Goal: Feedback & Contribution: Contribute content

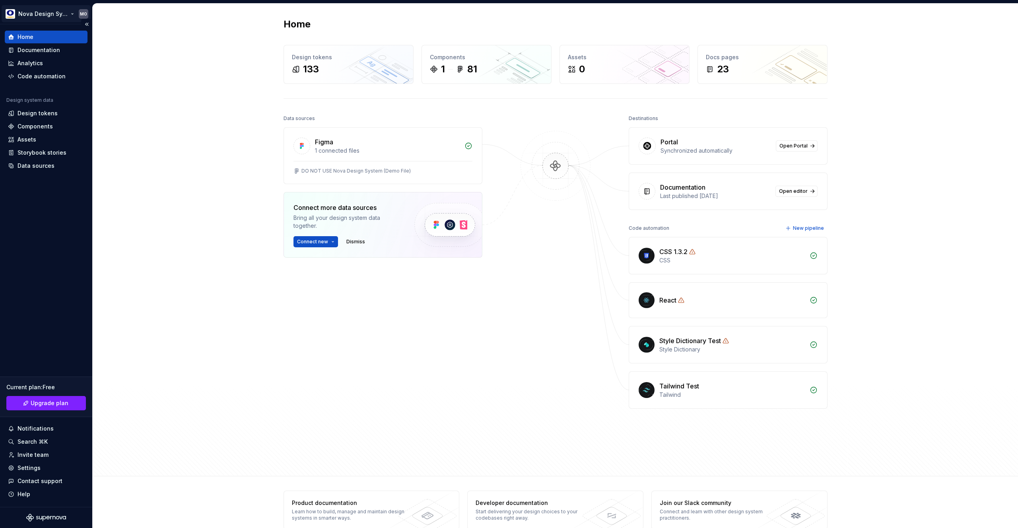
click at [65, 14] on html "Nova Design System MO Home Documentation Analytics Code automation Design syste…" at bounding box center [509, 264] width 1018 height 528
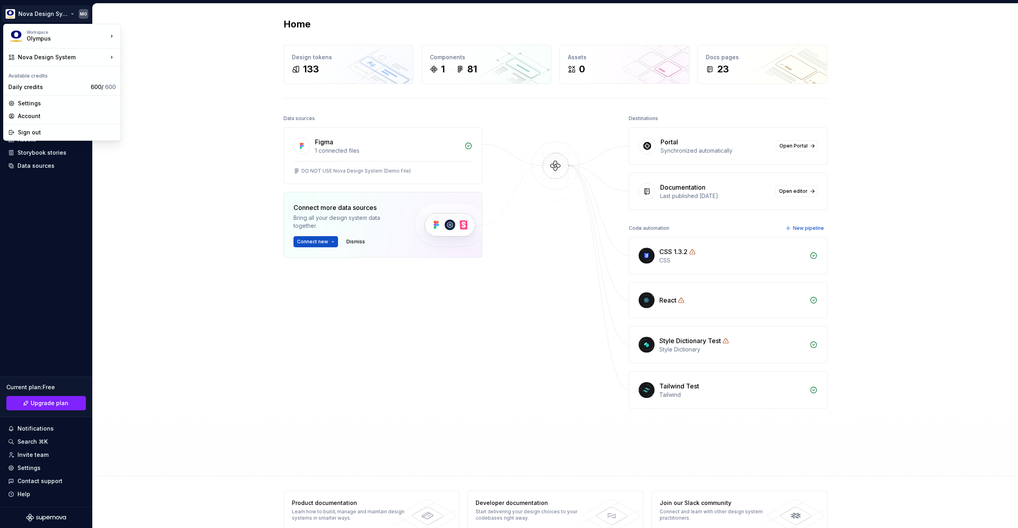
click at [180, 112] on html "Nova Design System MO Home Documentation Analytics Code automation Design syste…" at bounding box center [509, 264] width 1018 height 528
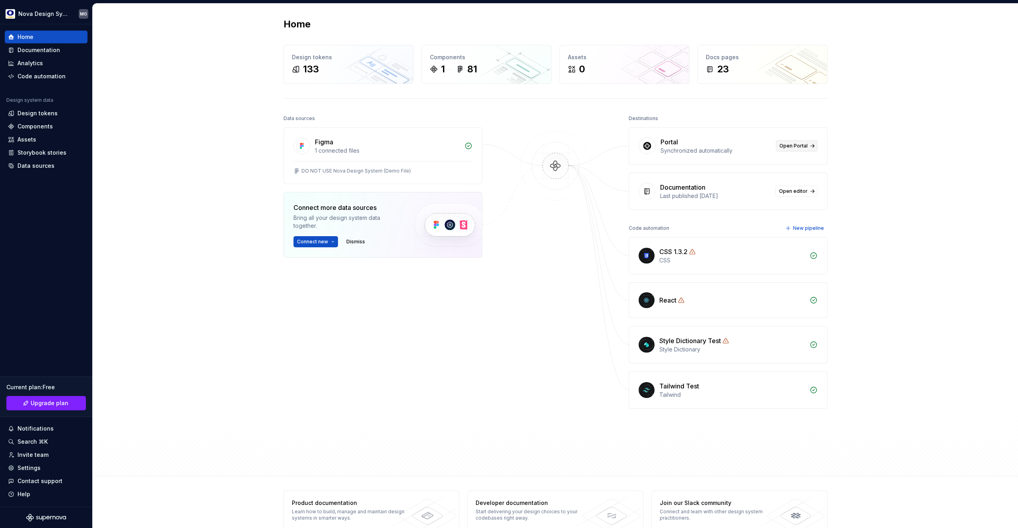
click at [806, 144] on link "Open Portal" at bounding box center [797, 145] width 42 height 11
click at [42, 49] on div "Documentation" at bounding box center [39, 50] width 43 height 8
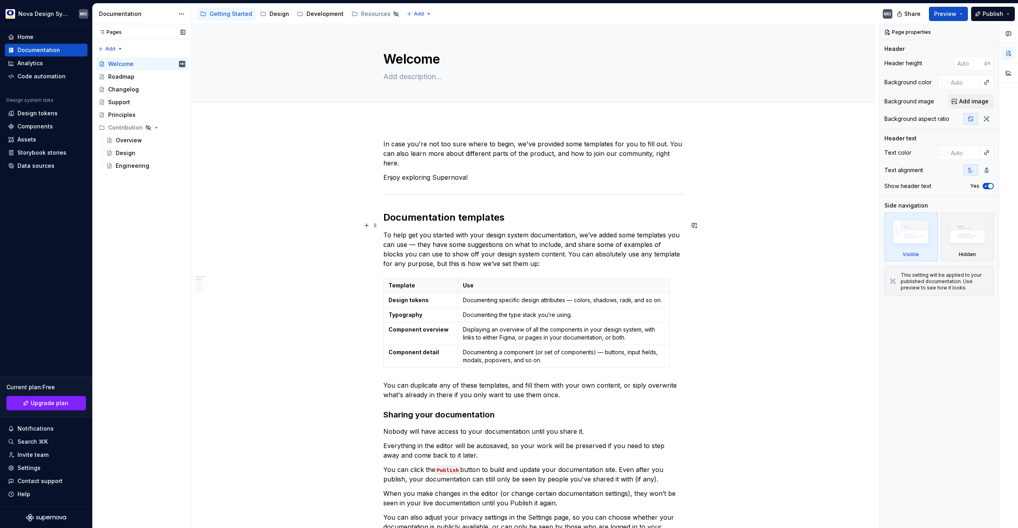
click at [431, 241] on p "To help get you started with your design system documentation, we’ve added some…" at bounding box center [533, 249] width 301 height 38
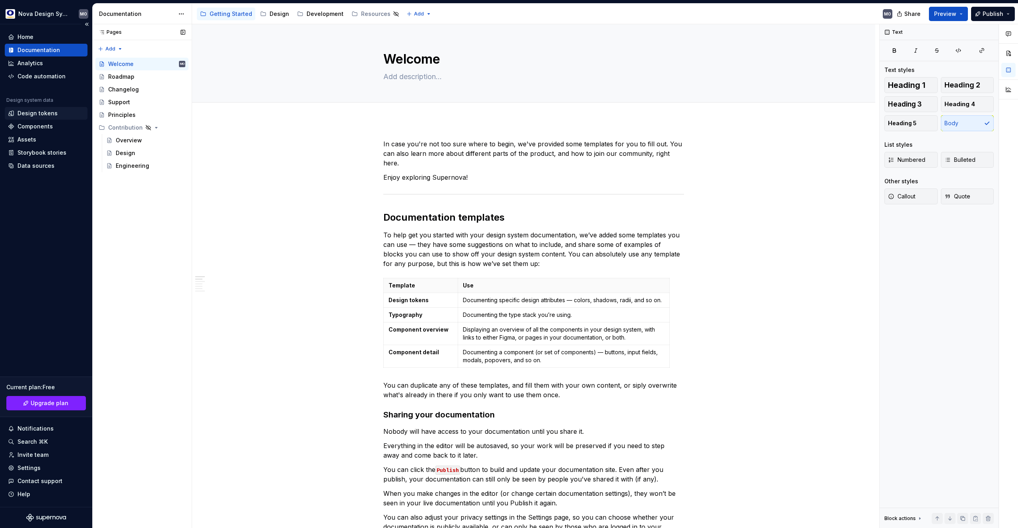
click at [47, 113] on div "Design tokens" at bounding box center [38, 113] width 40 height 8
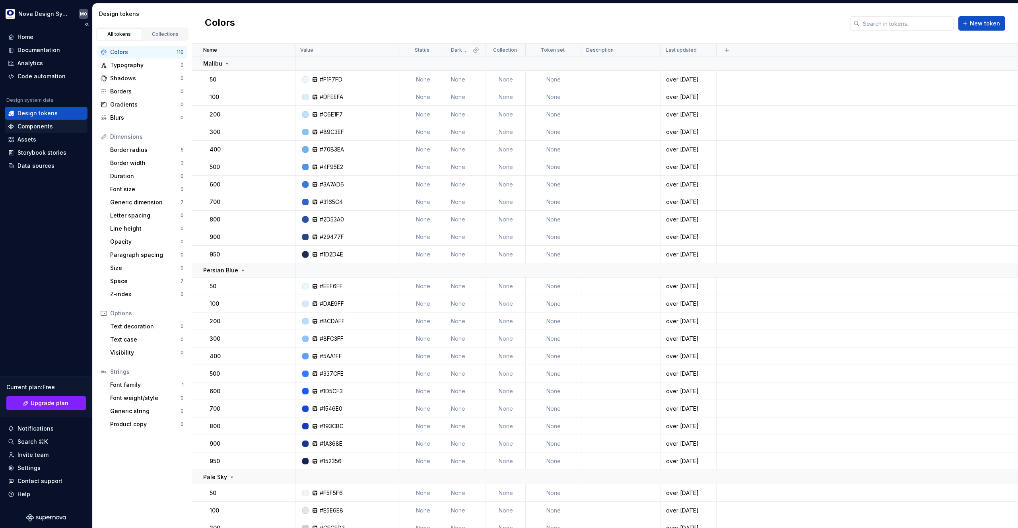
click at [46, 124] on div "Components" at bounding box center [35, 127] width 35 height 8
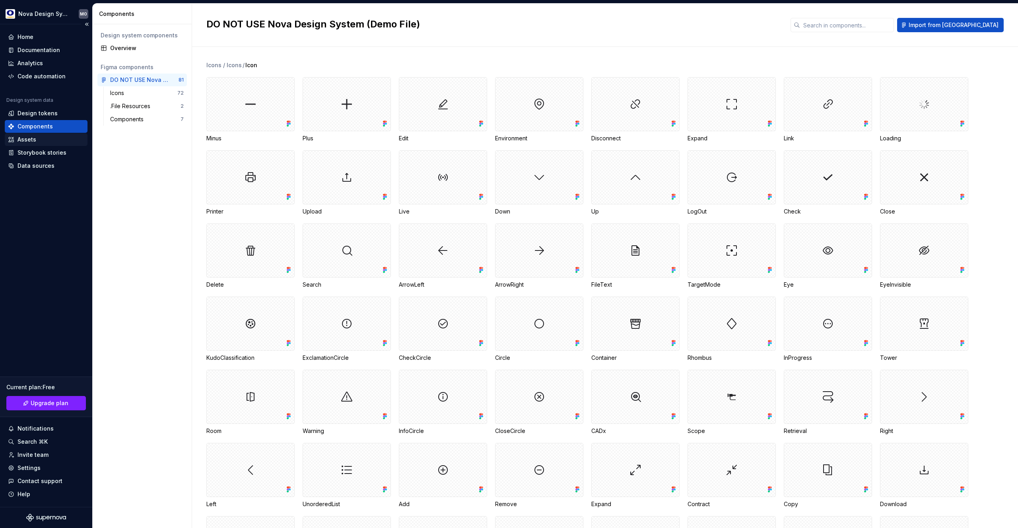
click at [40, 140] on div "Assets" at bounding box center [46, 140] width 76 height 8
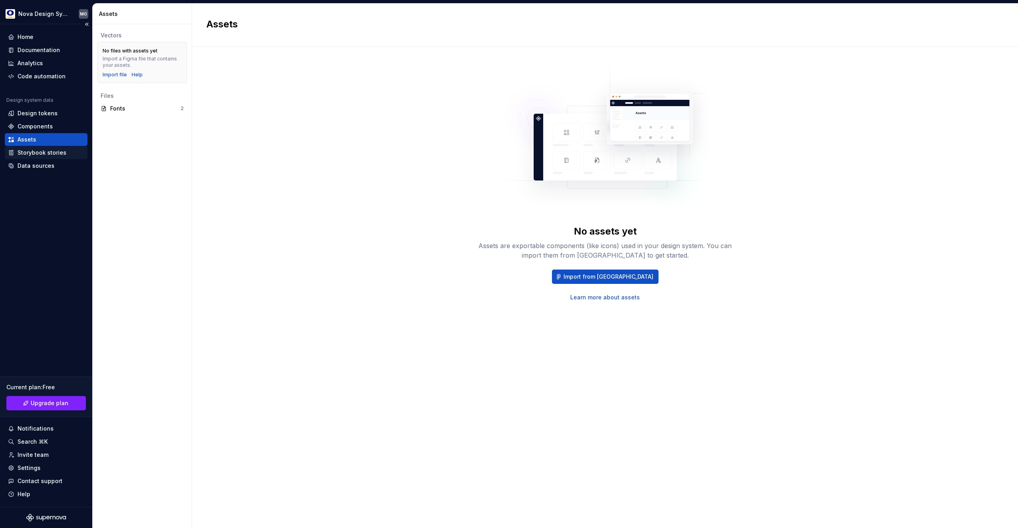
click at [43, 159] on div "Storybook stories" at bounding box center [46, 152] width 83 height 13
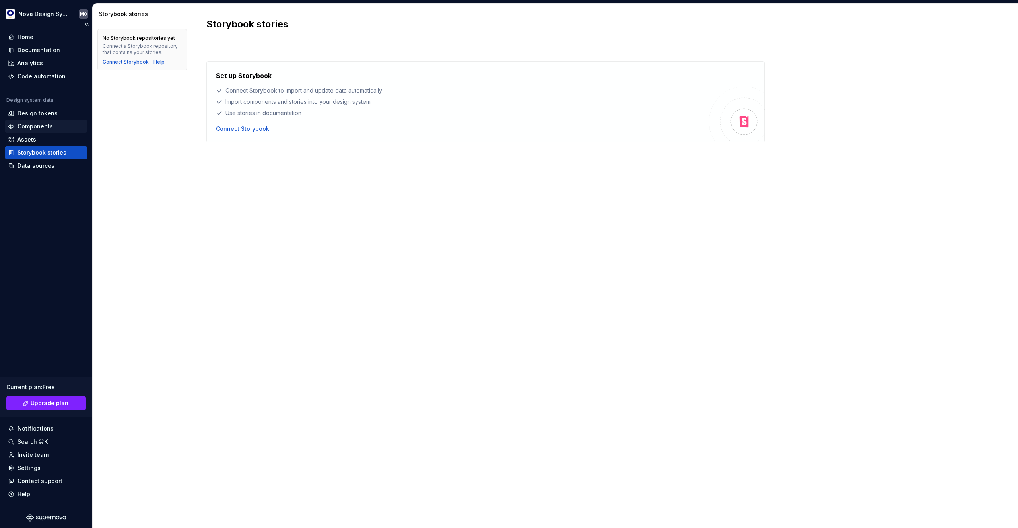
click at [45, 129] on div "Components" at bounding box center [35, 127] width 35 height 8
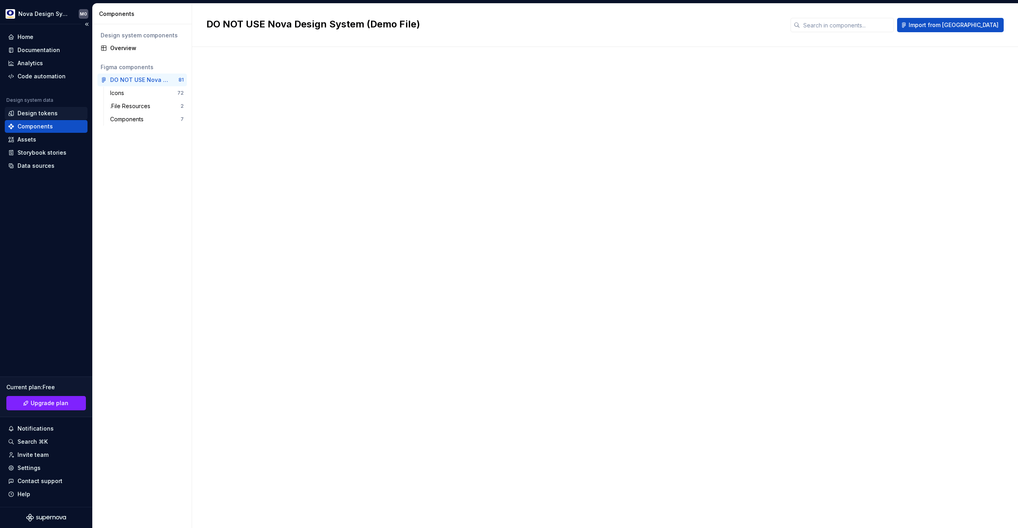
click at [47, 111] on div "Design tokens" at bounding box center [38, 113] width 40 height 8
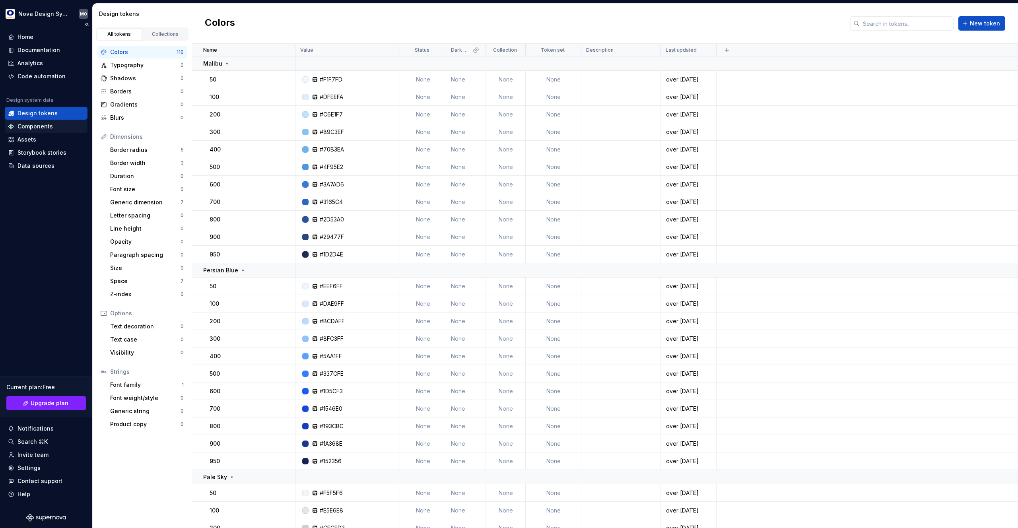
click at [47, 124] on div "Components" at bounding box center [35, 127] width 35 height 8
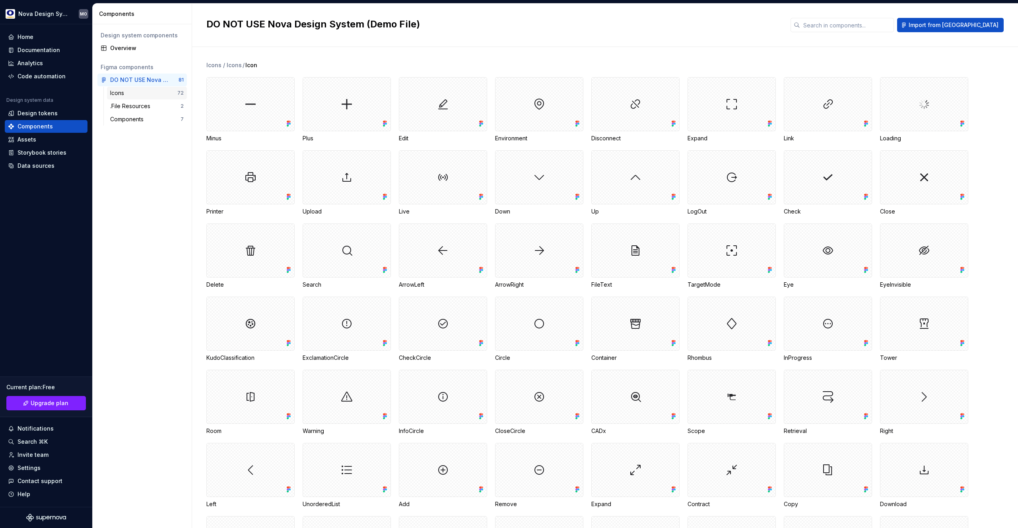
click at [130, 95] on div "Icons" at bounding box center [143, 93] width 67 height 8
click at [33, 153] on div "Storybook stories" at bounding box center [42, 153] width 49 height 8
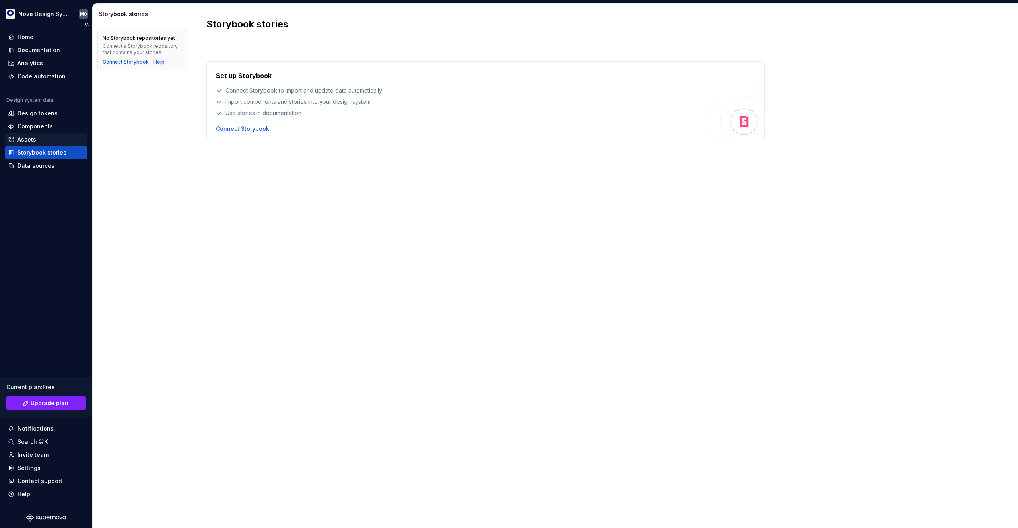
click at [32, 138] on div "Assets" at bounding box center [27, 140] width 19 height 8
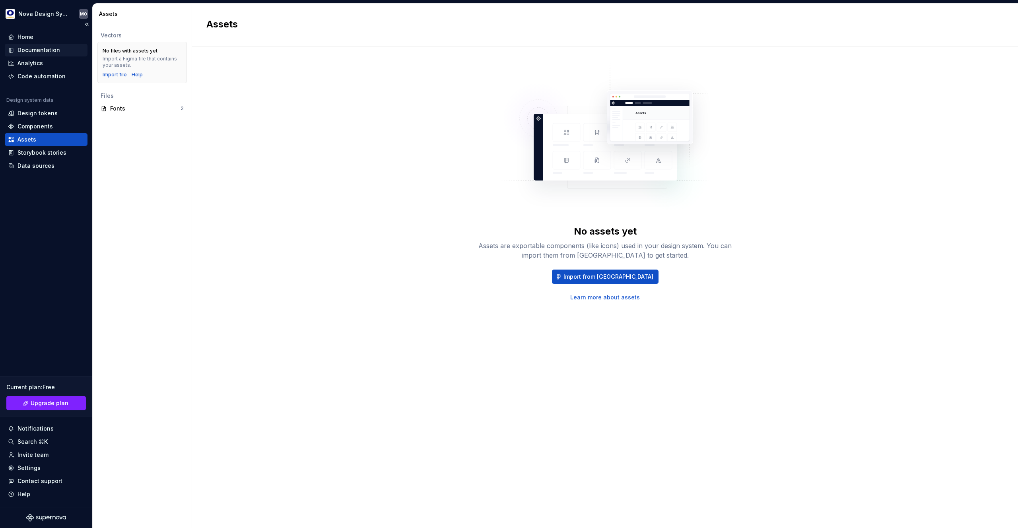
click at [46, 48] on div "Documentation" at bounding box center [39, 50] width 43 height 8
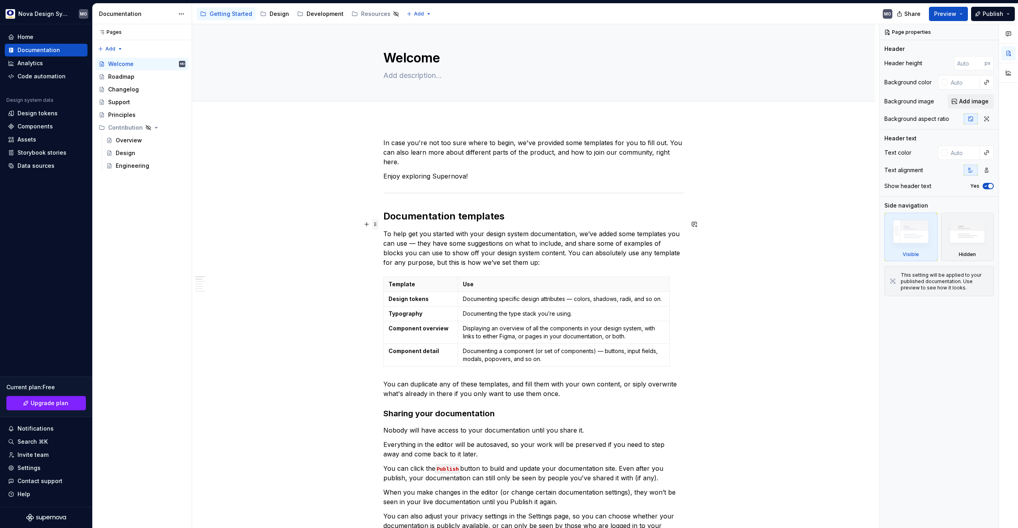
scroll to position [2, 0]
click at [181, 128] on button "Page tree" at bounding box center [179, 127] width 11 height 11
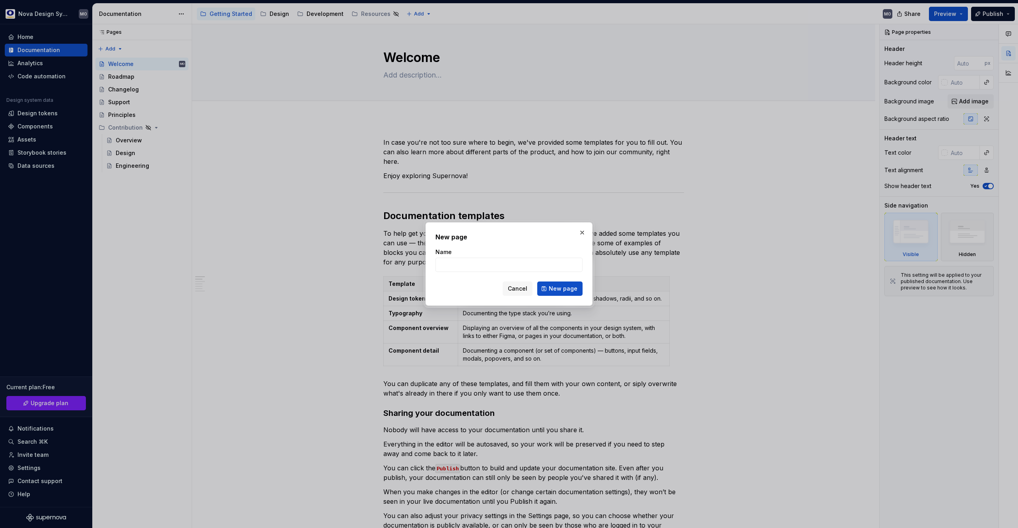
type textarea "*"
type input "Community Contribution"
click at [570, 290] on span "New page" at bounding box center [563, 289] width 29 height 8
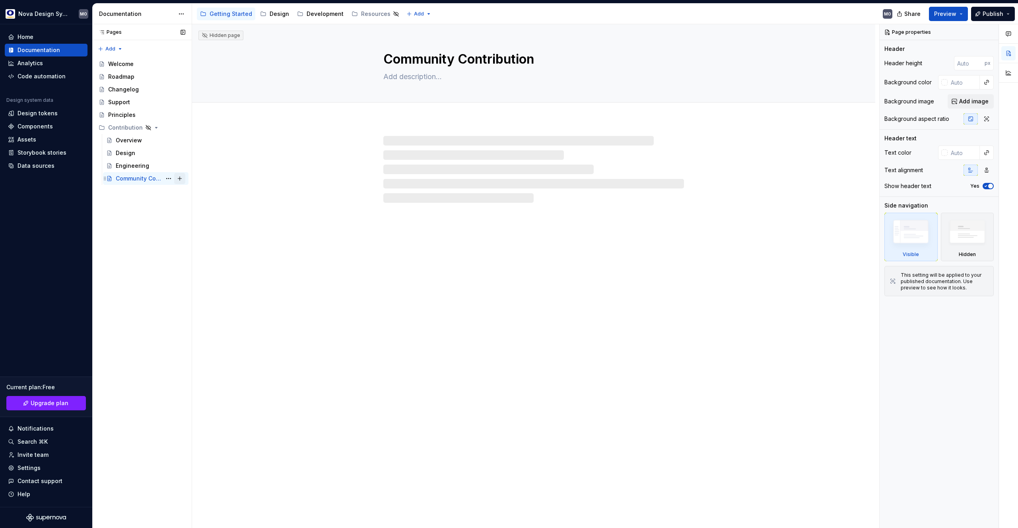
click at [179, 179] on button "Page tree" at bounding box center [179, 178] width 11 height 11
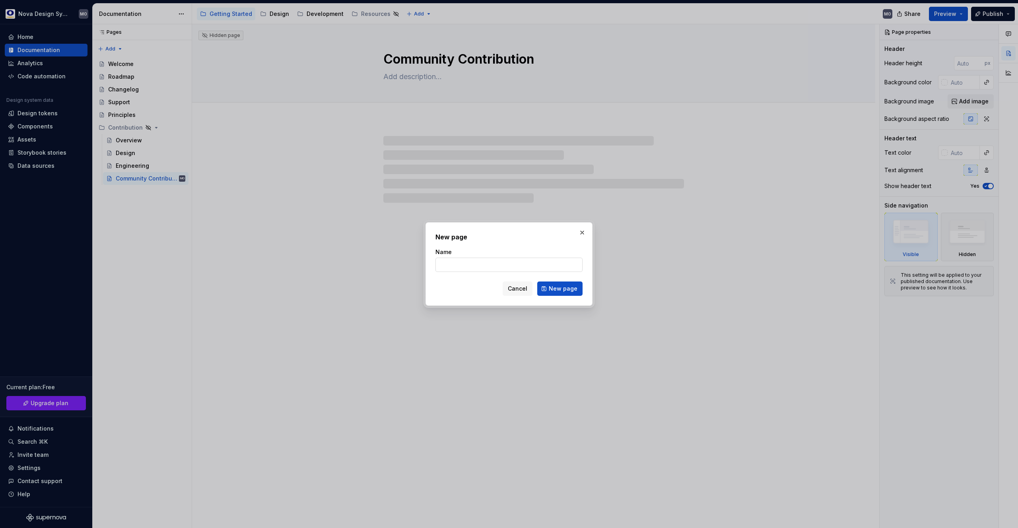
type textarea "*"
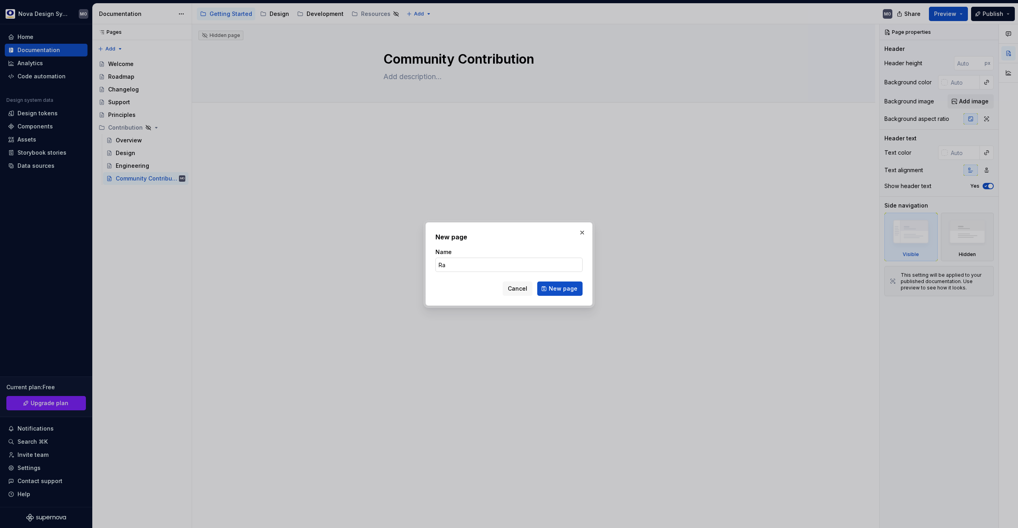
type input "R"
type input "B"
type input "I"
type input "Side Navigation"
click at [564, 288] on span "New page" at bounding box center [563, 289] width 29 height 8
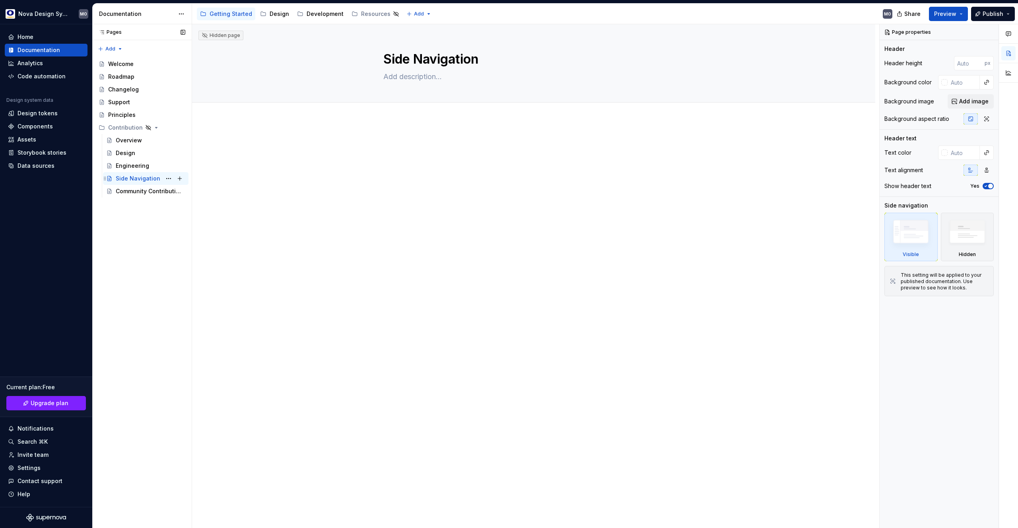
click at [152, 178] on div "Side Navigation" at bounding box center [138, 179] width 45 height 8
click at [144, 187] on div "Community Contribution" at bounding box center [139, 191] width 46 height 8
click at [169, 180] on button "Page tree" at bounding box center [168, 178] width 11 height 11
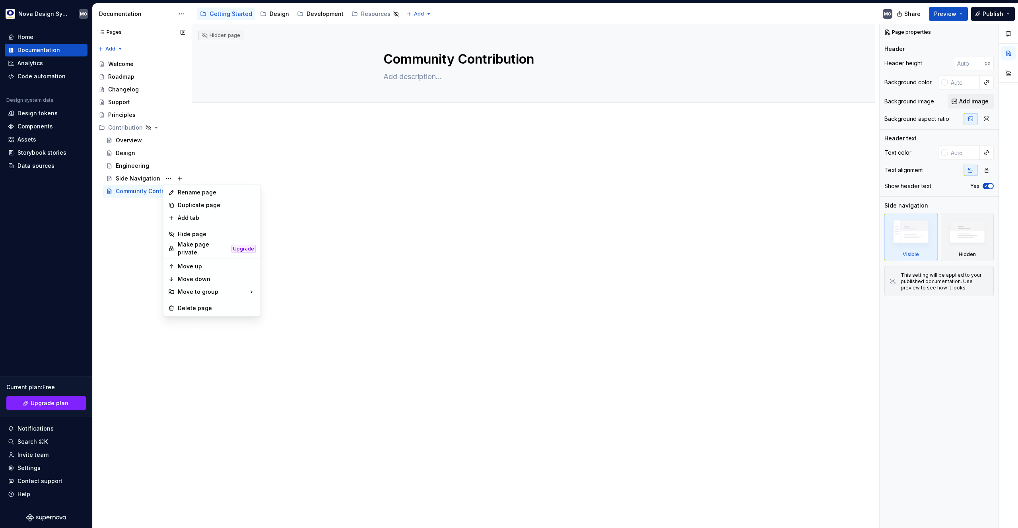
click at [142, 194] on div "Pages Pages Add Accessibility guide for tree Page tree. Navigate the tree with …" at bounding box center [141, 276] width 99 height 504
click at [169, 192] on button "Page tree" at bounding box center [168, 191] width 11 height 11
click at [144, 182] on div "Pages Pages Add Accessibility guide for tree Page tree. Navigate the tree with …" at bounding box center [141, 276] width 99 height 504
click at [148, 178] on div "Side Navigation" at bounding box center [138, 179] width 45 height 8
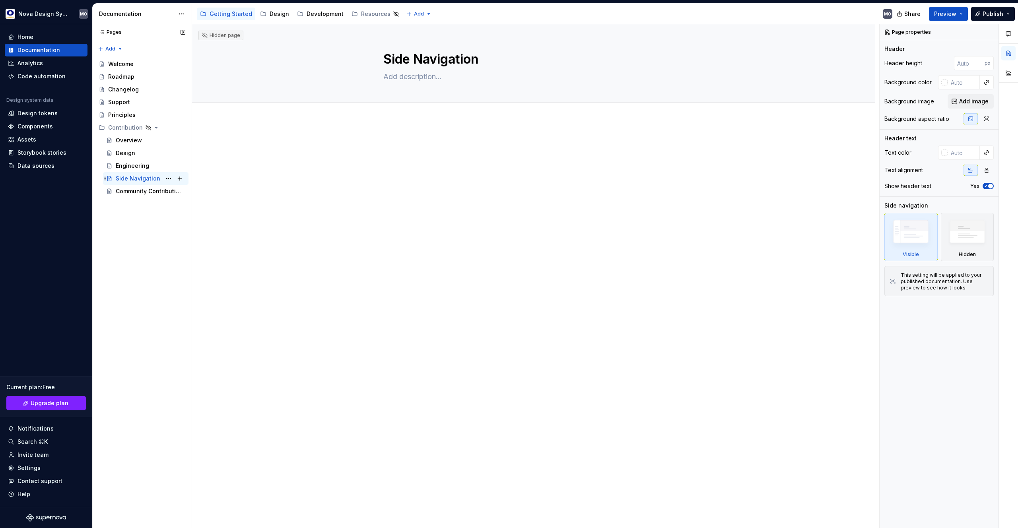
click at [134, 179] on div "Side Navigation" at bounding box center [138, 179] width 45 height 8
click at [136, 189] on div "Community Contribution" at bounding box center [139, 191] width 46 height 8
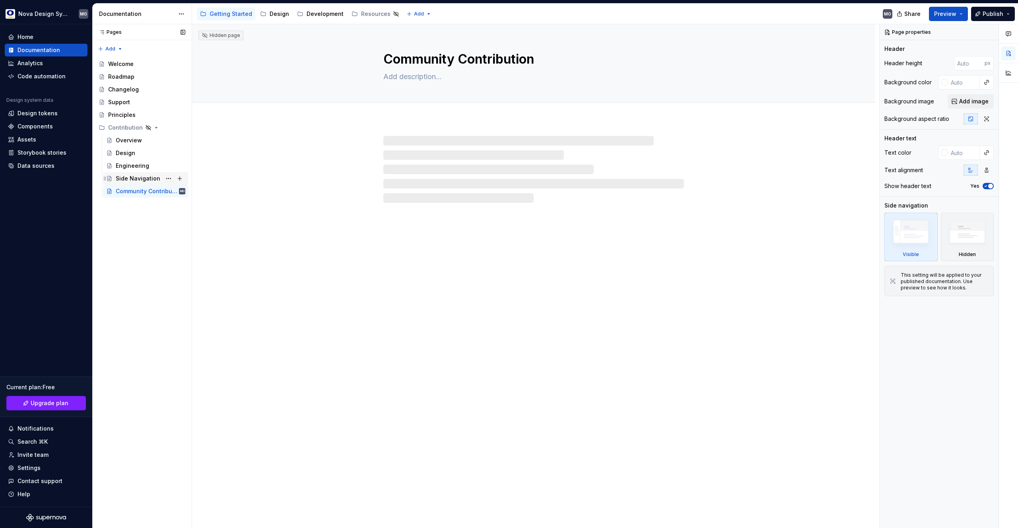
click at [137, 179] on div "Side Navigation" at bounding box center [138, 179] width 45 height 8
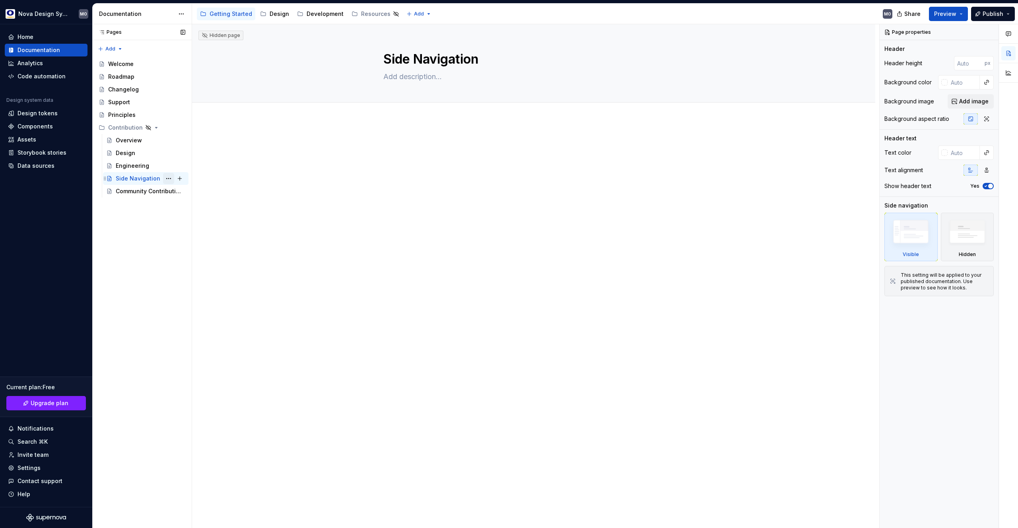
click at [166, 179] on button "Page tree" at bounding box center [168, 178] width 11 height 11
click at [169, 179] on div "Pages Pages Add Accessibility guide for tree Page tree. Navigate the tree with …" at bounding box center [141, 276] width 99 height 504
click at [0, 0] on button "Page tree" at bounding box center [0, 0] width 0 height 0
click at [137, 178] on div "Pages Pages Add Accessibility guide for tree Page tree. Navigate the tree with …" at bounding box center [141, 276] width 99 height 504
click at [179, 178] on button "Page tree" at bounding box center [179, 178] width 11 height 11
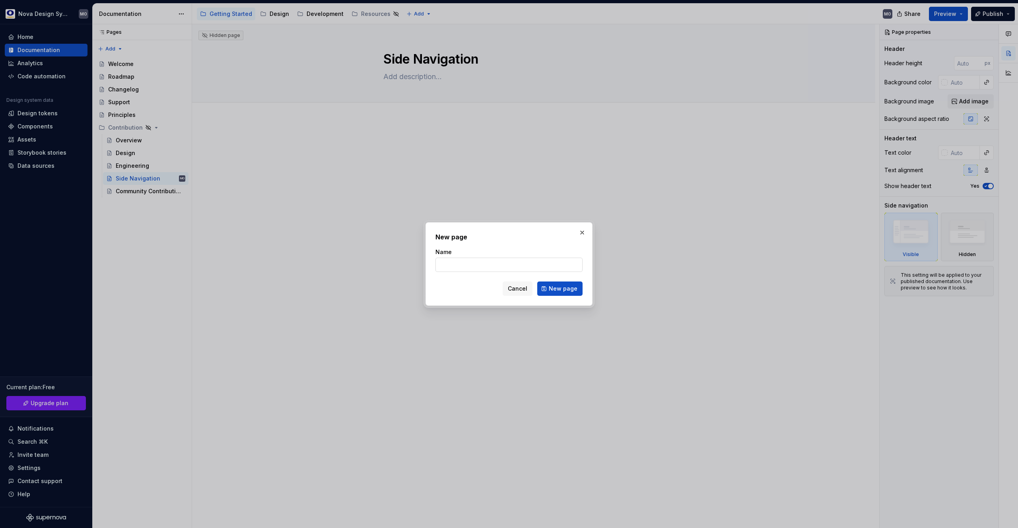
drag, startPoint x: 572, startPoint y: 286, endPoint x: 534, endPoint y: 266, distance: 42.7
click at [534, 266] on form "Name Cancel New page" at bounding box center [509, 272] width 147 height 48
click at [529, 269] on input "Name" at bounding box center [509, 265] width 147 height 14
click at [523, 286] on span "Cancel" at bounding box center [517, 289] width 19 height 8
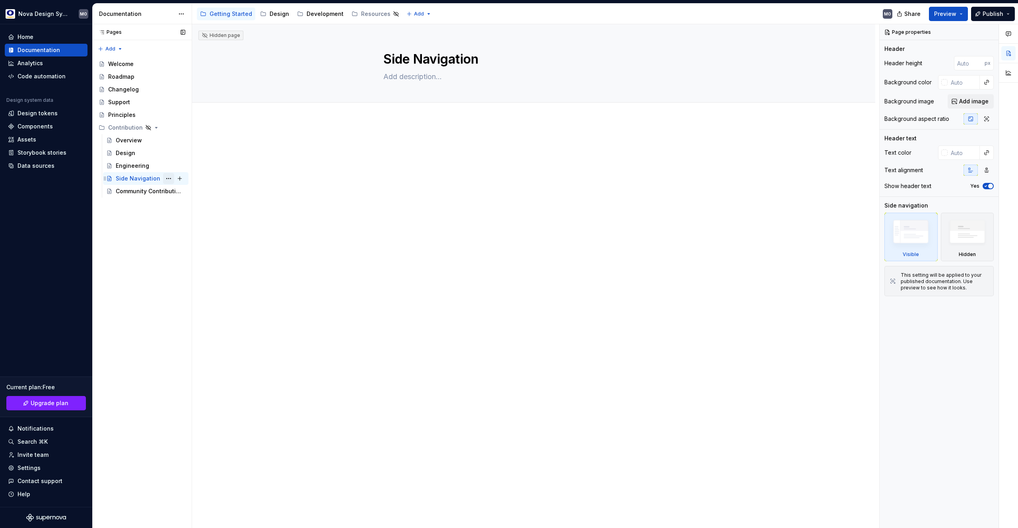
click at [168, 179] on button "Page tree" at bounding box center [168, 178] width 11 height 11
click at [147, 214] on div "Pages Pages Add Accessibility guide for tree Page tree. Navigate the tree with …" at bounding box center [141, 276] width 99 height 504
click at [169, 178] on button "Page tree" at bounding box center [168, 178] width 11 height 11
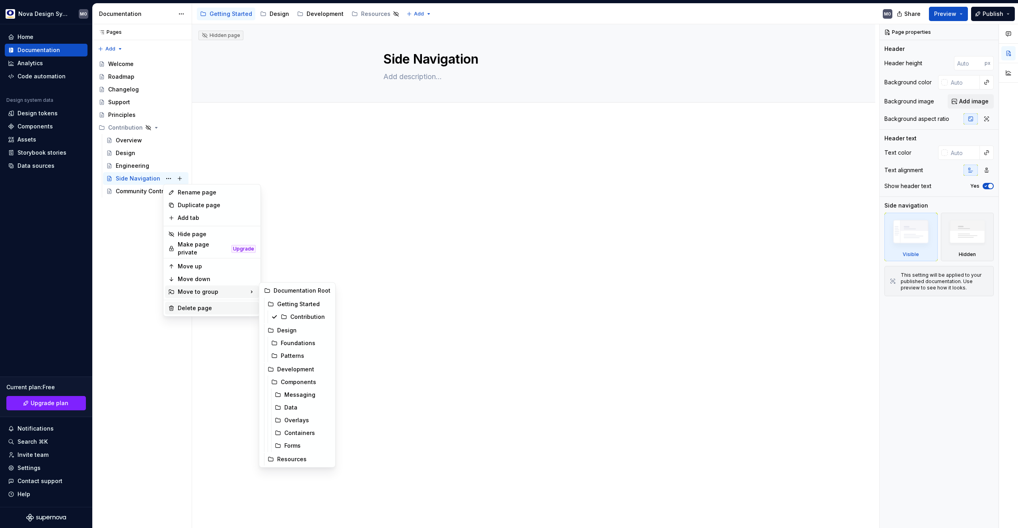
click at [186, 306] on div "Delete page" at bounding box center [217, 308] width 78 height 8
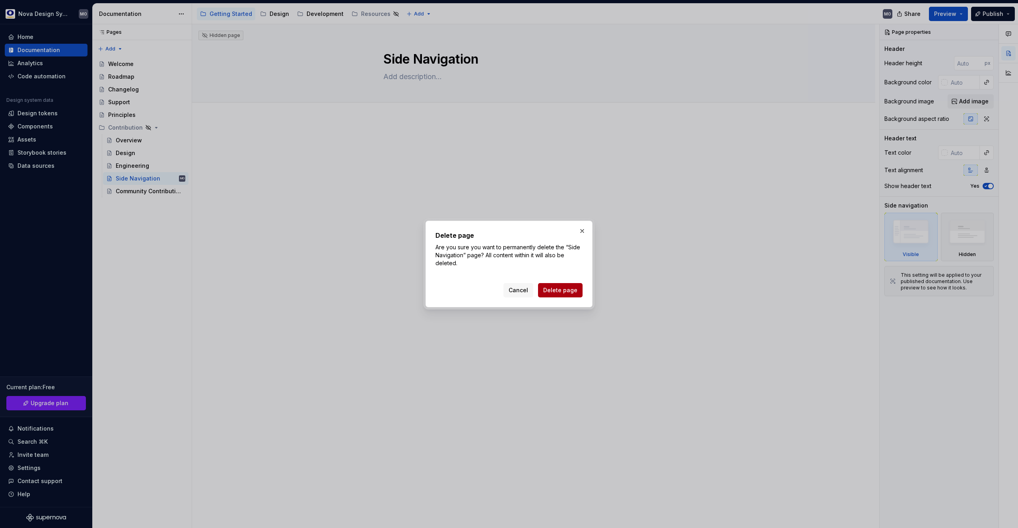
click at [558, 288] on span "Delete page" at bounding box center [560, 290] width 34 height 8
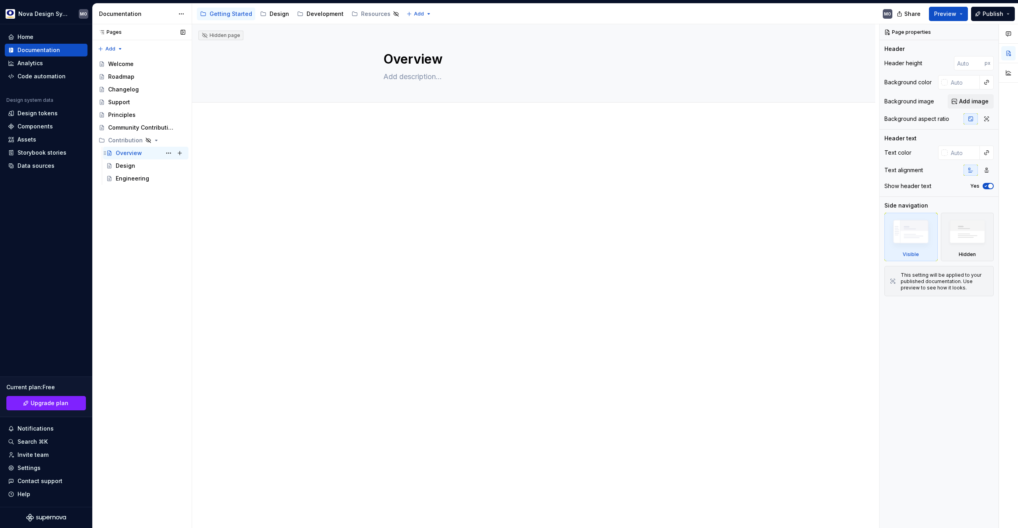
click at [132, 152] on div "Overview" at bounding box center [129, 153] width 26 height 8
click at [130, 164] on div "Design" at bounding box center [125, 166] width 19 height 8
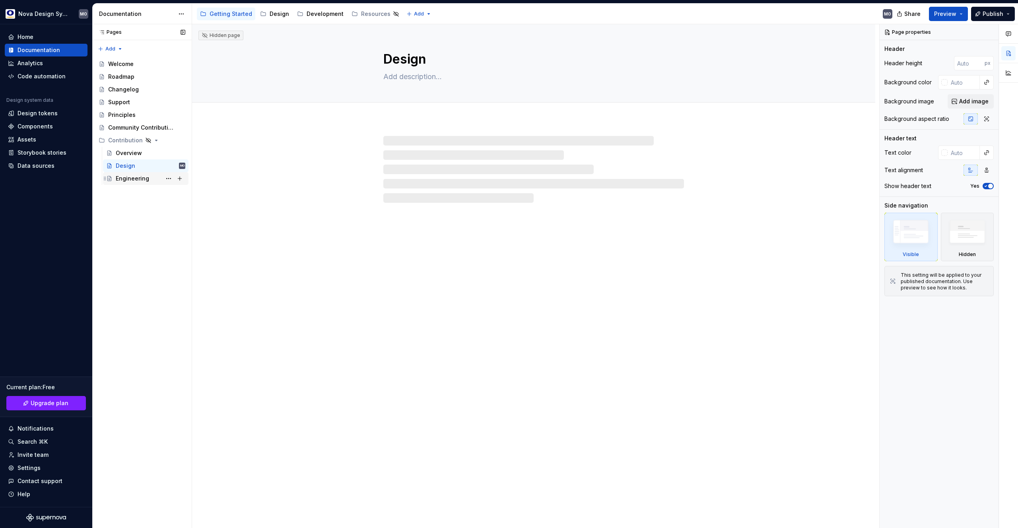
click at [129, 179] on div "Engineering" at bounding box center [132, 179] width 33 height 8
click at [129, 167] on div "Design" at bounding box center [125, 166] width 19 height 8
click at [130, 152] on div "Overview" at bounding box center [129, 153] width 26 height 8
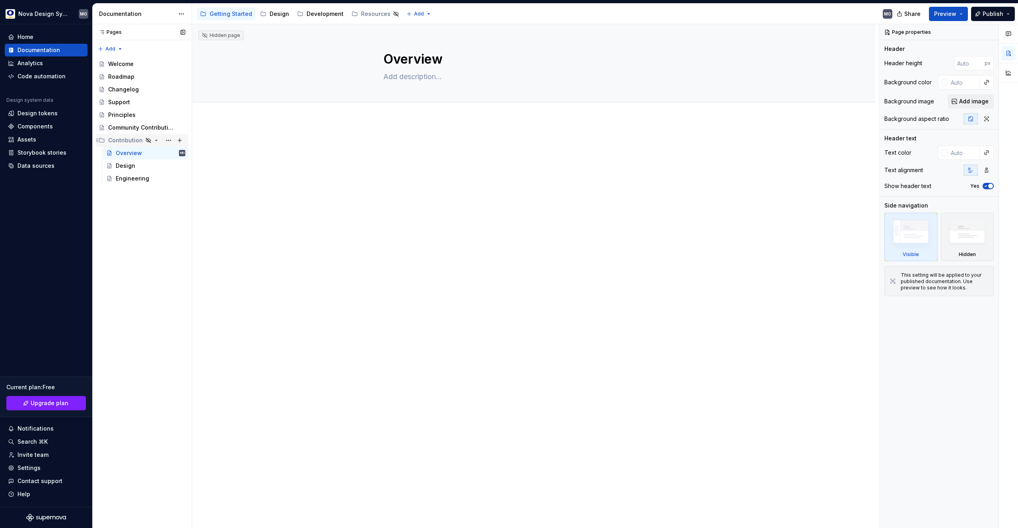
click at [147, 139] on icon "Page tree" at bounding box center [148, 140] width 6 height 6
click at [147, 141] on icon "Page tree" at bounding box center [148, 140] width 5 height 5
click at [148, 141] on icon "Page tree" at bounding box center [148, 140] width 5 height 5
click at [167, 139] on button "Page tree" at bounding box center [168, 140] width 11 height 11
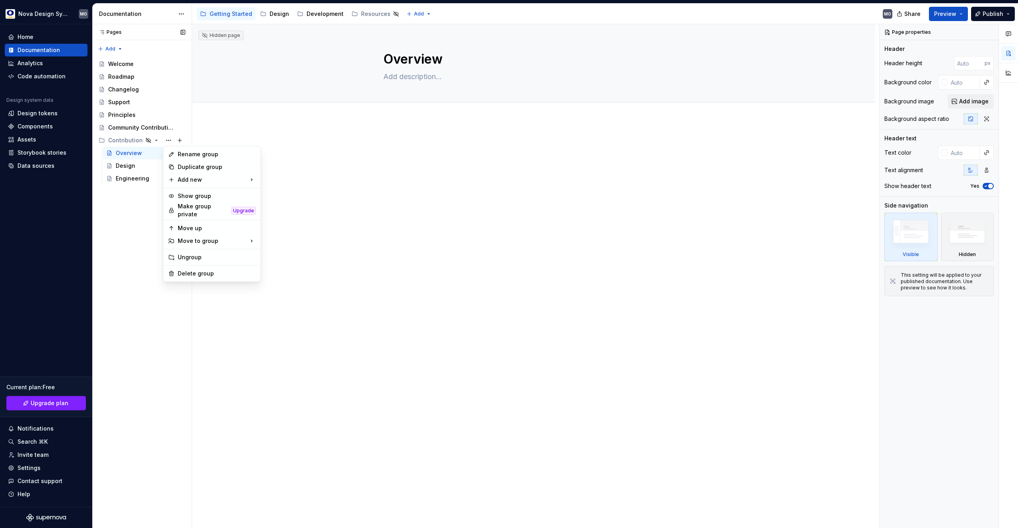
click at [133, 191] on div "Pages Pages Add Accessibility guide for tree Page tree. Navigate the tree with …" at bounding box center [141, 276] width 99 height 504
click at [146, 141] on icon "Page tree" at bounding box center [148, 140] width 6 height 6
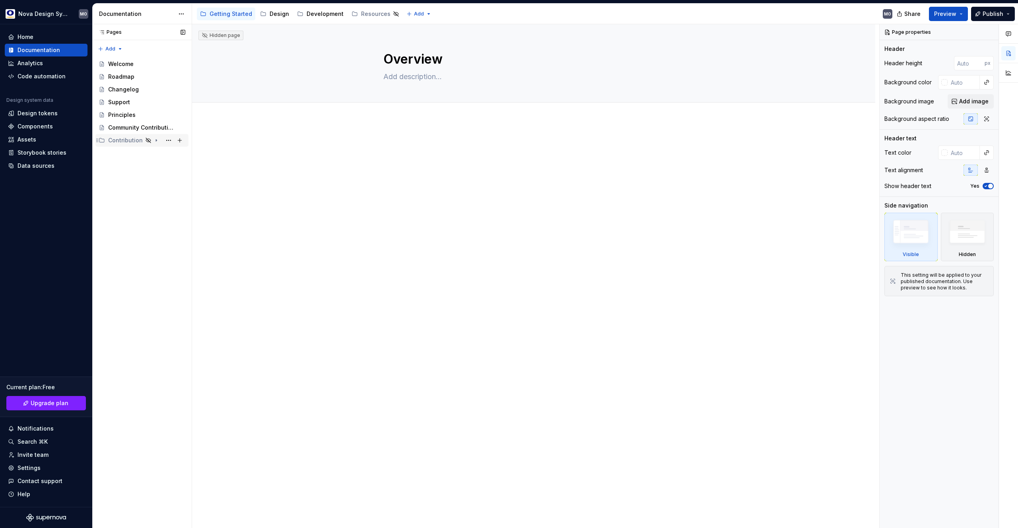
click at [146, 141] on icon "Page tree" at bounding box center [148, 140] width 6 height 6
click at [165, 139] on button "Page tree" at bounding box center [168, 140] width 11 height 11
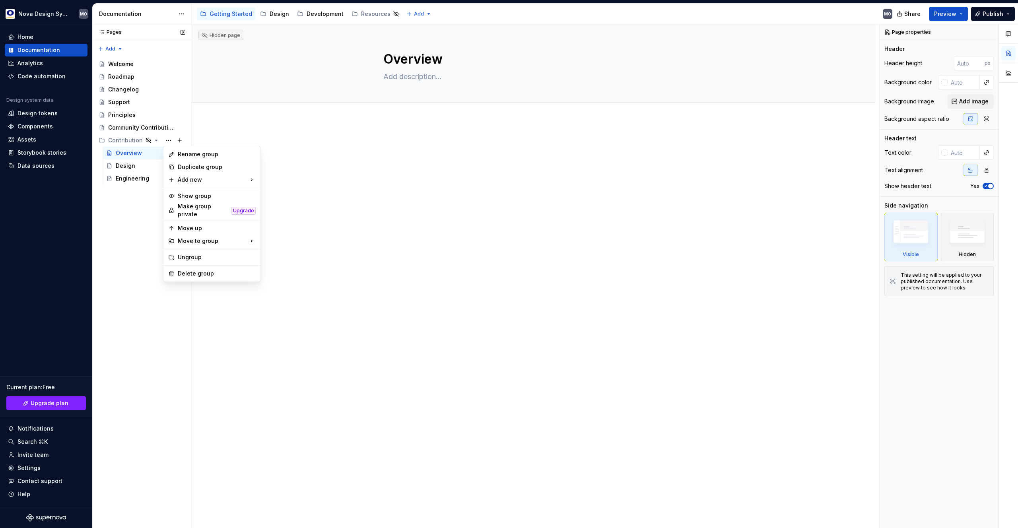
click at [137, 201] on div "Pages Pages Add Accessibility guide for tree Page tree. Navigate the tree with …" at bounding box center [141, 276] width 99 height 504
click at [132, 130] on div "Community Contribution" at bounding box center [134, 128] width 53 height 8
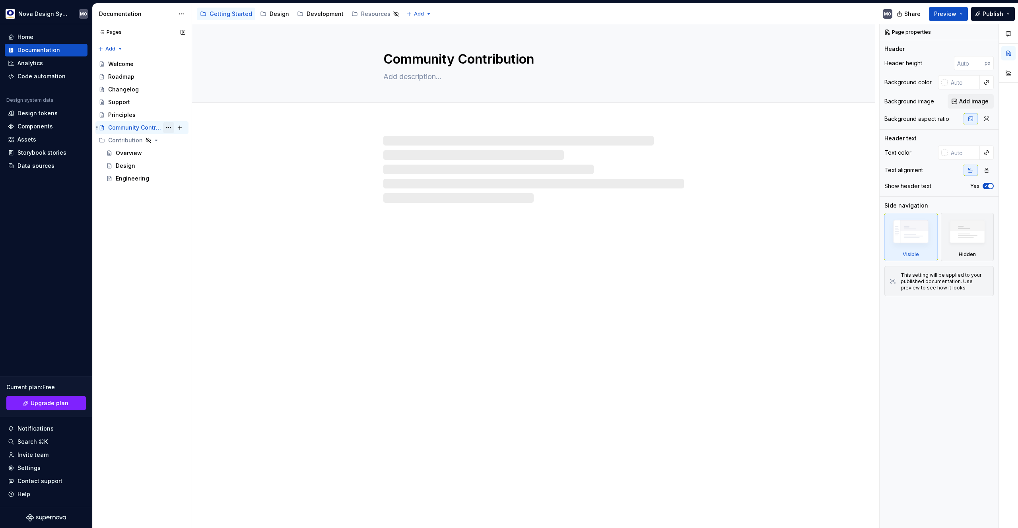
click at [168, 126] on button "Page tree" at bounding box center [168, 127] width 11 height 11
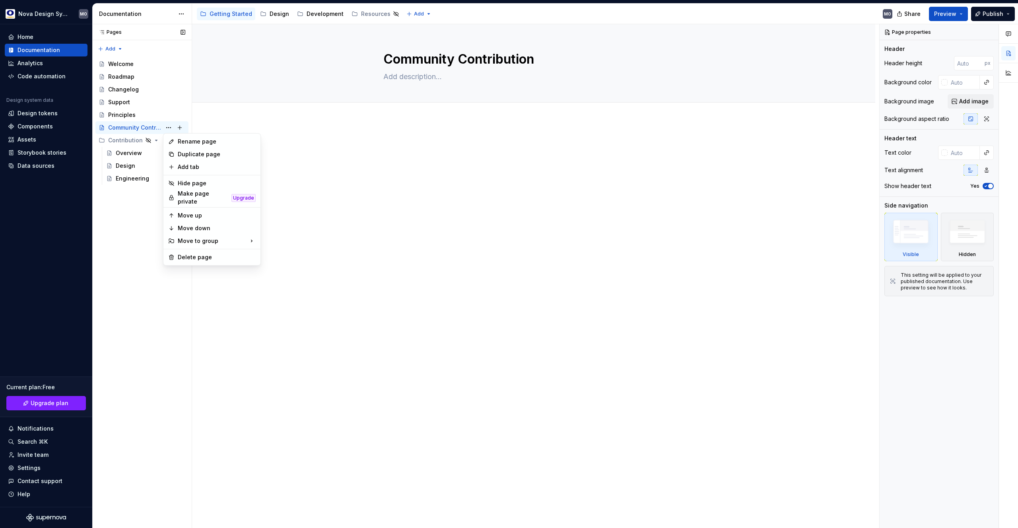
click at [128, 141] on div "Pages Pages Add Accessibility guide for tree Page tree. Navigate the tree with …" at bounding box center [141, 276] width 99 height 504
click at [153, 140] on icon "Page tree" at bounding box center [156, 140] width 6 height 6
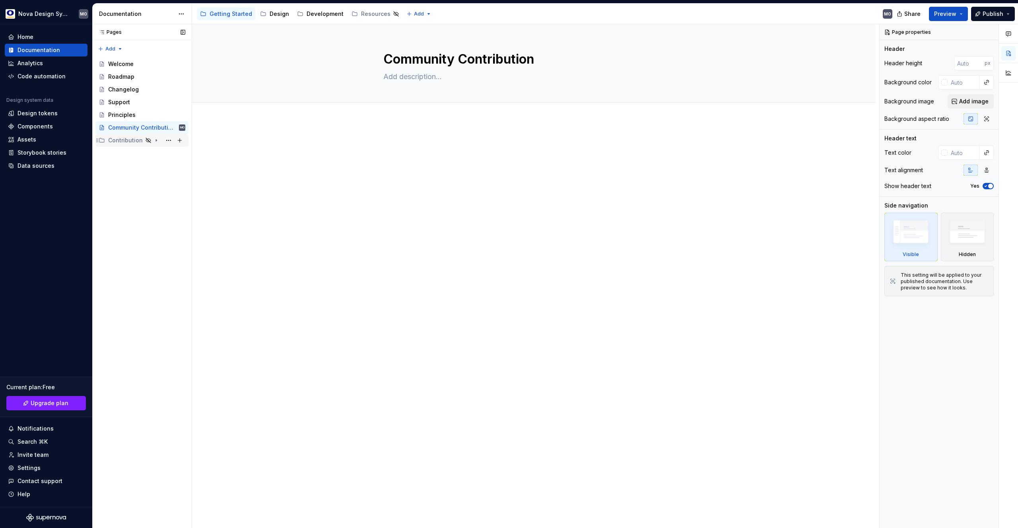
click at [156, 140] on icon "Page tree" at bounding box center [156, 141] width 1 height 2
click at [163, 140] on button "Page tree" at bounding box center [168, 140] width 11 height 11
click at [126, 117] on div "Pages Pages Add Accessibility guide for tree Page tree. Navigate the tree with …" at bounding box center [141, 276] width 99 height 504
click at [150, 127] on div "Community Contribution" at bounding box center [134, 128] width 53 height 8
click at [169, 128] on button "Page tree" at bounding box center [168, 127] width 11 height 11
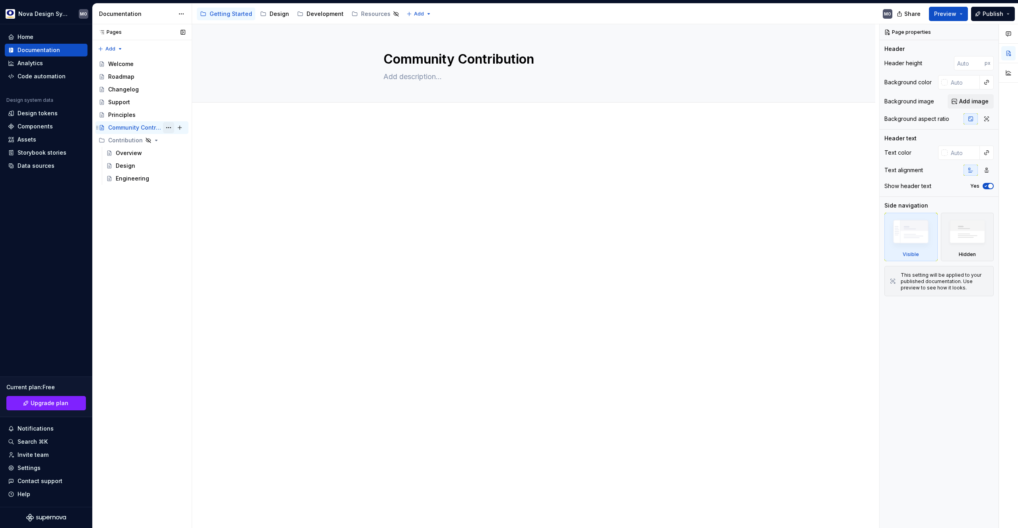
type textarea "*"
click at [189, 166] on div "Add tab" at bounding box center [217, 167] width 78 height 8
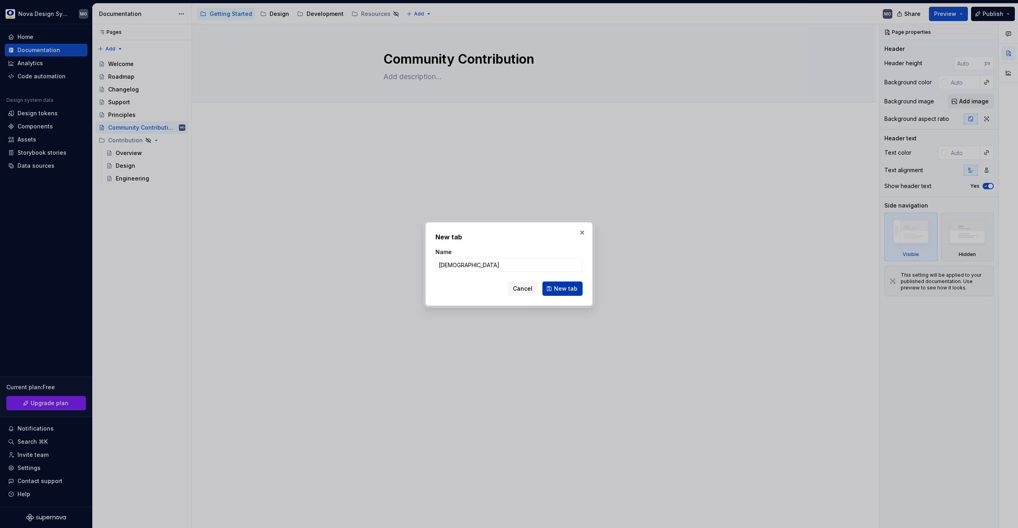
type input "[DEMOGRAPHIC_DATA]"
click at [570, 288] on span "New tab" at bounding box center [565, 289] width 23 height 8
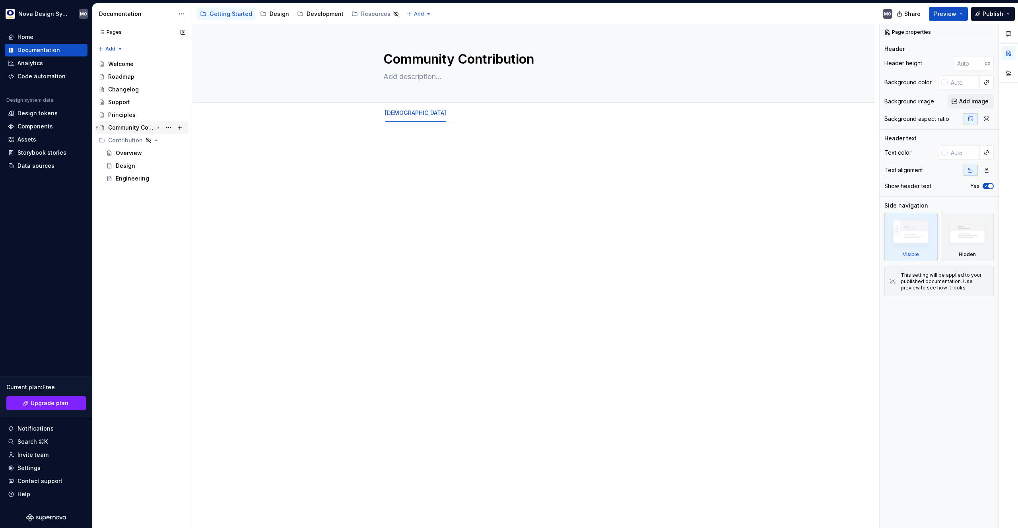
click at [148, 130] on div "Community Contribution" at bounding box center [130, 128] width 45 height 8
click at [131, 156] on div "Contribution" at bounding box center [125, 153] width 35 height 8
click at [132, 154] on div "Contribution" at bounding box center [125, 153] width 35 height 8
click at [136, 136] on div "[DEMOGRAPHIC_DATA] MO" at bounding box center [151, 140] width 70 height 11
click at [169, 141] on button "Page tree" at bounding box center [168, 140] width 11 height 11
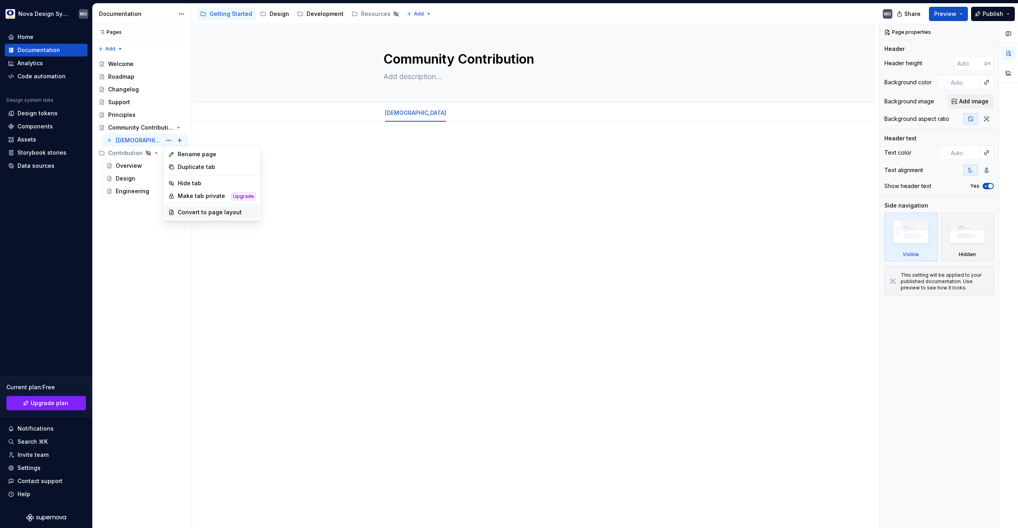
click at [192, 214] on div "Convert to page layout" at bounding box center [217, 212] width 78 height 8
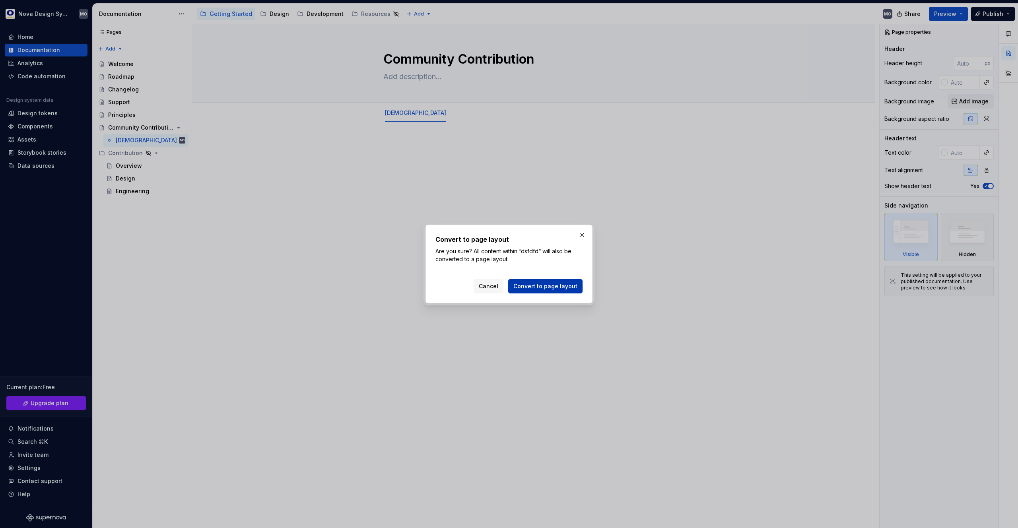
click at [543, 285] on span "Convert to page layout" at bounding box center [546, 286] width 64 height 8
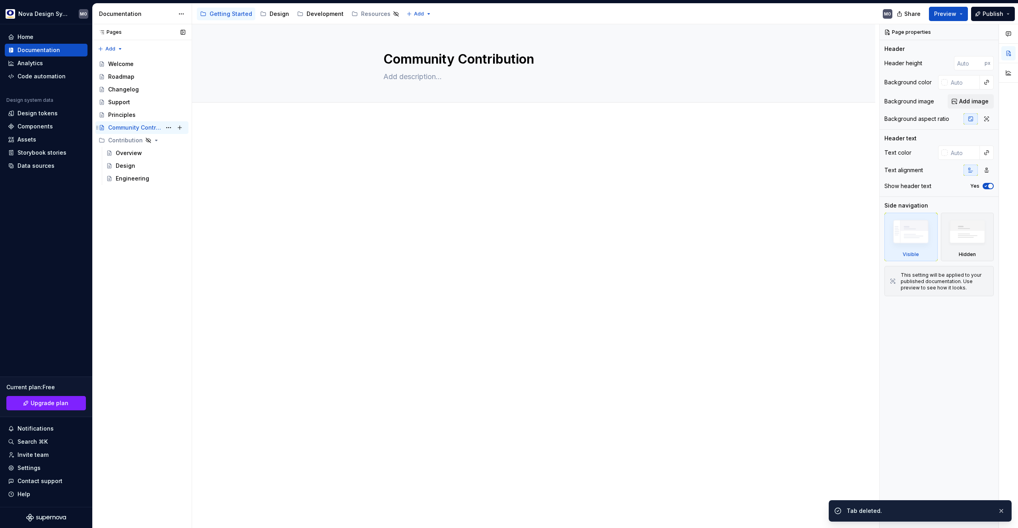
click at [156, 126] on div "Community Contribution" at bounding box center [134, 128] width 53 height 8
click at [167, 127] on button "Page tree" at bounding box center [168, 127] width 11 height 11
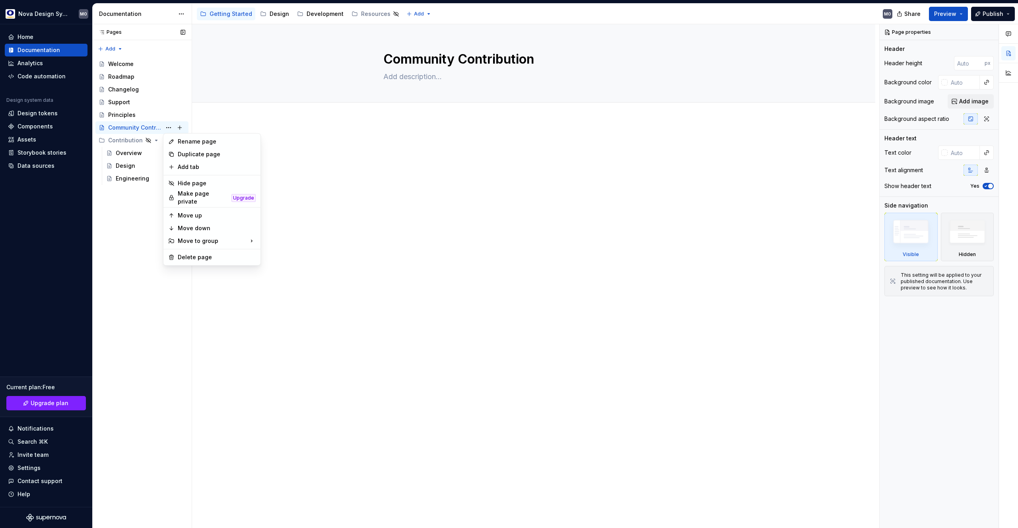
click at [140, 157] on div "Pages Pages Add Accessibility guide for tree Page tree. Navigate the tree with …" at bounding box center [141, 276] width 99 height 504
click at [178, 127] on button "Page tree" at bounding box center [179, 127] width 11 height 11
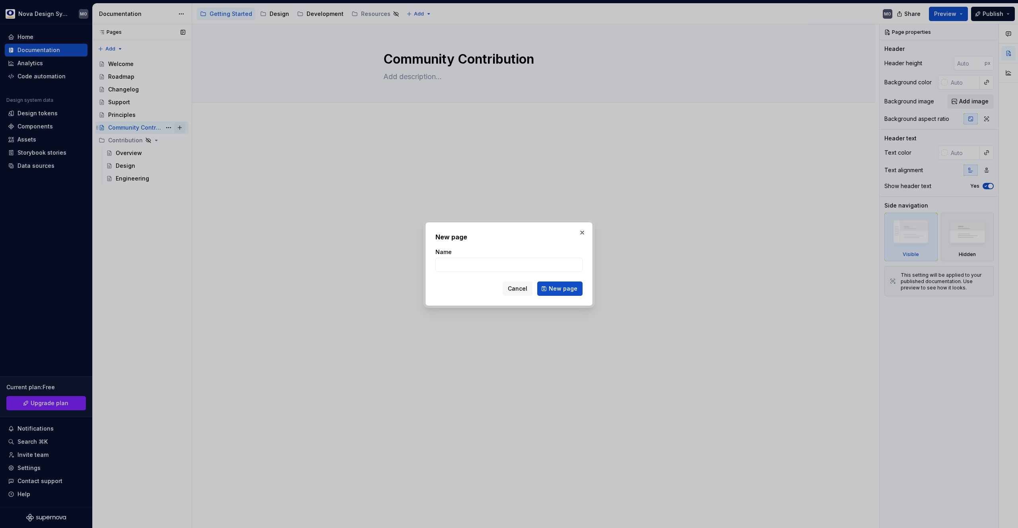
type textarea "*"
type input "vfgfgfgfg"
click at [562, 289] on span "New page" at bounding box center [563, 289] width 29 height 8
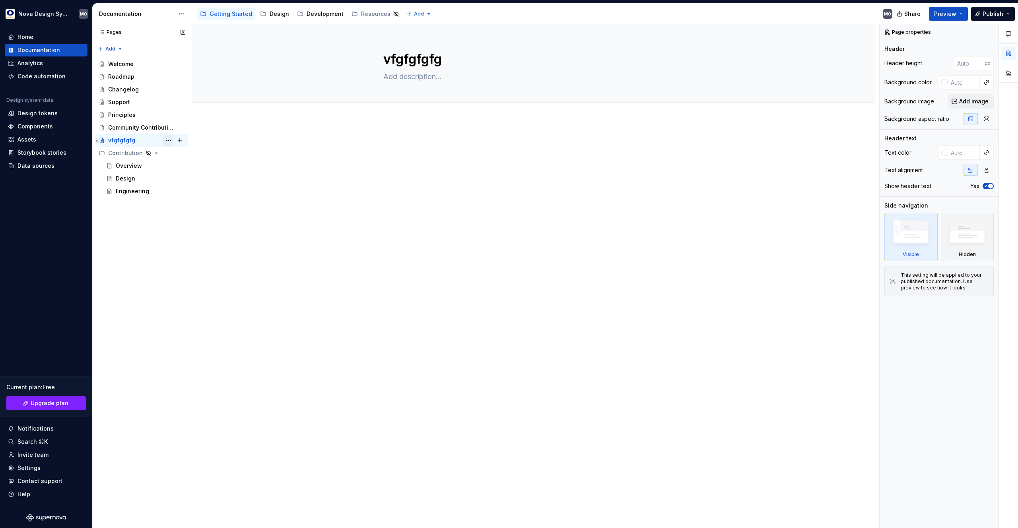
click at [170, 141] on button "Page tree" at bounding box center [168, 140] width 11 height 11
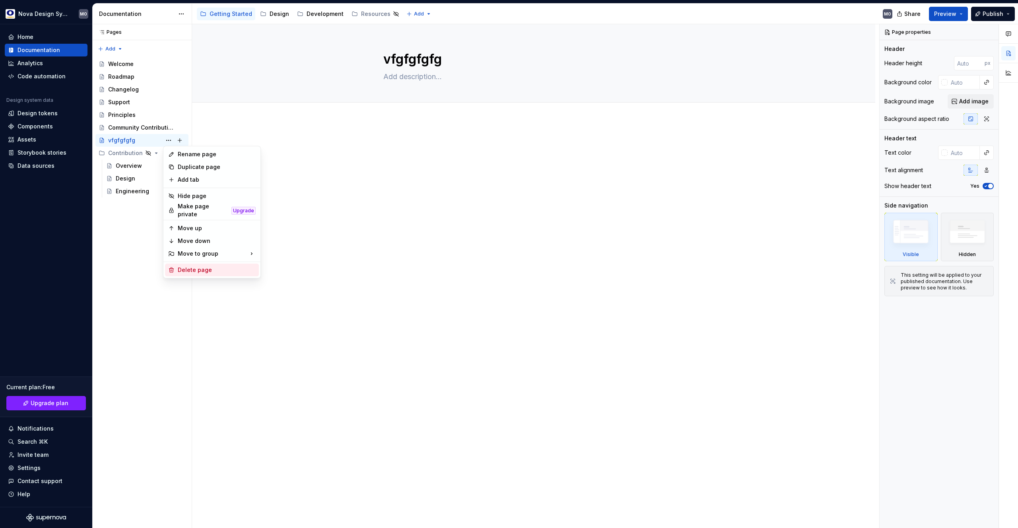
click at [184, 266] on div "Delete page" at bounding box center [217, 270] width 78 height 8
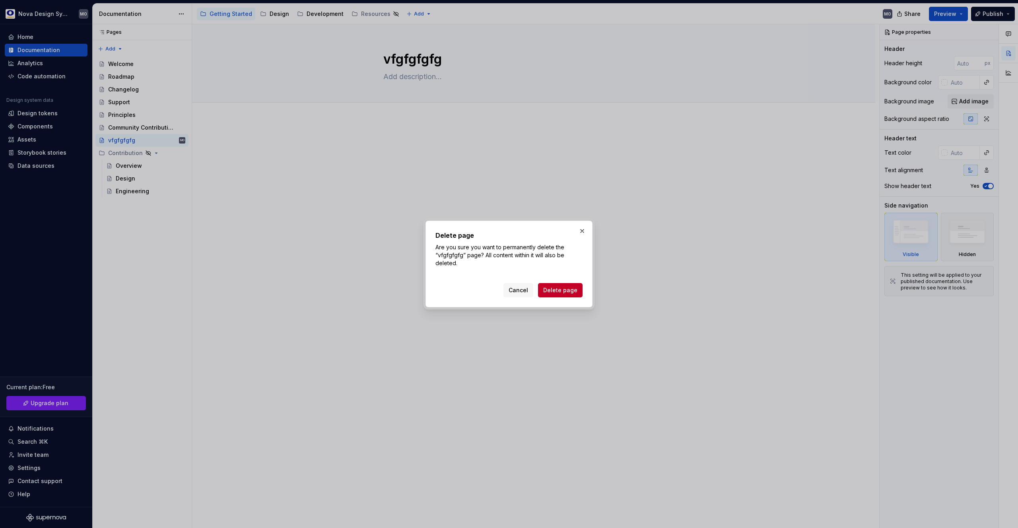
click at [559, 290] on span "Delete page" at bounding box center [560, 290] width 34 height 8
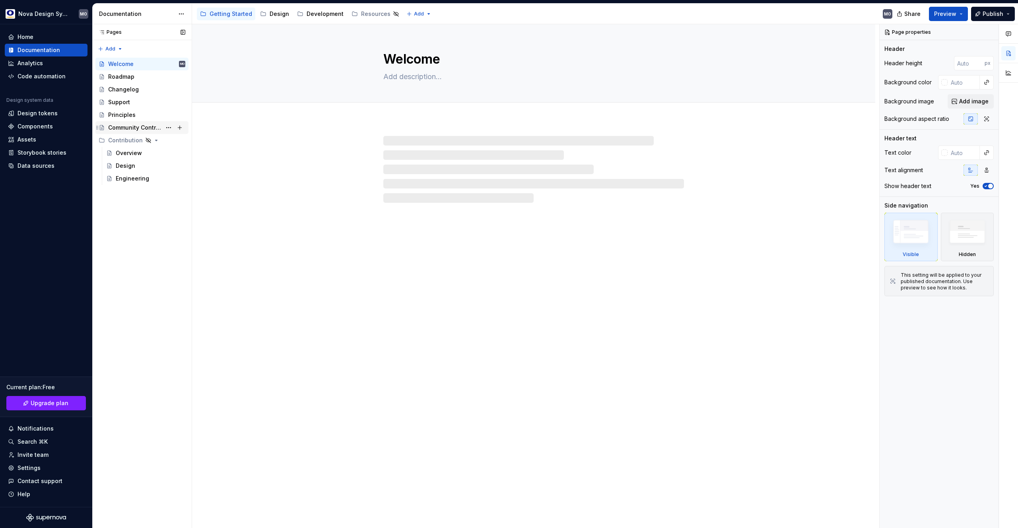
click at [154, 127] on div "Community Contribution" at bounding box center [134, 128] width 53 height 8
click at [176, 127] on button "Page tree" at bounding box center [179, 127] width 11 height 11
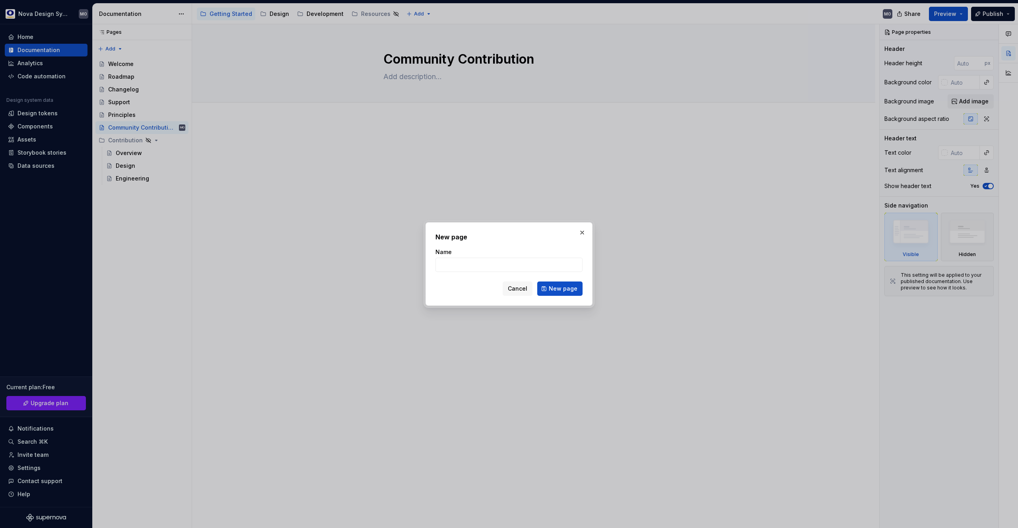
click at [524, 287] on span "Cancel" at bounding box center [517, 289] width 19 height 8
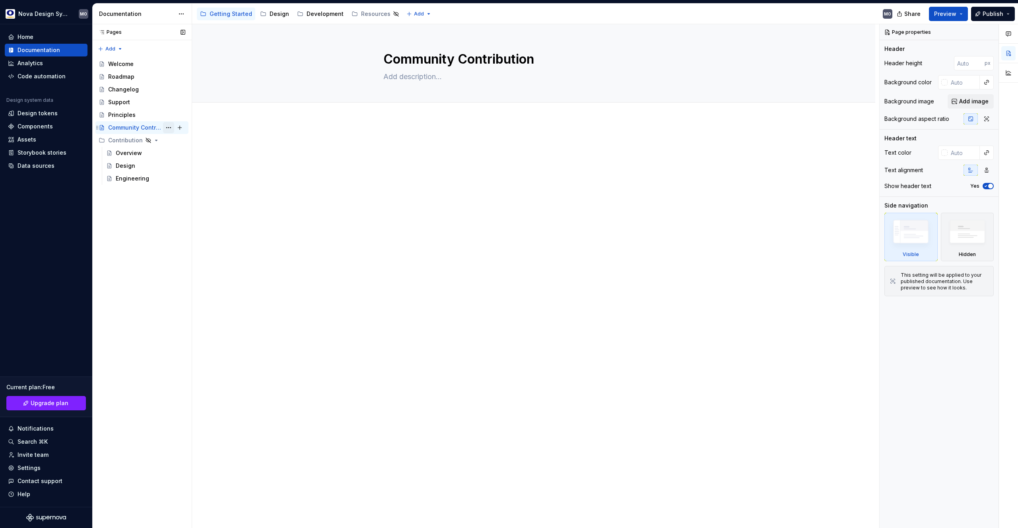
click at [171, 128] on button "Page tree" at bounding box center [168, 127] width 11 height 11
click at [120, 48] on div "Pages Pages Add Accessibility guide for tree Page tree. Navigate the tree with …" at bounding box center [141, 276] width 99 height 504
click at [117, 47] on div "Pages Pages Add Accessibility guide for tree Page tree. Navigate the tree with …" at bounding box center [141, 276] width 99 height 504
click at [128, 76] on div "New group" at bounding box center [136, 77] width 52 height 8
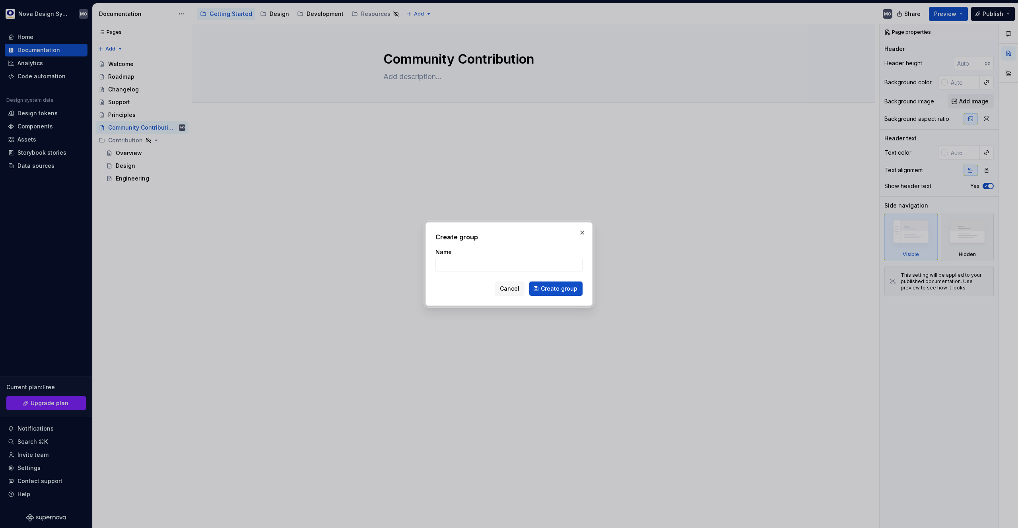
click at [514, 290] on span "Cancel" at bounding box center [509, 289] width 19 height 8
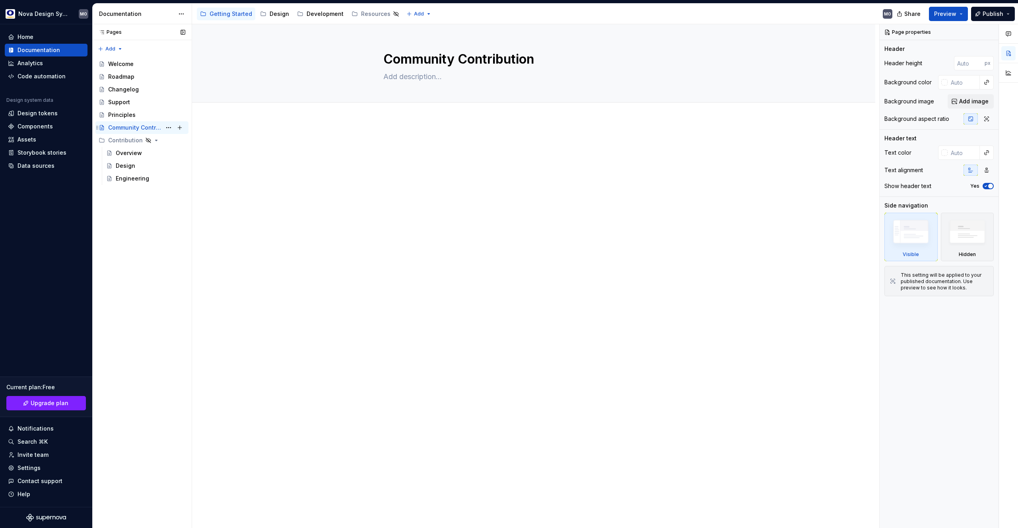
click at [160, 131] on div "Community Contribution" at bounding box center [134, 128] width 53 height 8
click at [169, 128] on button "Page tree" at bounding box center [168, 127] width 11 height 11
click at [186, 253] on div "Delete page" at bounding box center [217, 257] width 78 height 8
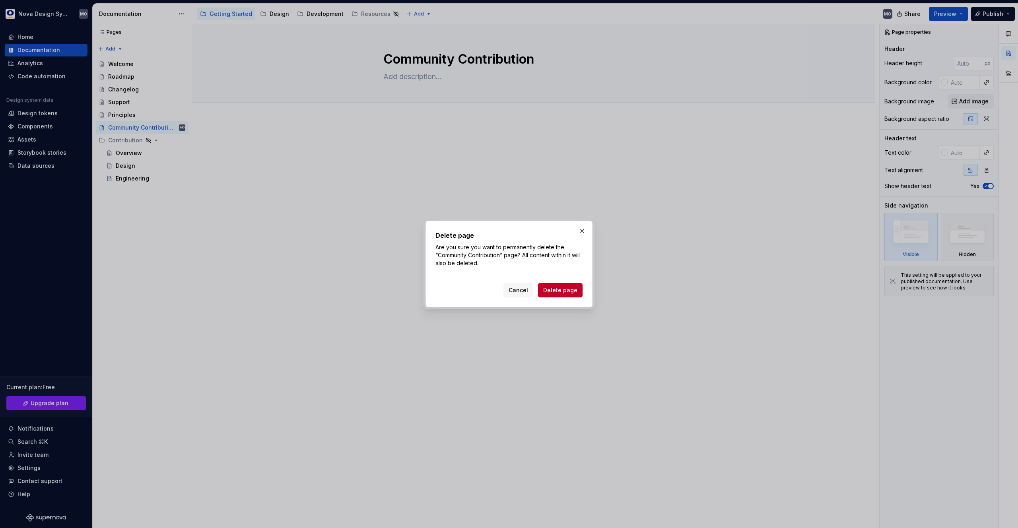
click at [553, 288] on span "Delete page" at bounding box center [560, 290] width 34 height 8
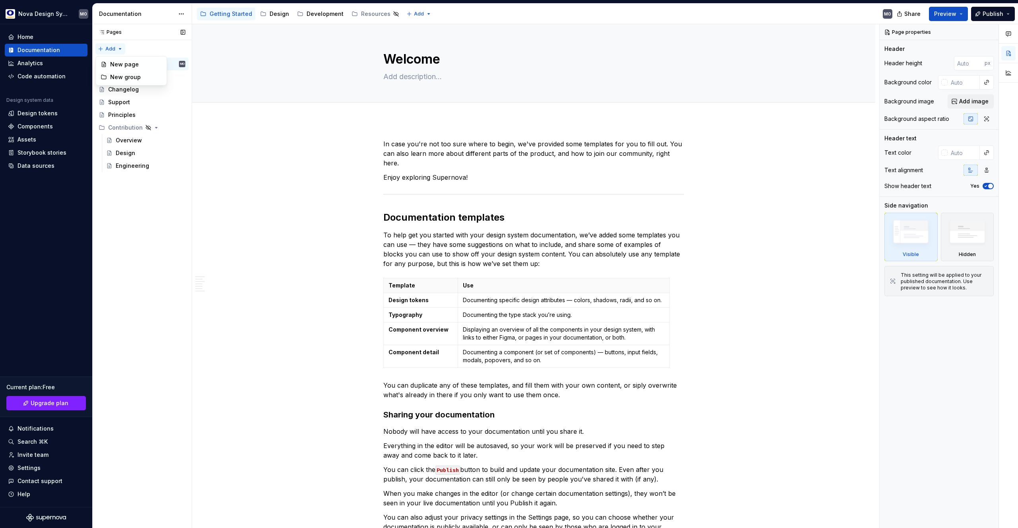
click at [117, 50] on div "Pages Pages Add Accessibility guide for tree Page tree. Navigate the tree with …" at bounding box center [141, 276] width 99 height 504
type textarea "*"
click at [127, 76] on div "New group" at bounding box center [136, 77] width 52 height 8
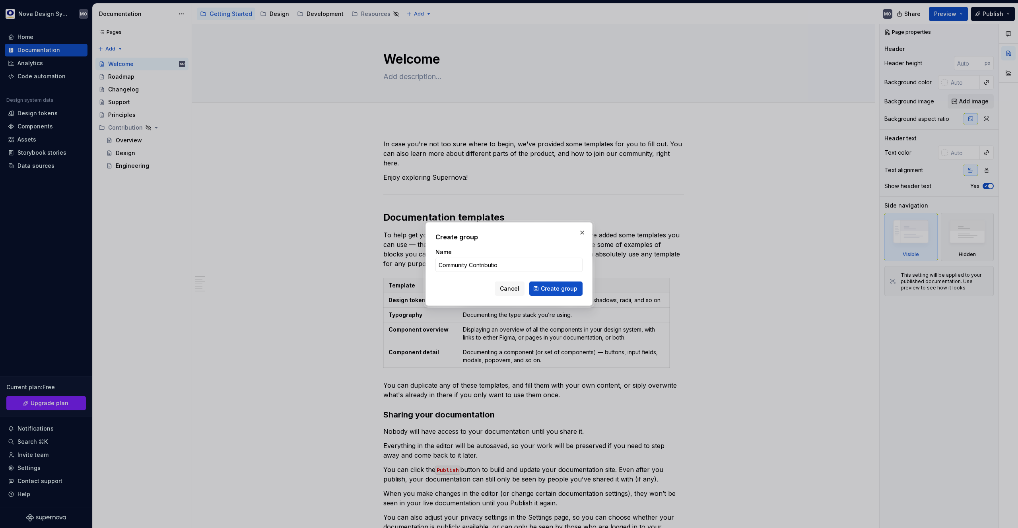
type input "Community Contribution"
click button "Create group" at bounding box center [555, 289] width 53 height 14
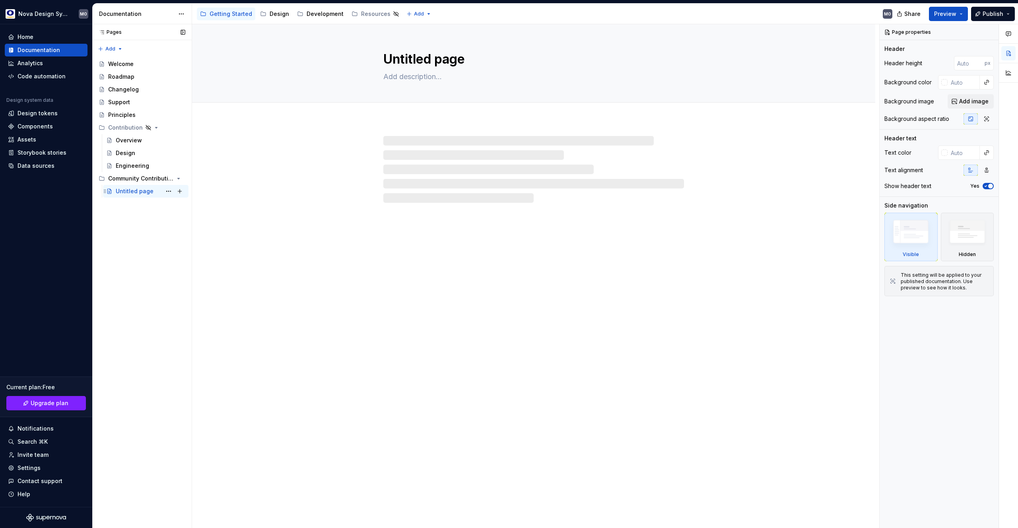
click at [143, 194] on div "Untitled page" at bounding box center [135, 191] width 38 height 8
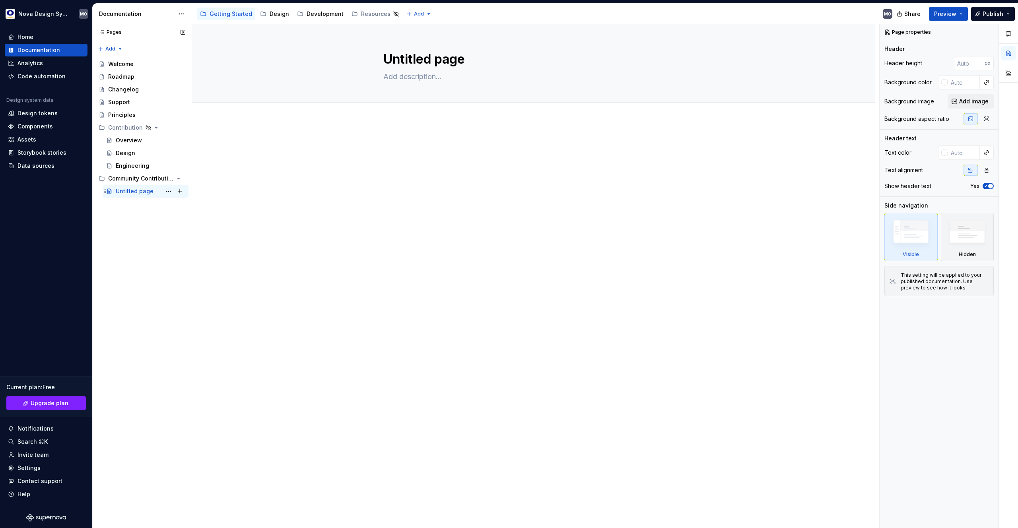
click at [155, 190] on div "Untitled page MO" at bounding box center [151, 191] width 70 height 11
click at [416, 62] on textarea "Untitled page" at bounding box center [532, 59] width 301 height 19
type textarea "*"
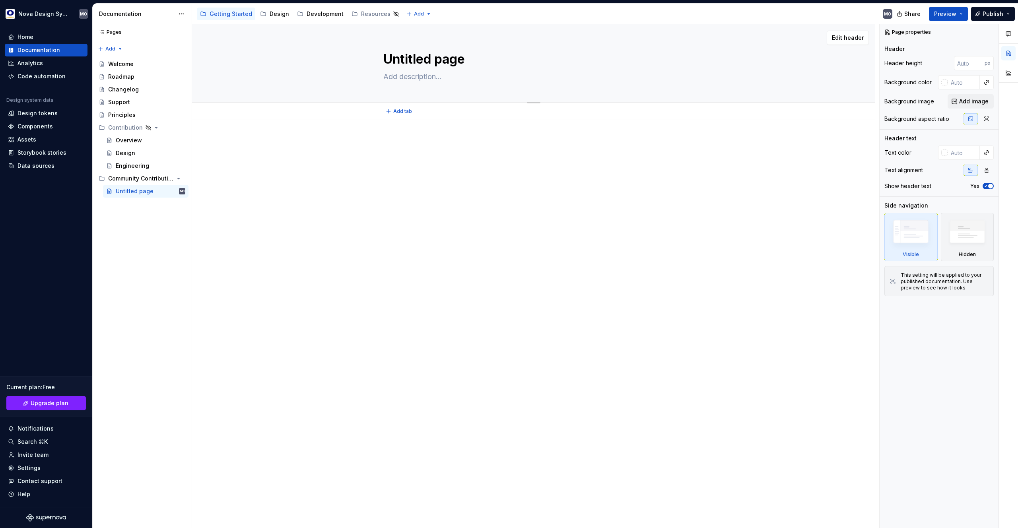
type textarea "N"
type textarea "*"
type textarea "Ne"
type textarea "*"
type textarea "New"
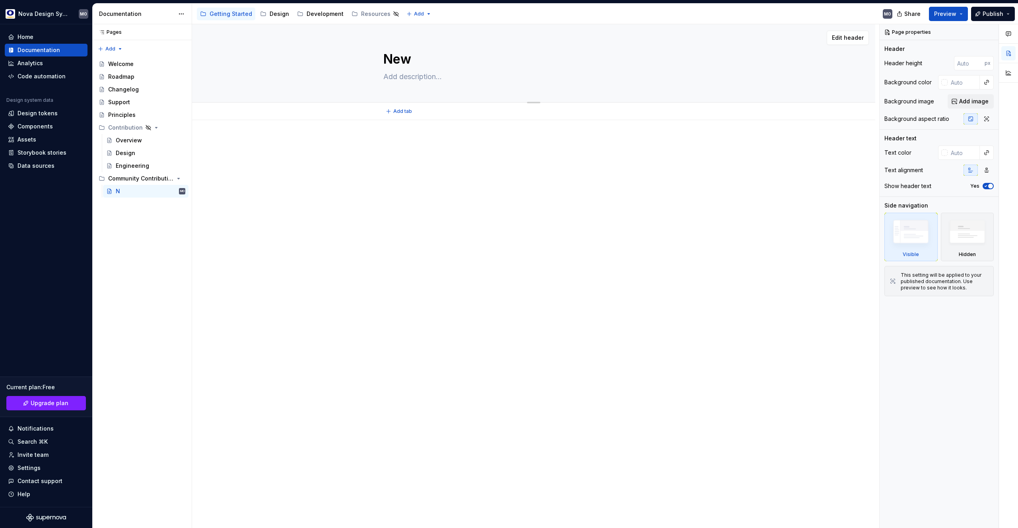
type textarea "*"
type textarea "New"
type textarea "*"
type textarea "New S"
type textarea "*"
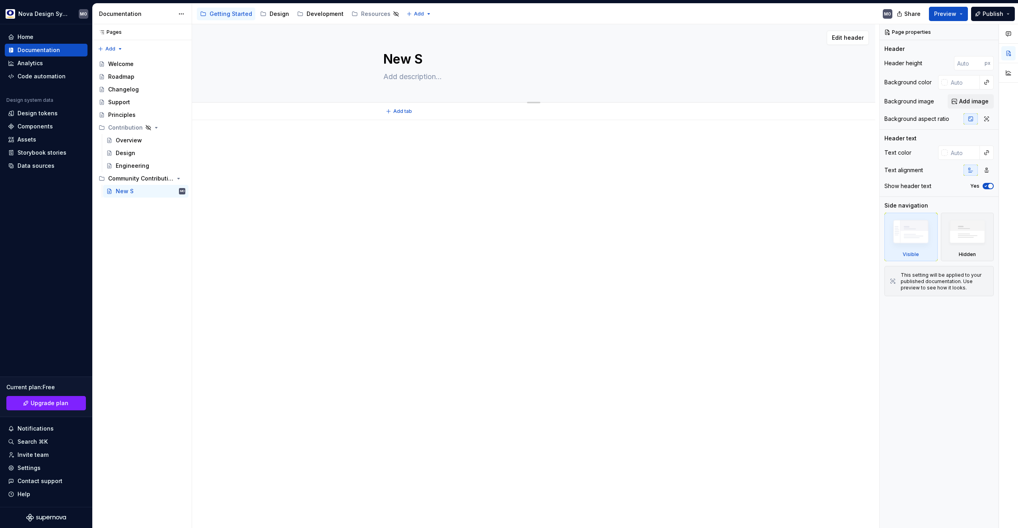
type textarea "New"
type textarea "*"
type textarea "New"
type textarea "*"
type textarea "Ne"
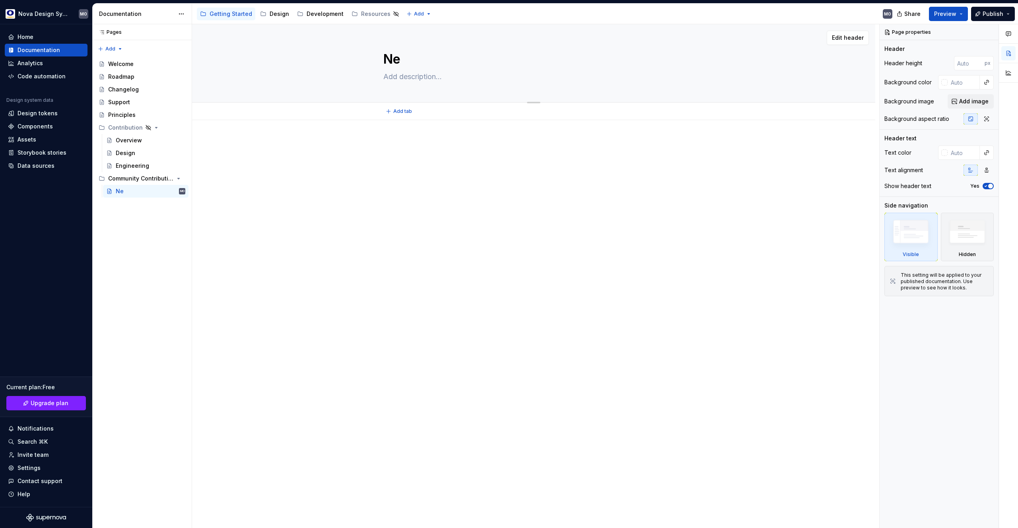
type textarea "*"
type textarea "N"
type textarea "*"
type textarea "Untitled page"
type textarea "*"
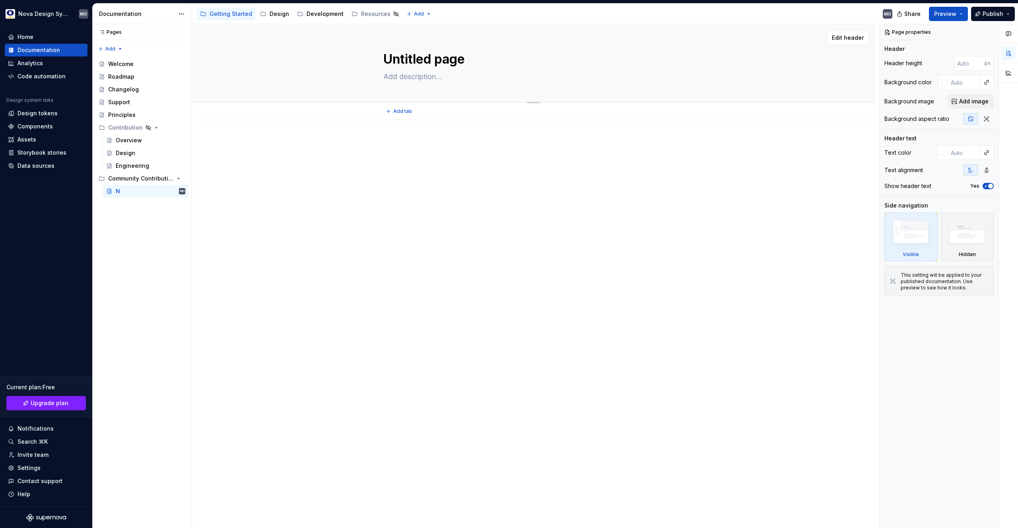
type textarea "Untitled pageA"
type textarea "*"
type textarea "Untitled pageAs"
type textarea "*"
type textarea "Untitled pageA"
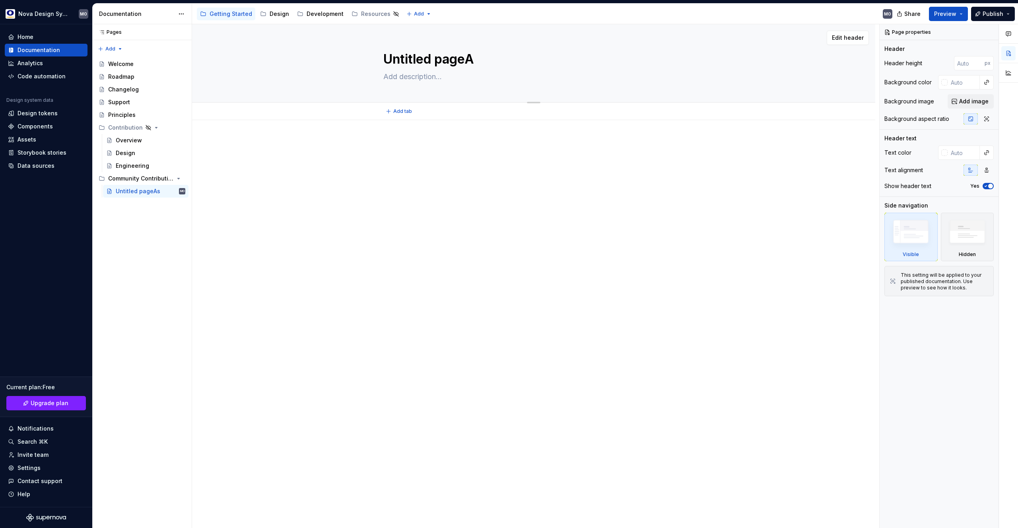
type textarea "*"
type textarea "Untitled page"
type textarea "*"
type textarea "Untitled pag"
type textarea "*"
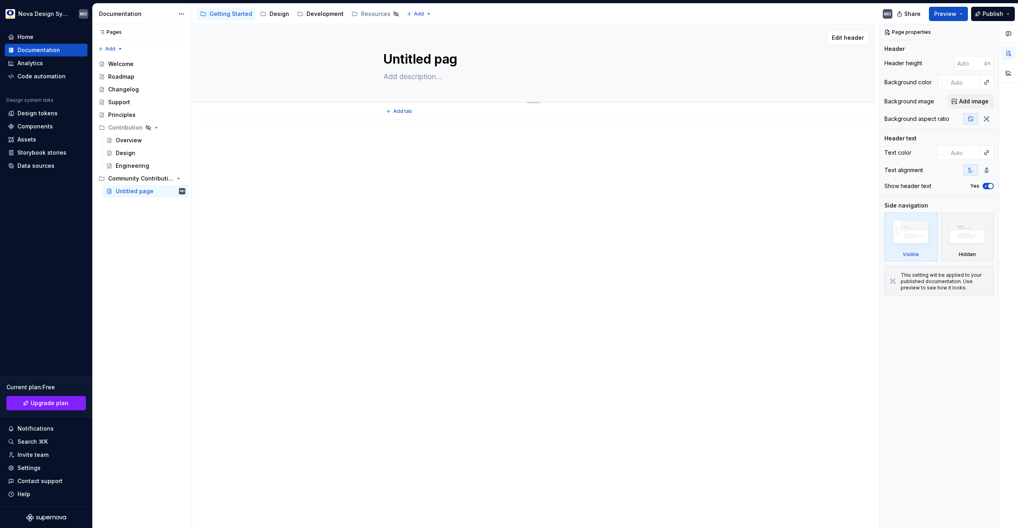
type textarea "Untitled pa"
type textarea "*"
type textarea "Untitled p"
type textarea "*"
type textarea "Untitled"
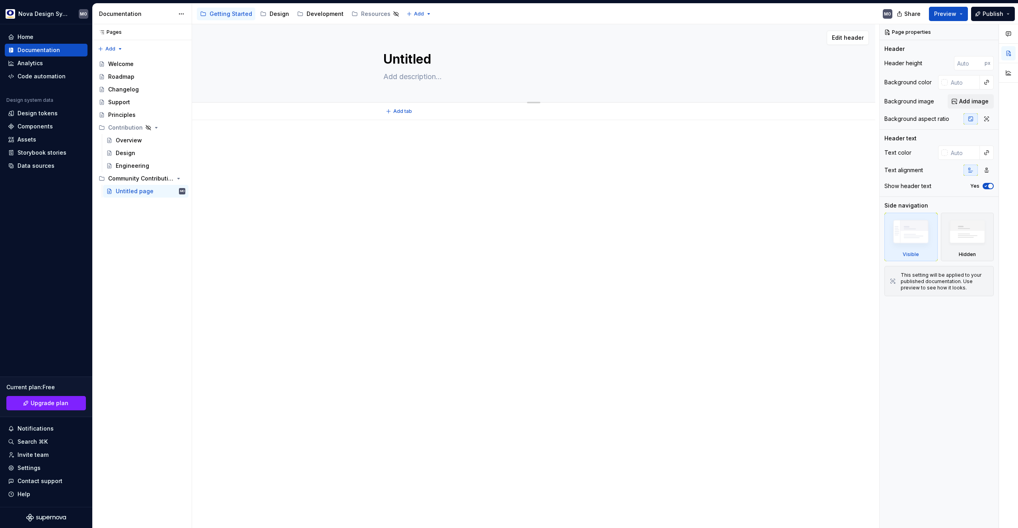
type textarea "*"
type textarea "Untitled"
type textarea "*"
type textarea "Untitle"
type textarea "*"
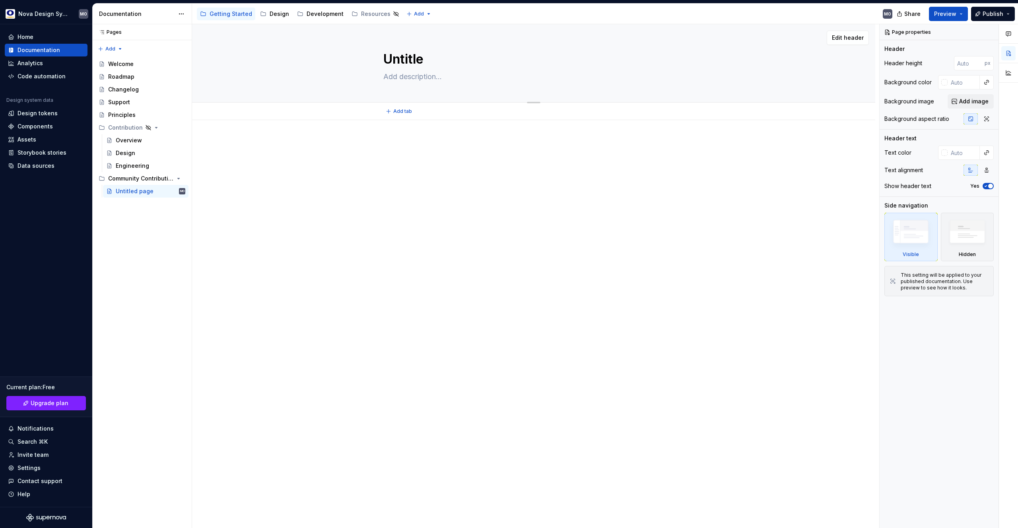
type textarea "Untitl"
type textarea "*"
type textarea "Untit"
type textarea "*"
type textarea "Unti"
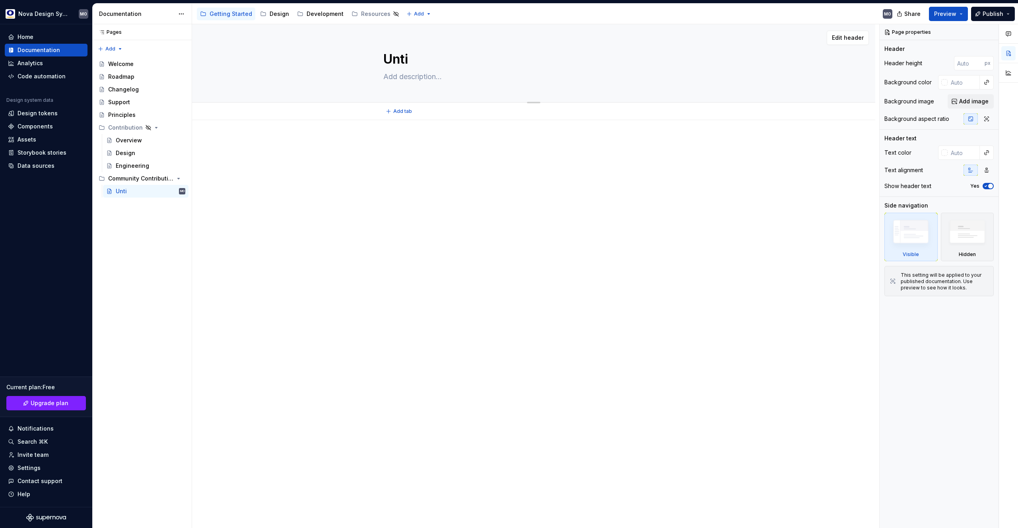
type textarea "*"
type textarea "Unt"
type textarea "*"
type textarea "Un"
type textarea "*"
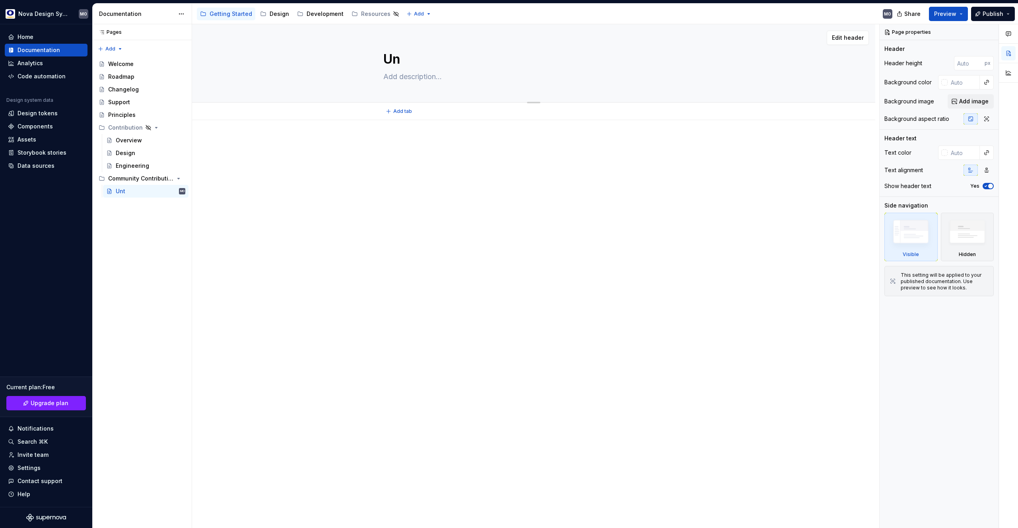
type textarea "U"
type textarea "*"
type textarea "Untitled page"
type textarea "*"
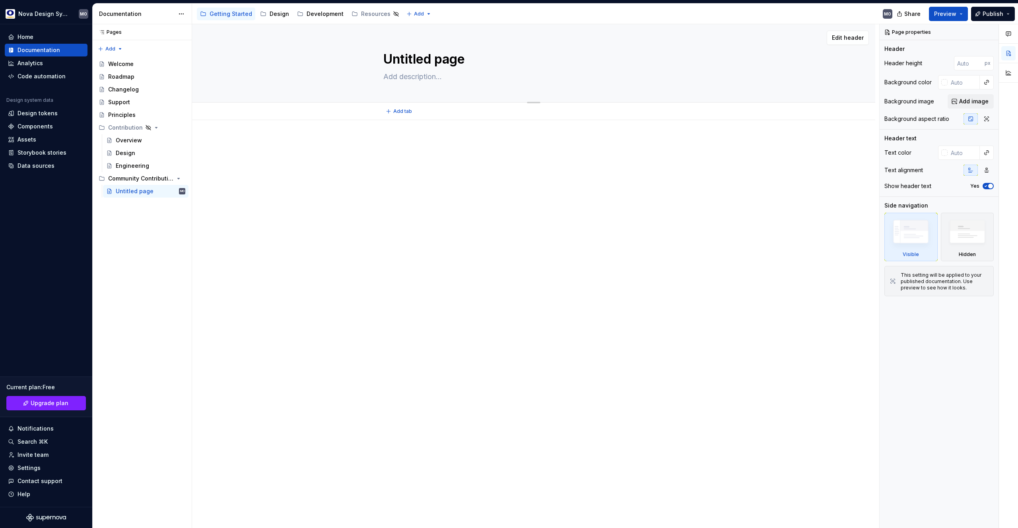
type textarea "Untitled pageS"
type textarea "*"
type textarea "Untitled page"
type textarea "*"
type textarea "Untitled pag"
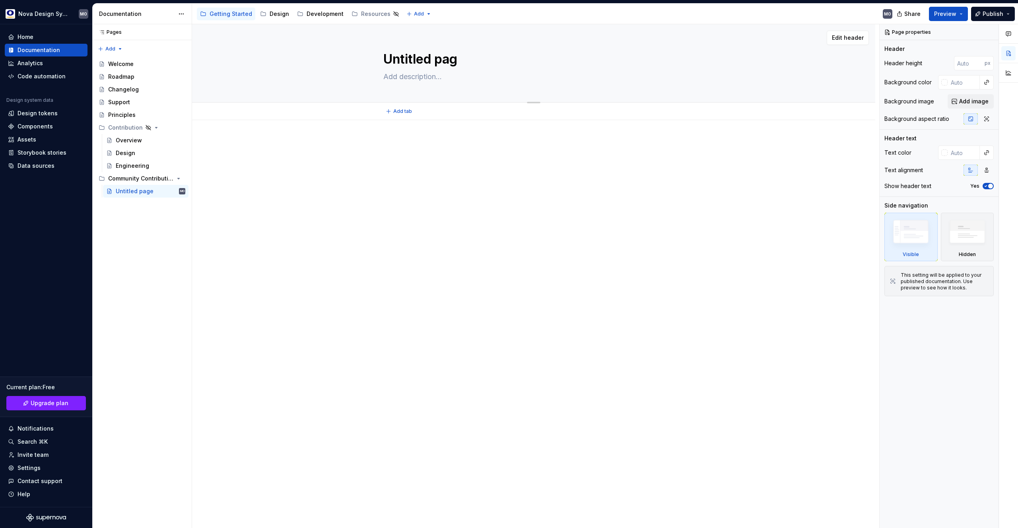
type textarea "*"
type textarea "Untitled pa"
type textarea "*"
type textarea "Untitled p"
type textarea "*"
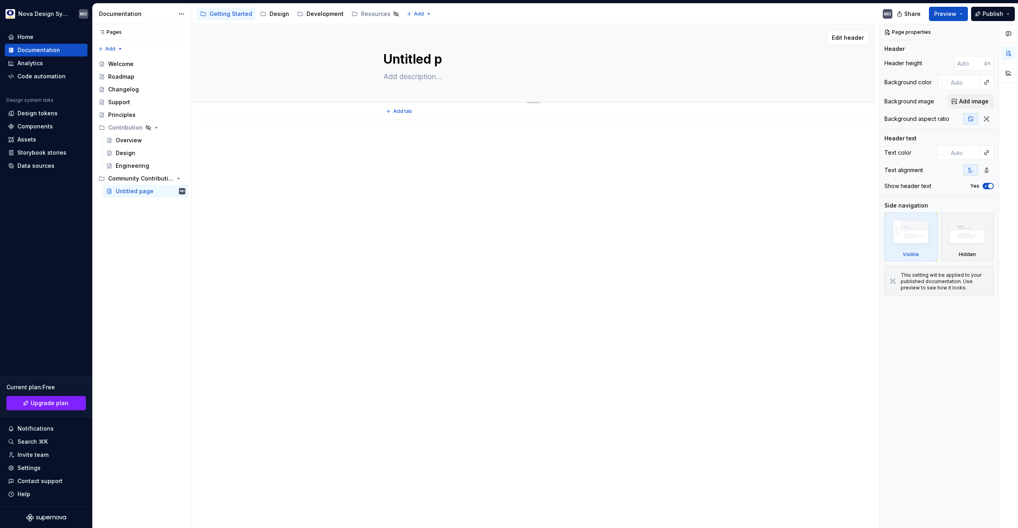
type textarea "Untitled"
type textarea "*"
type textarea "Untitled"
type textarea "*"
type textarea "Untitle"
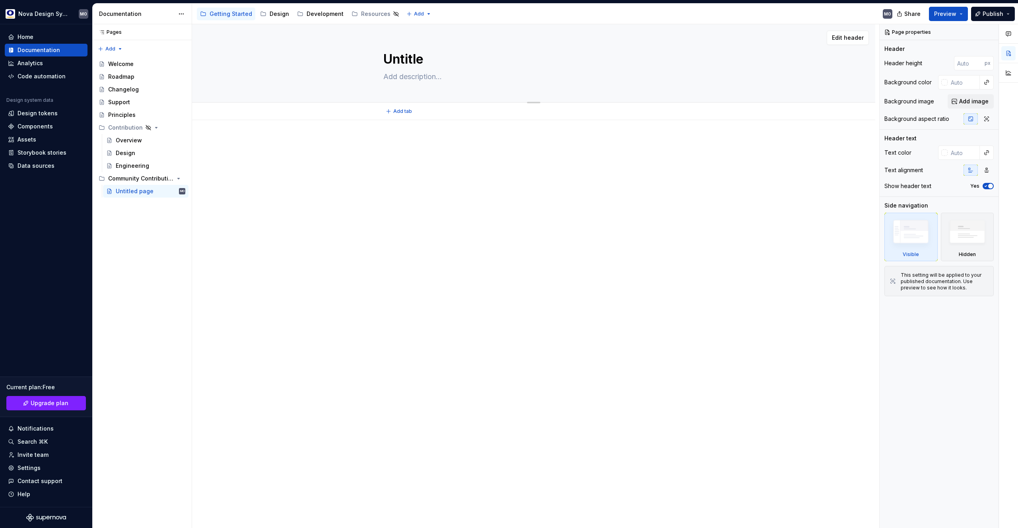
type textarea "*"
type textarea "Untitl"
type textarea "*"
type textarea "Untit"
type textarea "*"
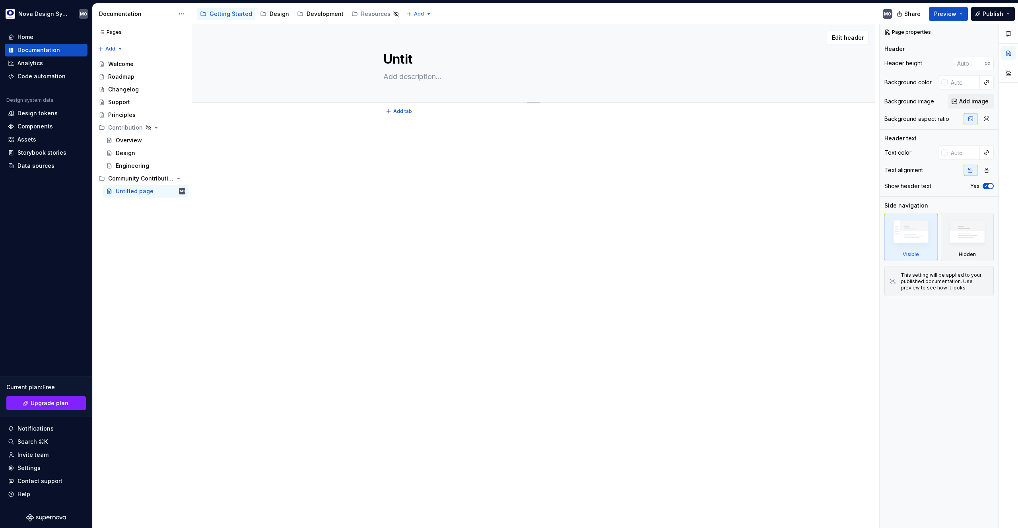
type textarea "Unti"
type textarea "*"
type textarea "Unt"
type textarea "*"
type textarea "Un"
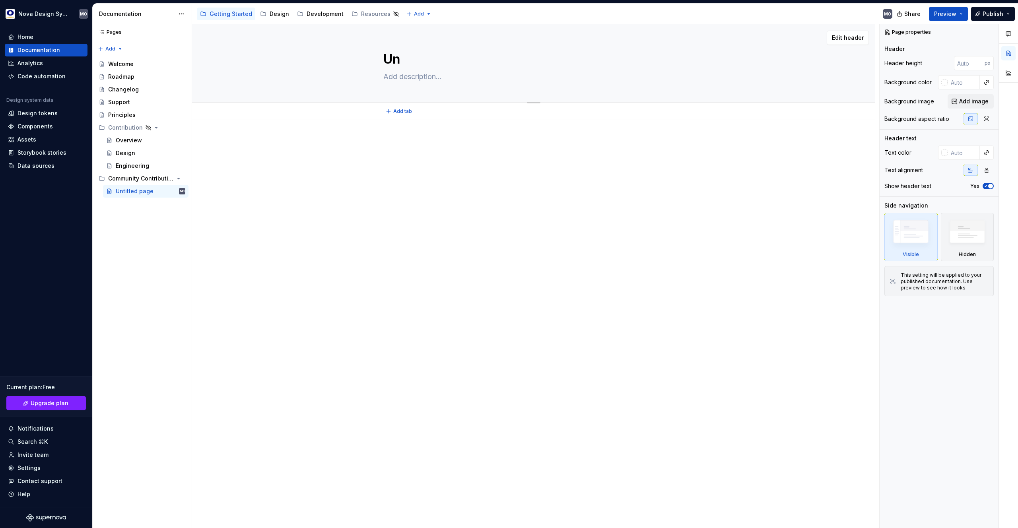
type textarea "*"
type textarea "U"
type textarea "*"
type textarea "Untitled page"
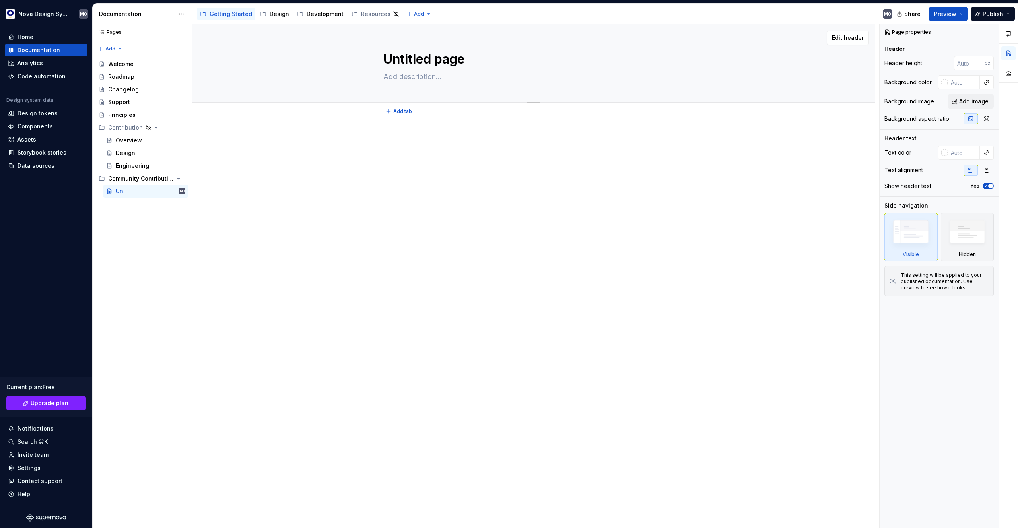
type textarea "*"
type textarea "Untitled pageS"
type textarea "*"
type textarea "Untitled page"
type textarea "*"
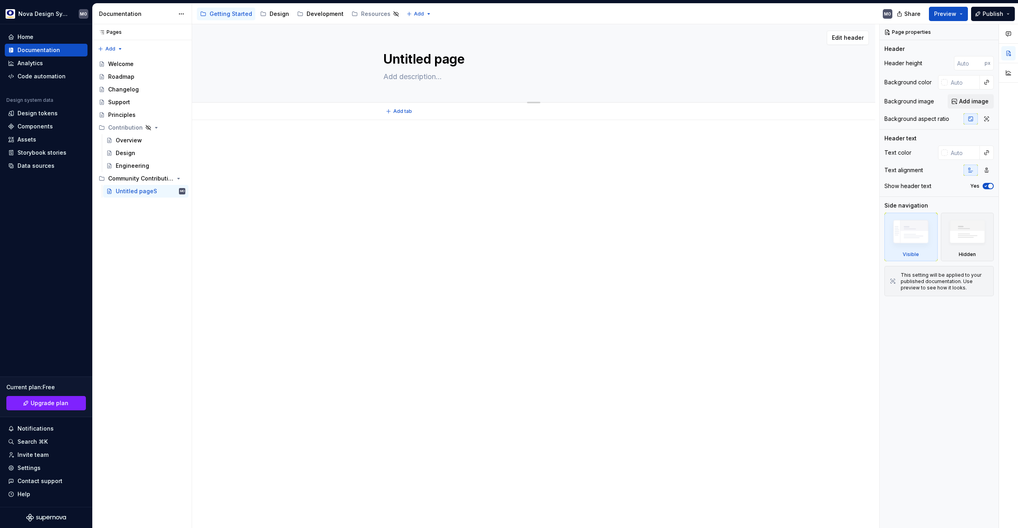
type textarea "Untitled pag"
type textarea "*"
type textarea "Untitled pa"
type textarea "*"
type textarea "Untitled p"
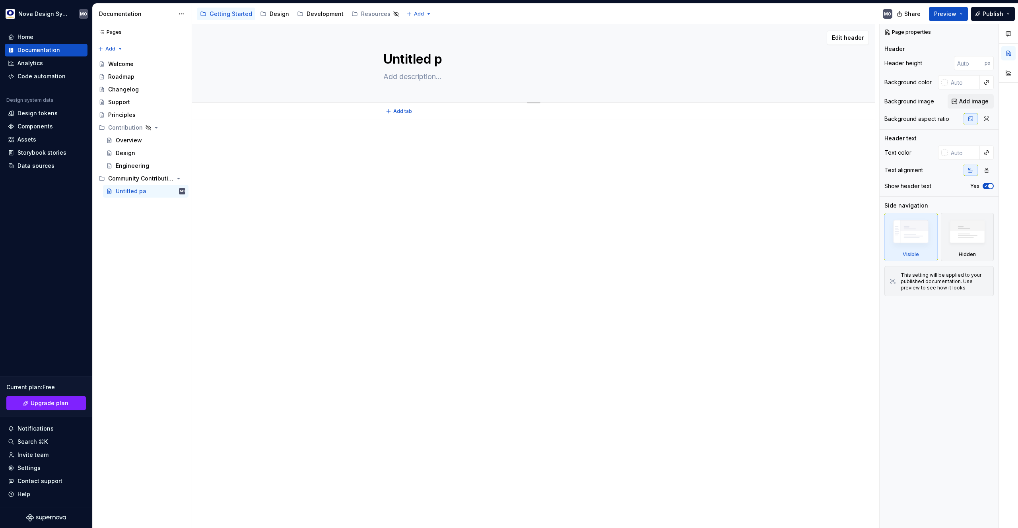
type textarea "*"
type textarea "Untitled"
type textarea "*"
type textarea "Untitled"
type textarea "*"
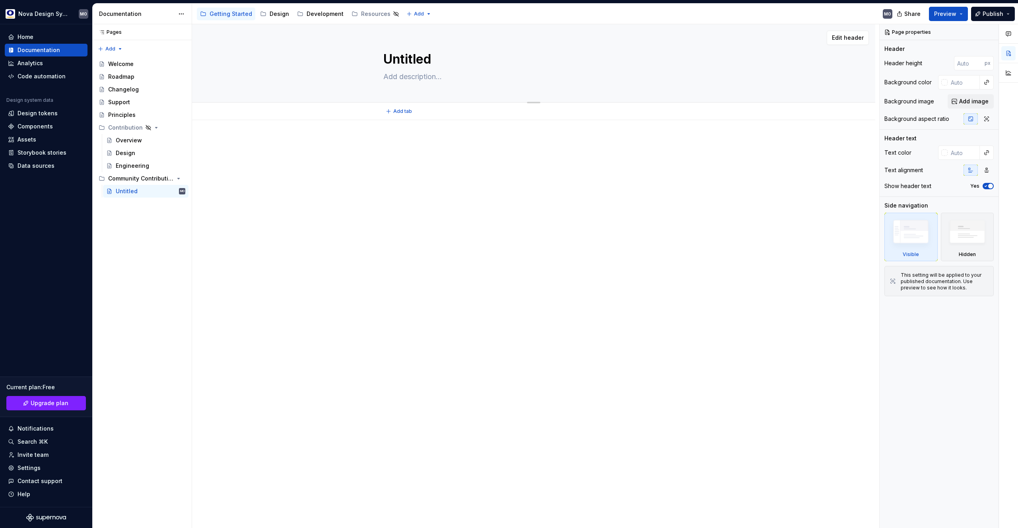
type textarea "Untitle"
type textarea "*"
type textarea "Untitl"
type textarea "*"
type textarea "Untit"
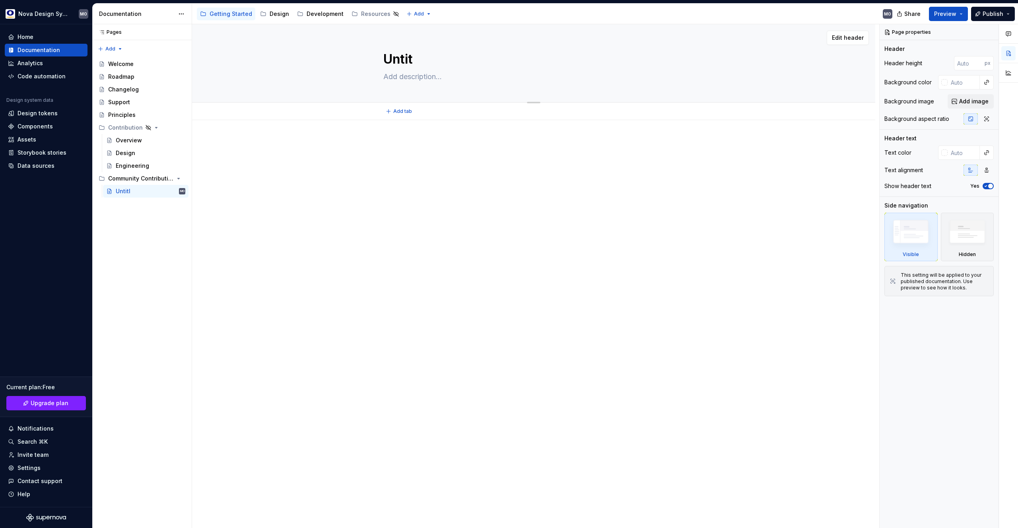
type textarea "*"
type textarea "Unti"
type textarea "*"
type textarea "Unt"
type textarea "*"
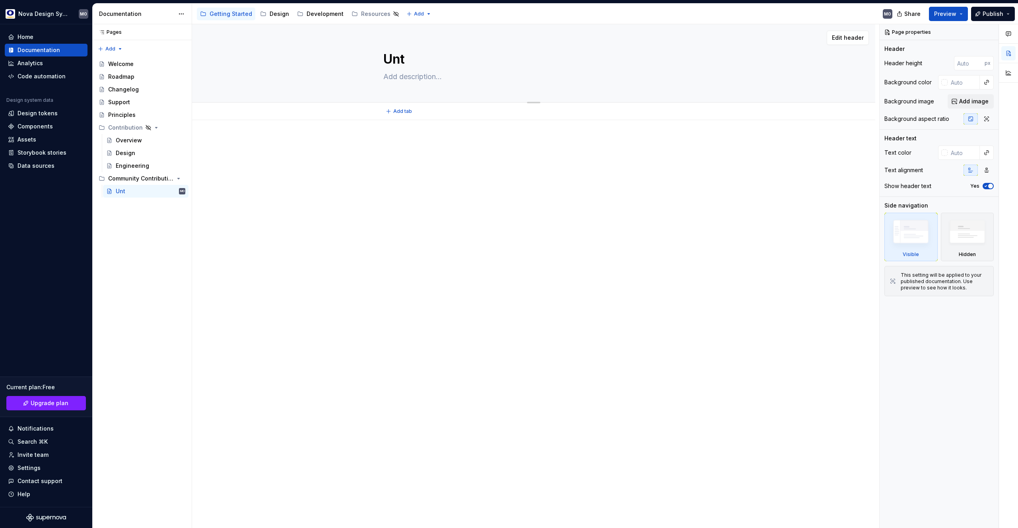
type textarea "Un"
type textarea "*"
type textarea "U"
type textarea "*"
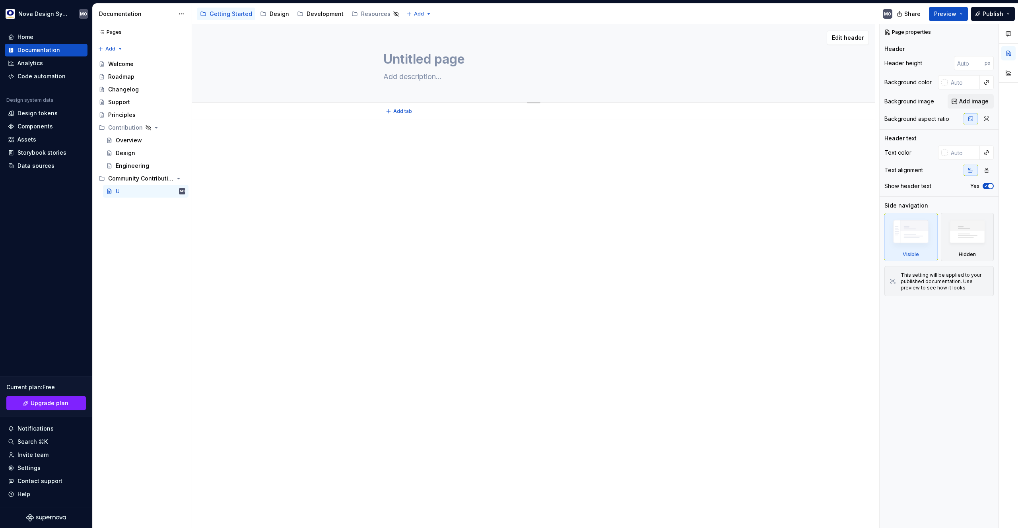
type textarea "Untitled page"
click at [426, 61] on textarea "Untitled page" at bounding box center [532, 59] width 301 height 19
type textarea "*"
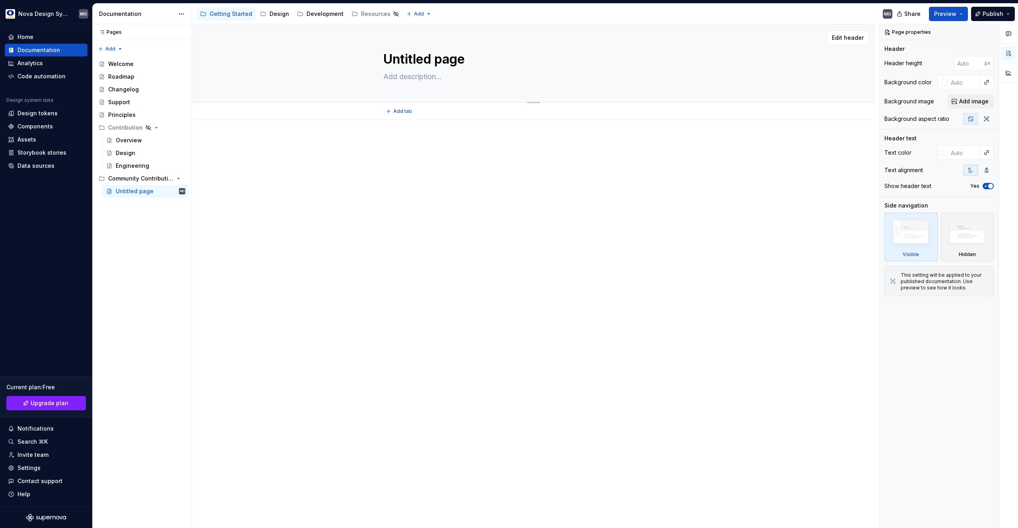
type textarea "S"
type textarea "*"
type textarea "Si"
type textarea "*"
type textarea "Sid"
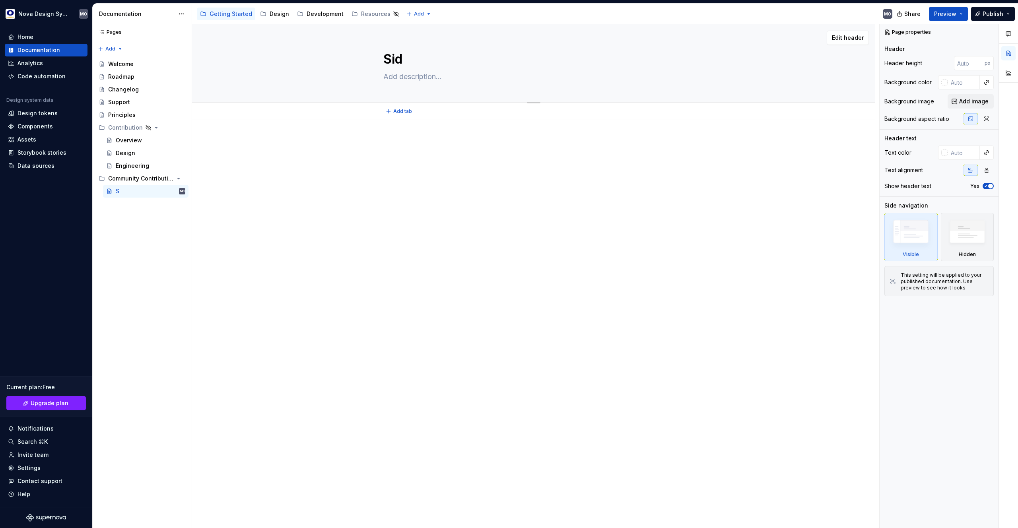
type textarea "*"
type textarea "Side"
type textarea "*"
type textarea "Side"
type textarea "*"
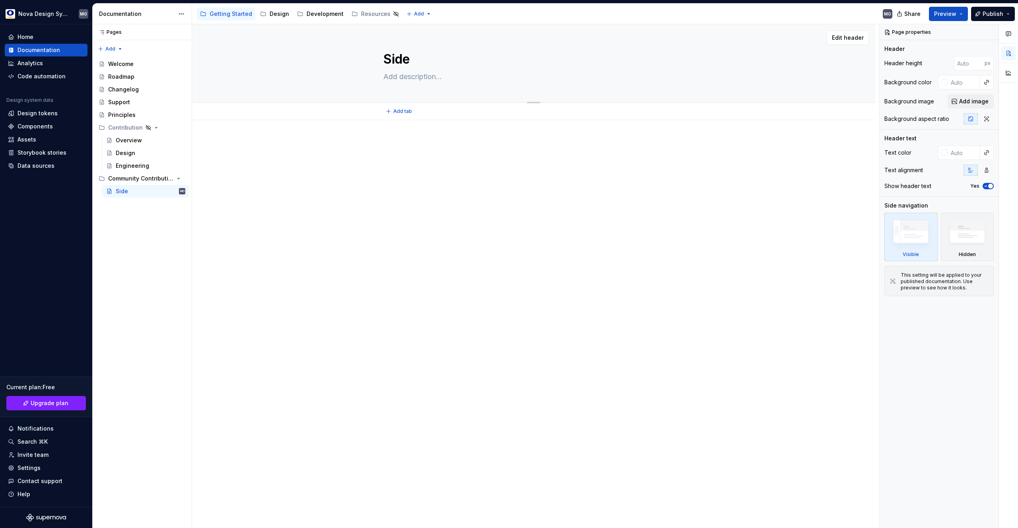
type textarea "Side N"
type textarea "*"
type textarea "Side Na"
type textarea "*"
type textarea "Side Nav"
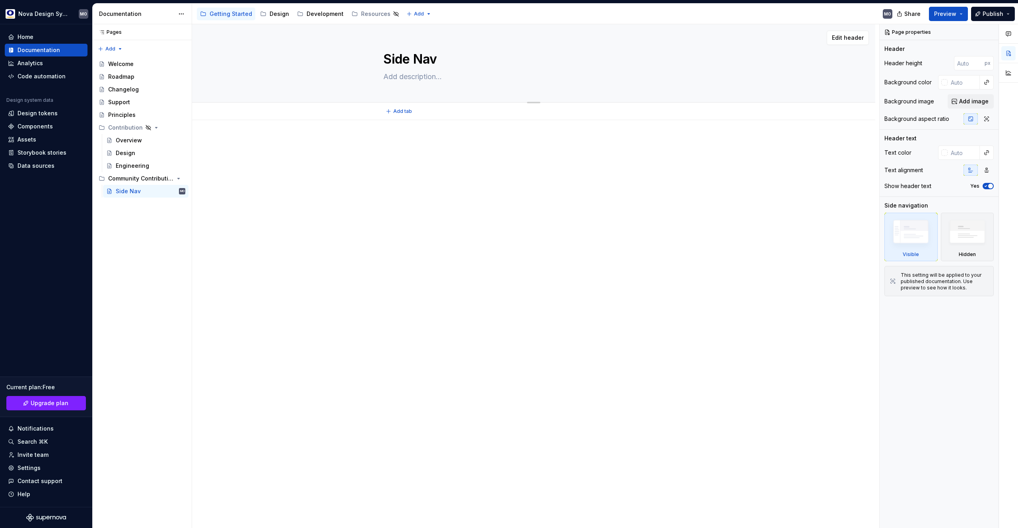
type textarea "*"
type textarea "Side Navi"
type textarea "*"
type textarea "Side Navig"
type textarea "*"
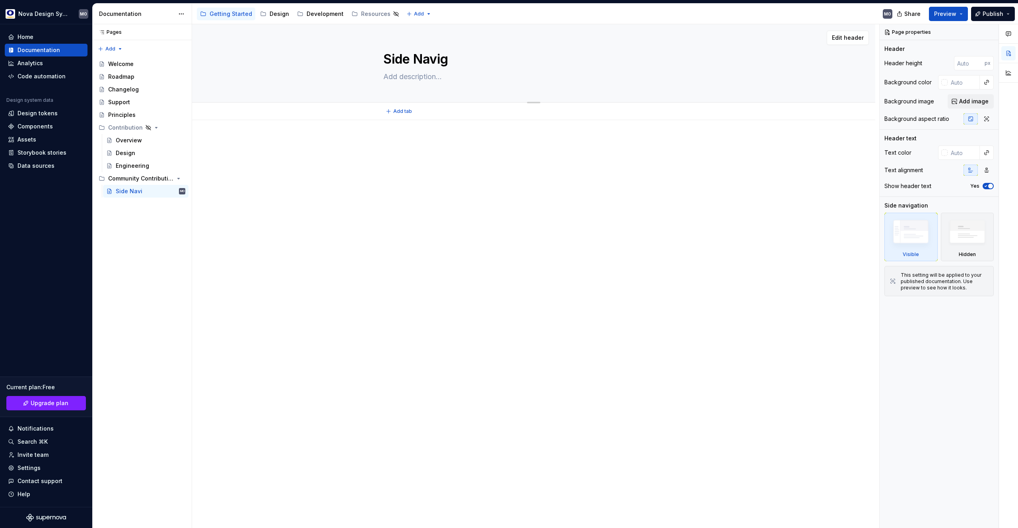
type textarea "Side Naviga"
type textarea "*"
type textarea "Side Navigai"
type textarea "*"
type textarea "Side Navigaio"
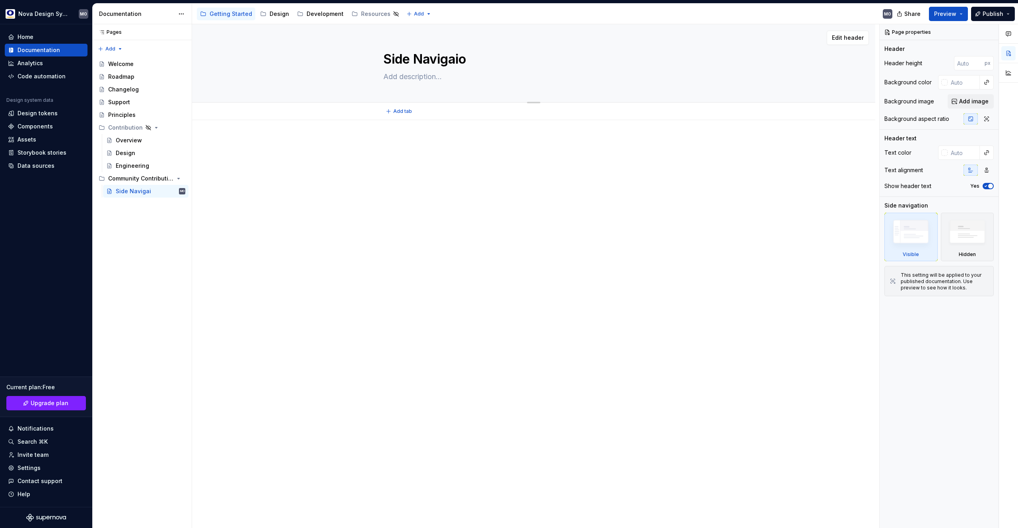
type textarea "*"
type textarea "Side Navigaiot"
type textarea "*"
type textarea "Side Navigaio"
type textarea "*"
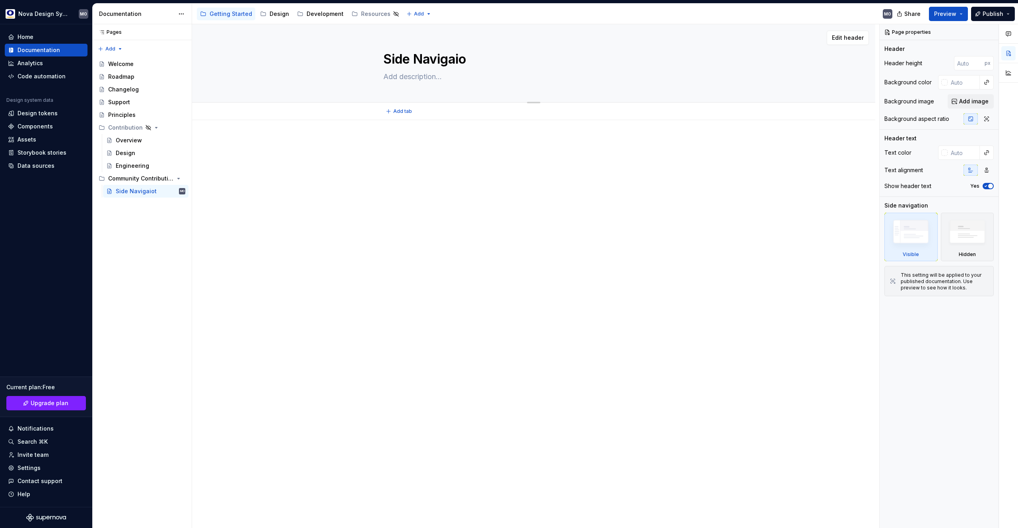
type textarea "Side Navigai"
type textarea "*"
type textarea "Side Naviga"
type textarea "*"
type textarea "Side Navig"
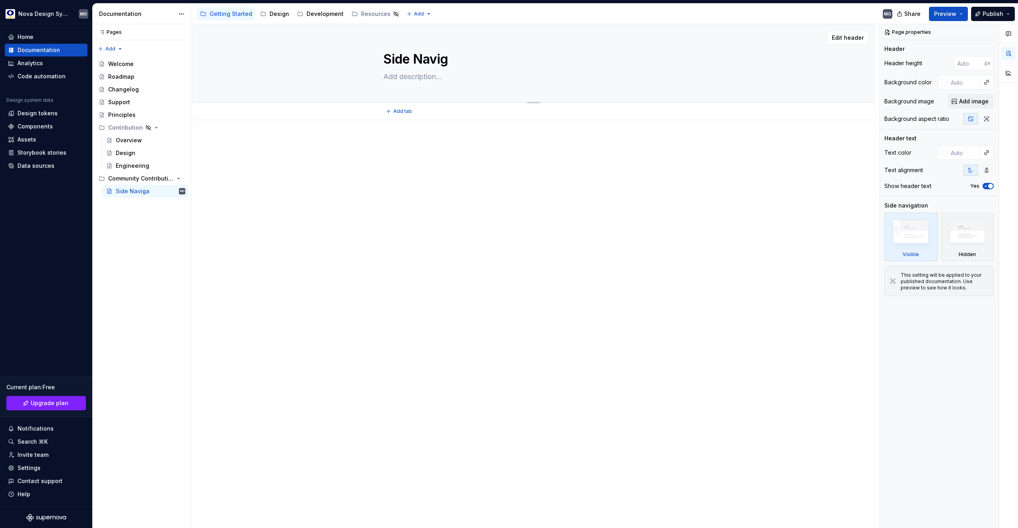
type textarea "*"
type textarea "Side Naviga"
type textarea "*"
type textarea "Side Navigat"
type textarea "*"
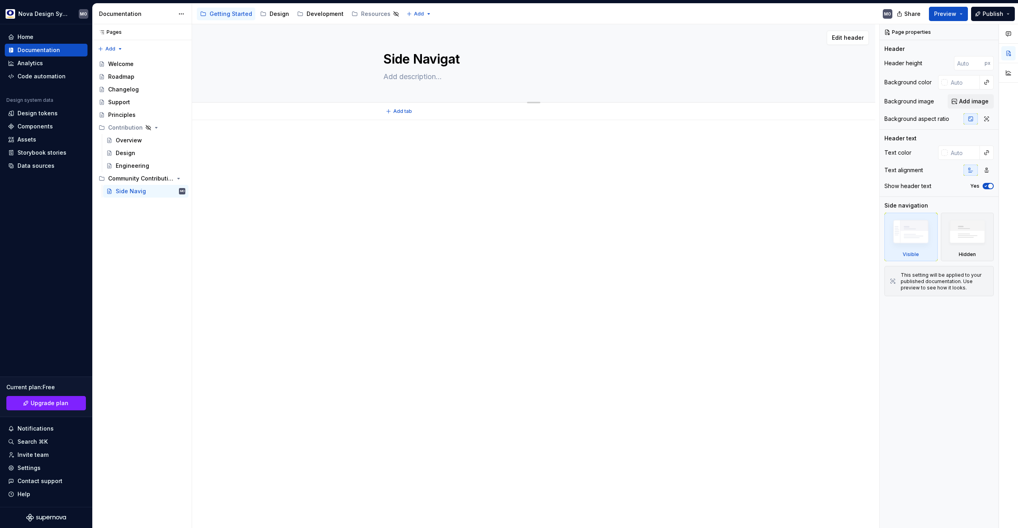
type textarea "Side Navigati"
type textarea "*"
type textarea "Side Navigatio"
type textarea "*"
type textarea "Side Navigation"
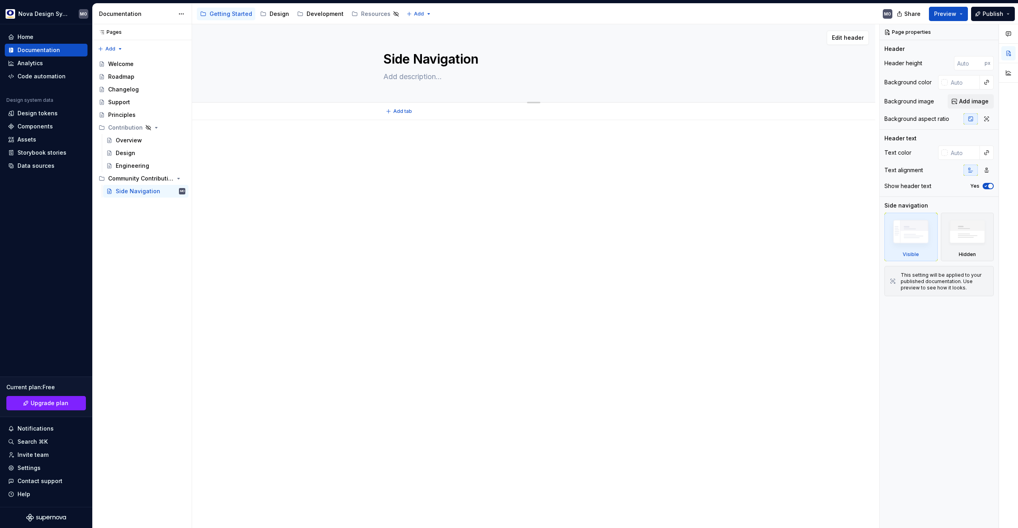
type textarea "*"
type textarea "Side Navigation"
type textarea "*"
type textarea "Side Navigation"
click at [399, 197] on div "Side Navigation Edit header" at bounding box center [535, 276] width 687 height 504
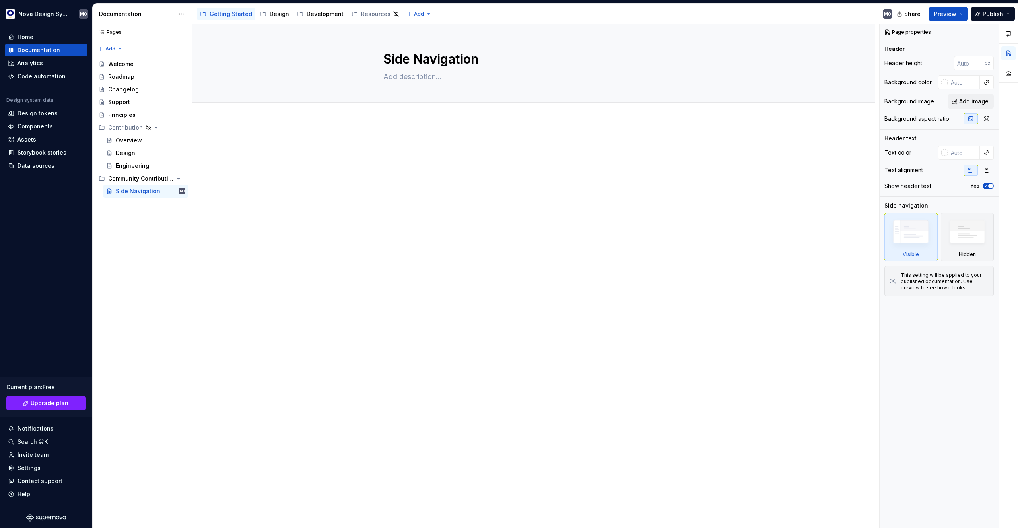
click at [484, 163] on div at bounding box center [533, 154] width 301 height 30
click at [404, 143] on p at bounding box center [533, 144] width 301 height 10
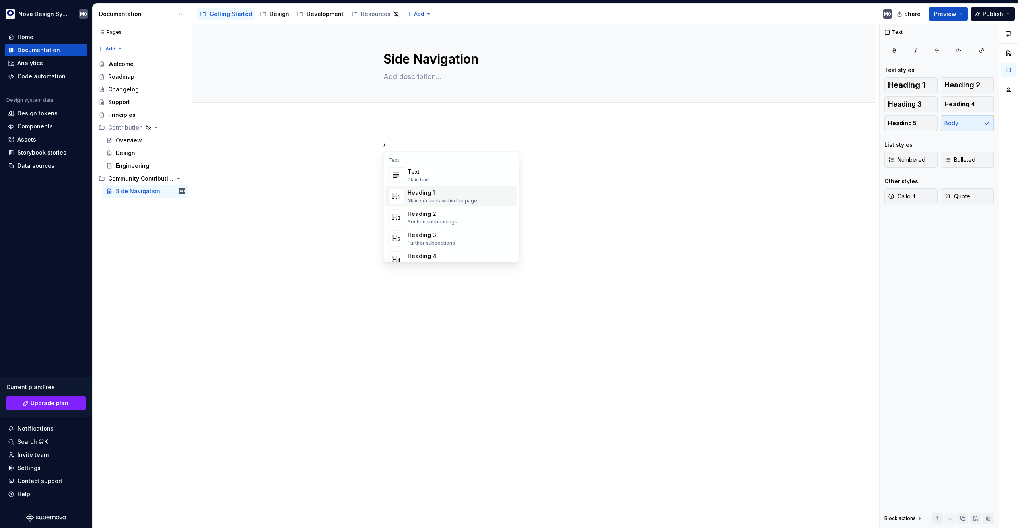
click at [425, 191] on div "Heading 1" at bounding box center [443, 193] width 70 height 8
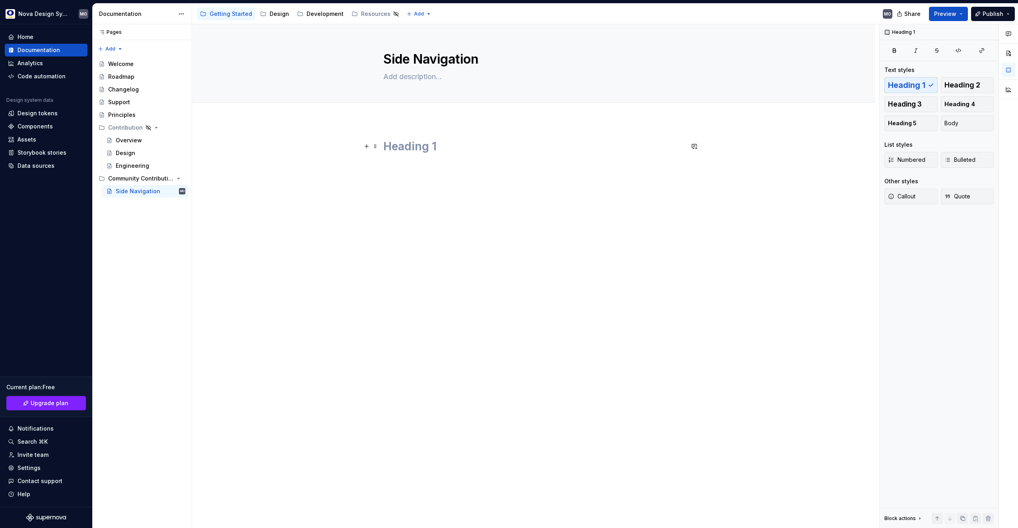
click at [428, 150] on h1 at bounding box center [533, 146] width 301 height 14
click at [449, 150] on h1 at bounding box center [533, 146] width 301 height 14
click at [368, 15] on div "Resources" at bounding box center [375, 14] width 29 height 8
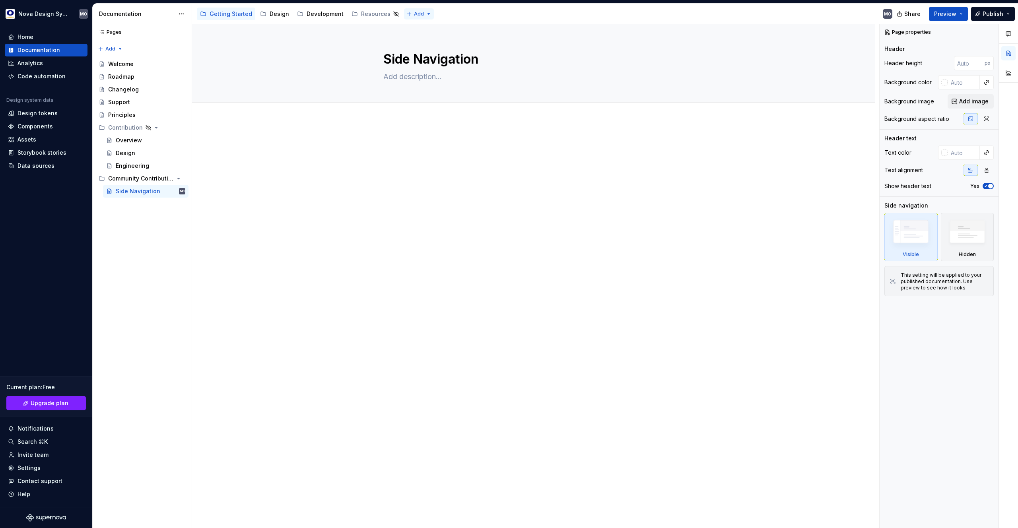
click at [424, 12] on html "Nova Design System MO Home Documentation Analytics Code automation Design syste…" at bounding box center [509, 264] width 1018 height 528
click at [325, 126] on html "Nova Design System MO Home Documentation Analytics Code automation Design syste…" at bounding box center [509, 264] width 1018 height 528
click at [990, 186] on span "button" at bounding box center [990, 186] width 5 height 5
click at [990, 186] on button "No" at bounding box center [988, 186] width 11 height 6
click at [990, 186] on span "button" at bounding box center [990, 186] width 5 height 5
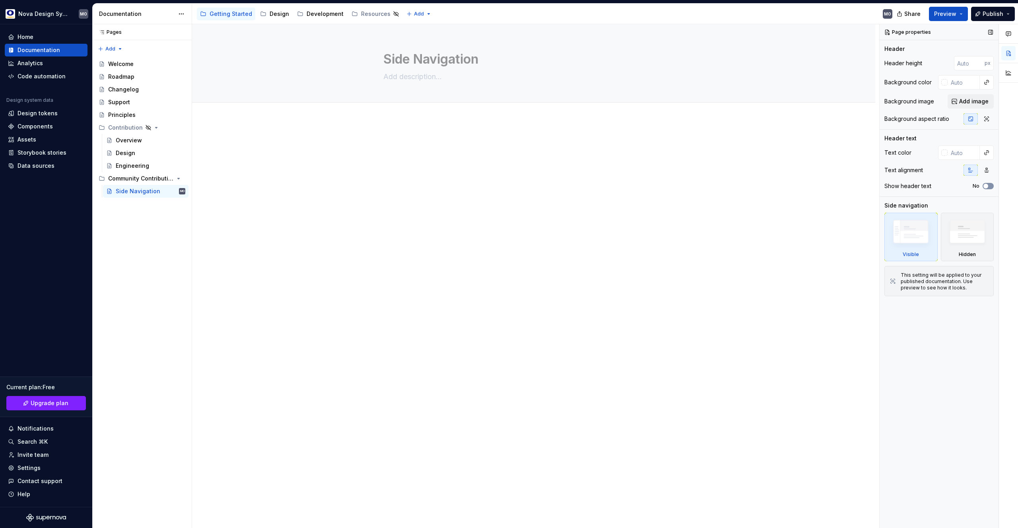
click at [990, 186] on button "No" at bounding box center [988, 186] width 11 height 6
click at [990, 32] on button "button" at bounding box center [990, 32] width 11 height 11
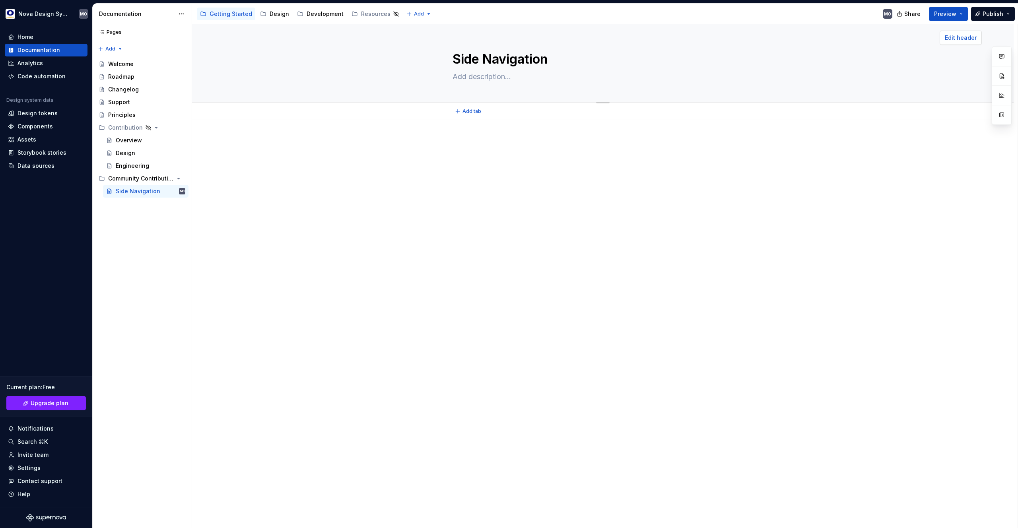
click at [960, 39] on span "Edit header" at bounding box center [961, 38] width 32 height 8
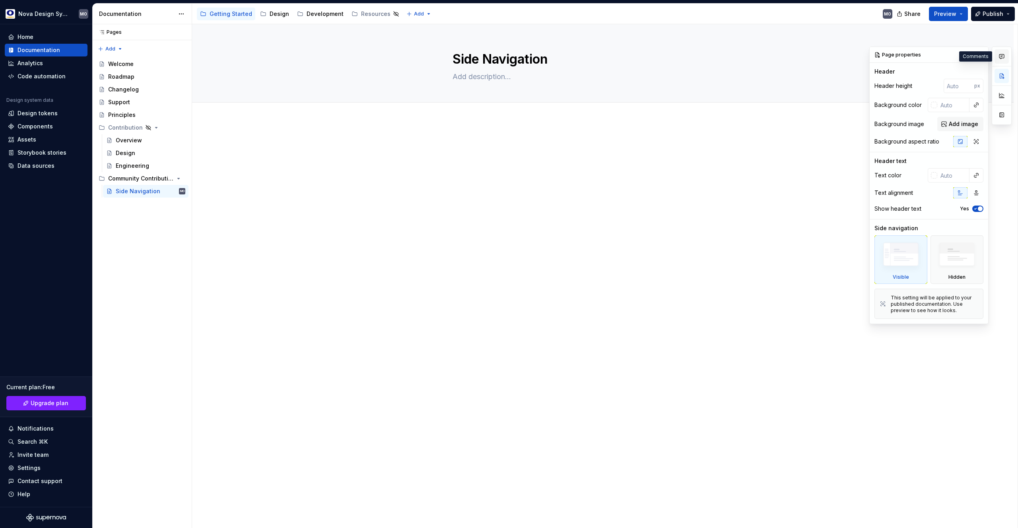
click at [1000, 55] on icon "button" at bounding box center [1002, 56] width 6 height 6
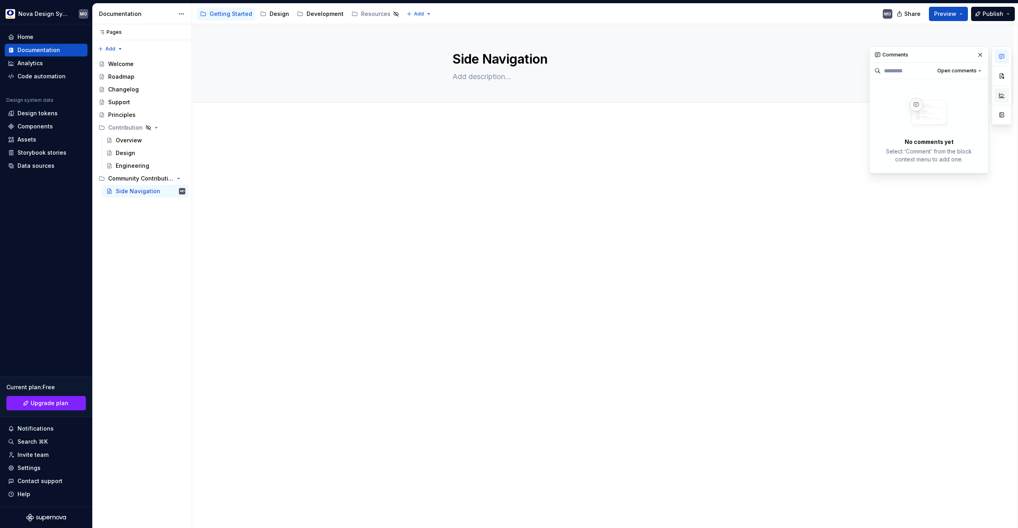
click at [998, 95] on button "button" at bounding box center [1002, 95] width 14 height 14
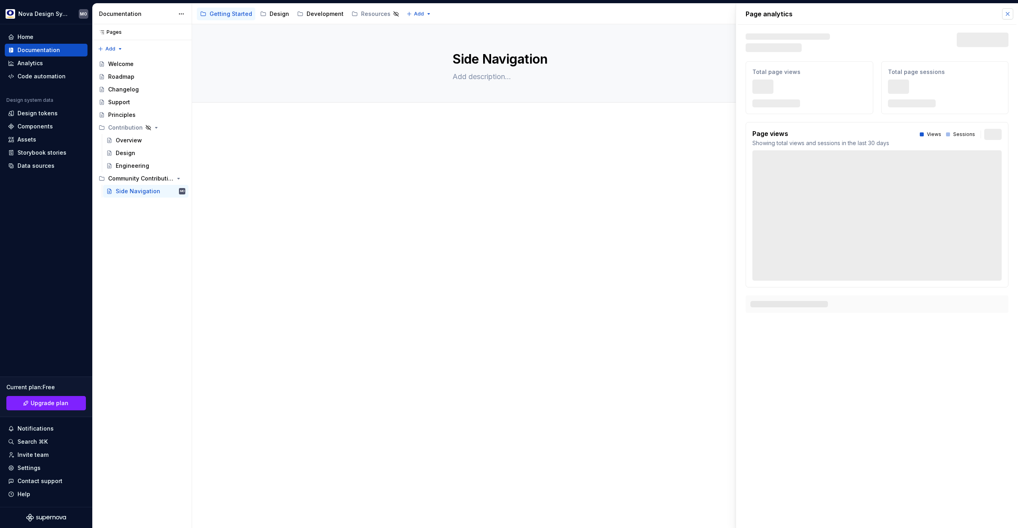
click at [1008, 11] on button "button" at bounding box center [1007, 13] width 11 height 11
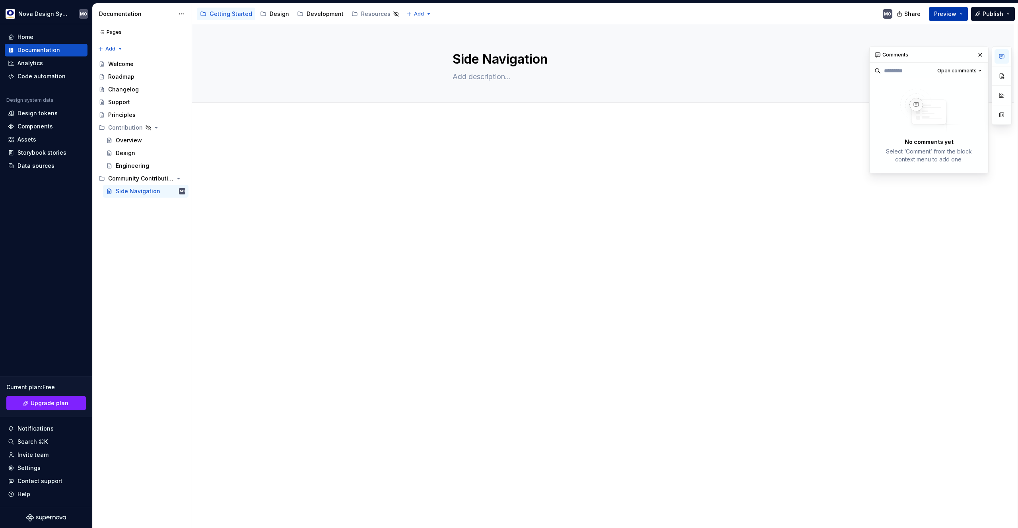
click at [963, 12] on button "Preview" at bounding box center [948, 14] width 39 height 14
click at [852, 138] on div at bounding box center [603, 228] width 822 height 217
click at [643, 134] on div at bounding box center [603, 235] width 822 height 230
click at [138, 159] on div "Design" at bounding box center [146, 153] width 86 height 13
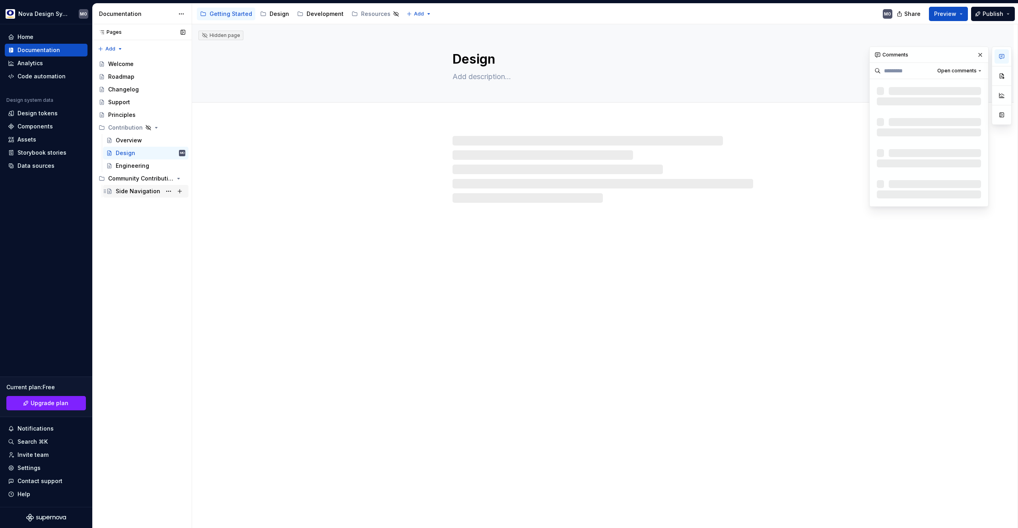
click at [142, 193] on div "Side Navigation" at bounding box center [138, 191] width 45 height 8
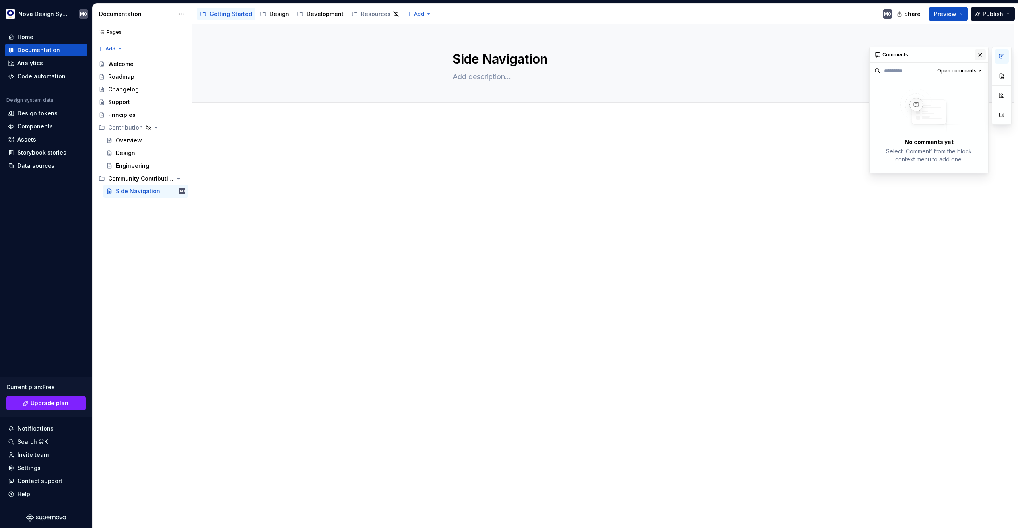
click at [978, 52] on button "button" at bounding box center [980, 54] width 11 height 11
click at [959, 15] on button "Preview" at bounding box center [948, 14] width 39 height 14
click at [634, 82] on textarea at bounding box center [601, 76] width 301 height 13
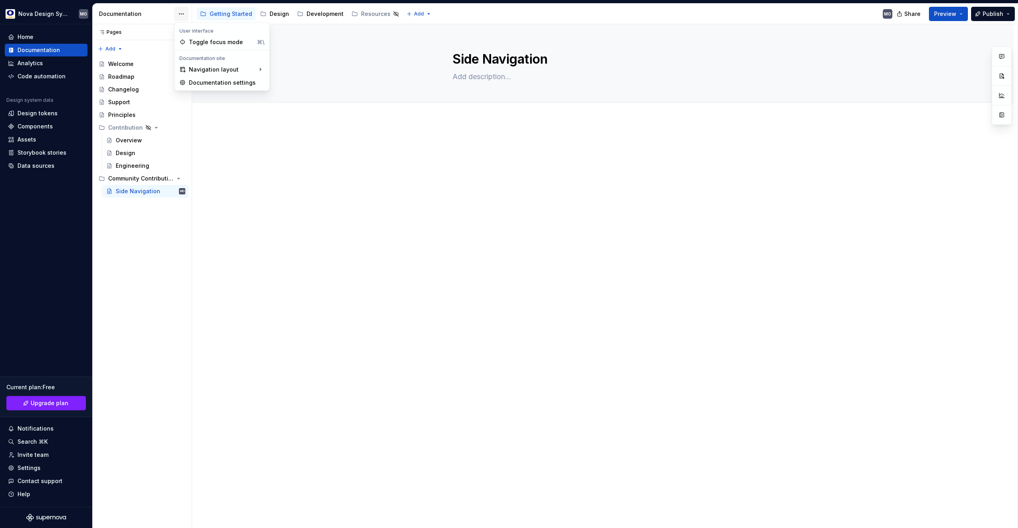
click at [183, 13] on html "Nova Design System MO Home Documentation Analytics Code automation Design syste…" at bounding box center [509, 264] width 1018 height 528
click at [295, 71] on div "Side only" at bounding box center [325, 71] width 63 height 8
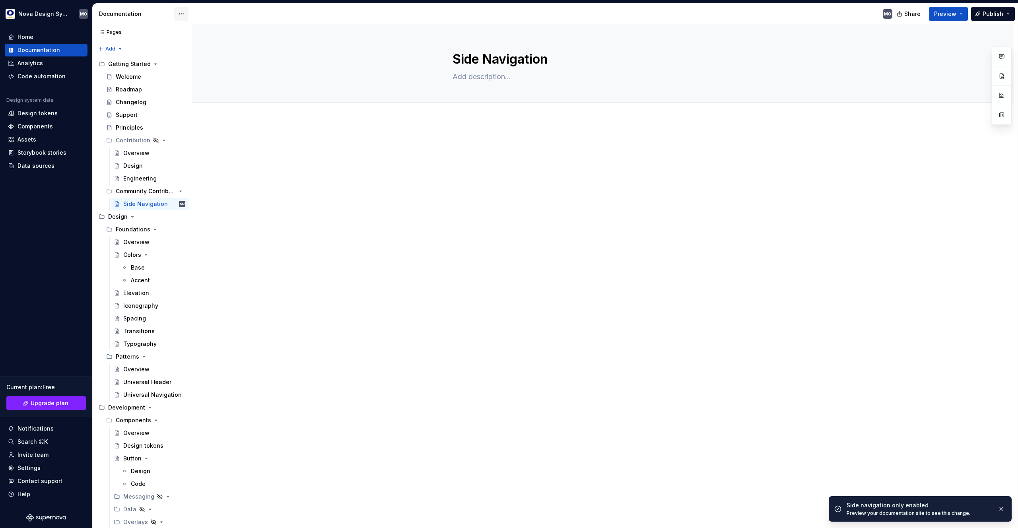
click at [181, 10] on html "Nova Design System MO Home Documentation Analytics Code automation Design syste…" at bounding box center [509, 264] width 1018 height 528
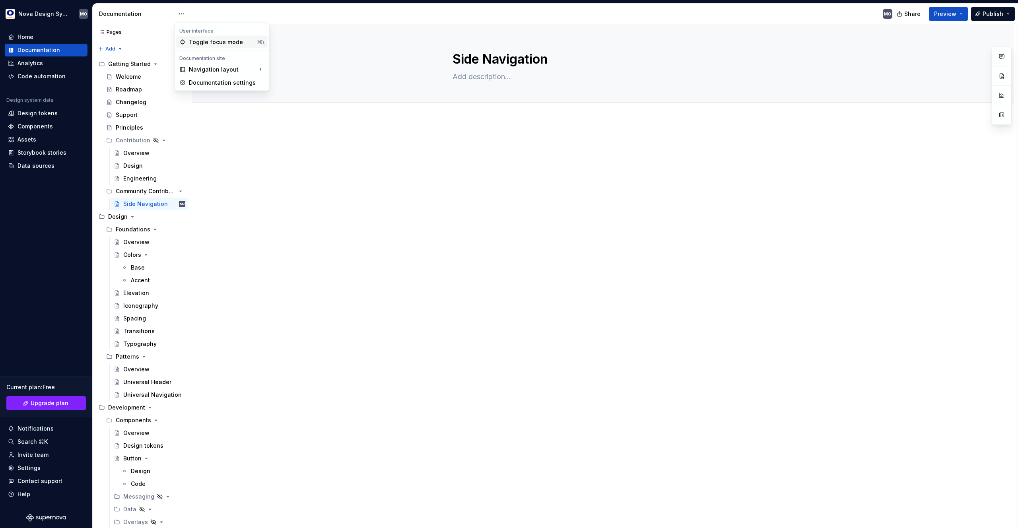
click at [202, 41] on div "Toggle focus mode" at bounding box center [221, 42] width 65 height 8
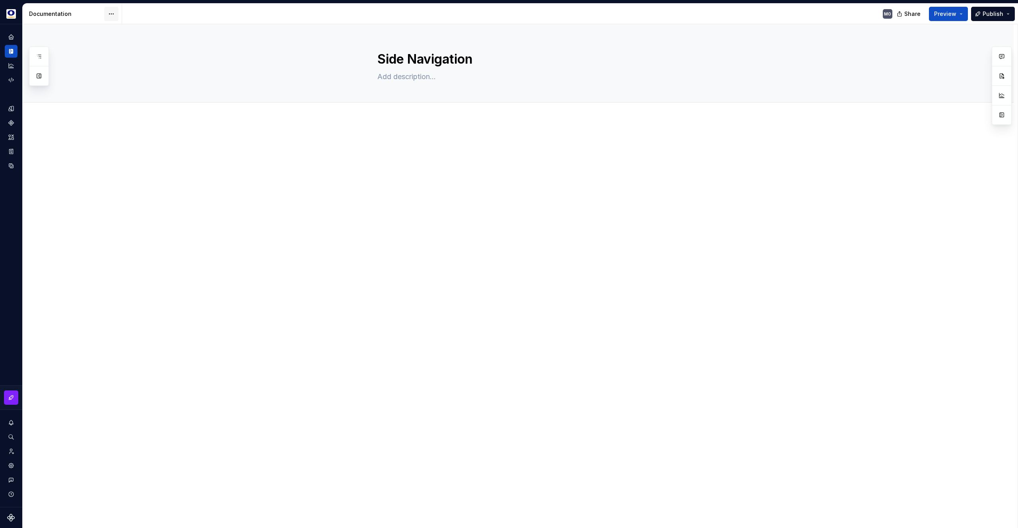
click at [112, 13] on html "Nova Design System MO Design system data Documentation MO Share Preview Publish…" at bounding box center [509, 264] width 1018 height 528
click at [140, 70] on div "Navigation layout" at bounding box center [151, 69] width 91 height 13
click at [222, 95] on div at bounding box center [213, 101] width 19 height 21
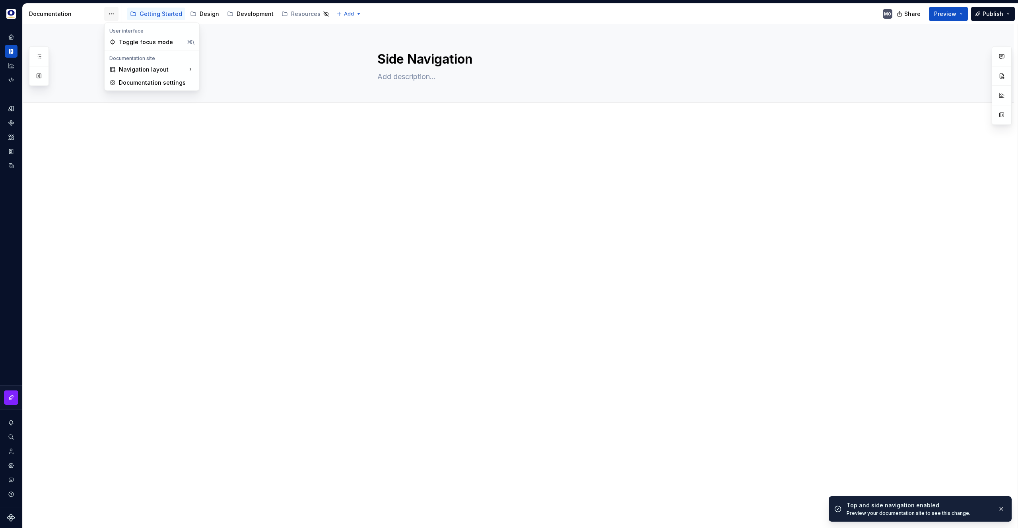
click at [112, 12] on html "Nova Design System MO Design system data Documentation Accessibility guide for …" at bounding box center [509, 264] width 1018 height 528
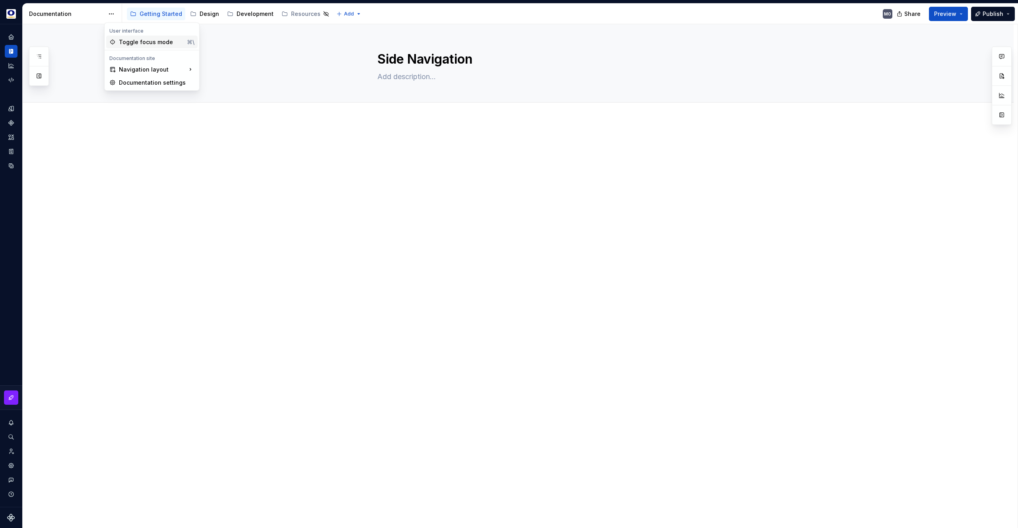
click at [147, 43] on div "Toggle focus mode" at bounding box center [151, 42] width 65 height 8
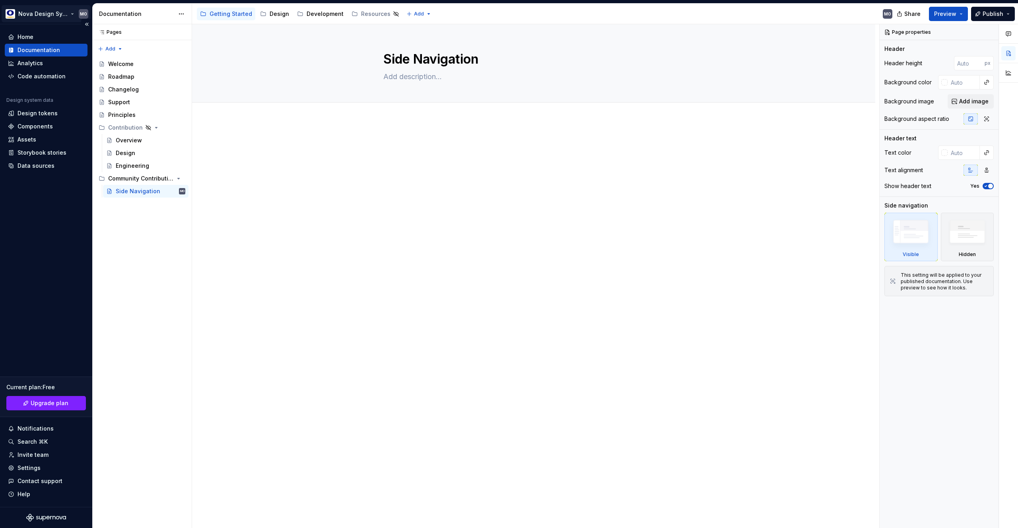
click at [66, 12] on html "Nova Design System MO Home Documentation Analytics Code automation Design syste…" at bounding box center [509, 264] width 1018 height 528
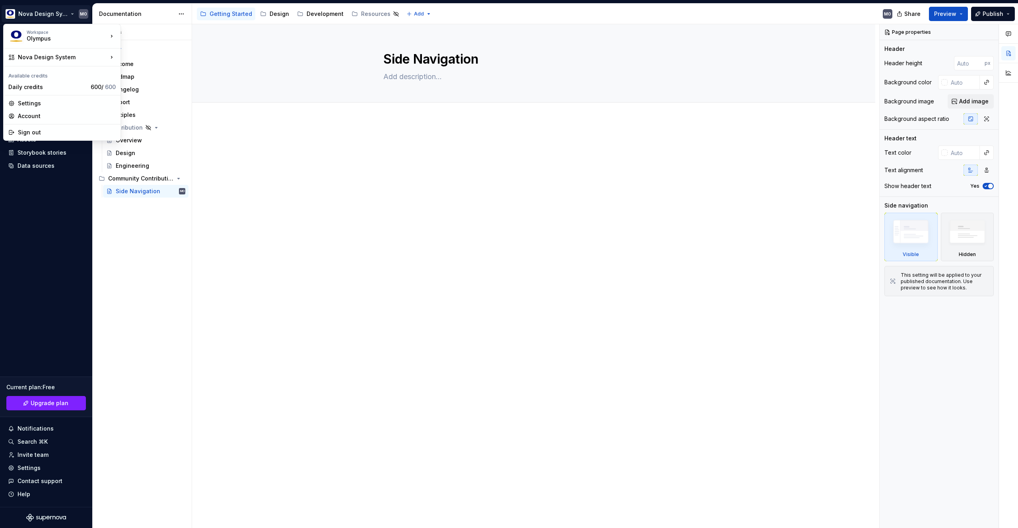
click at [282, 149] on html "Nova Design System MO Home Documentation Analytics Code automation Design syste…" at bounding box center [509, 264] width 1018 height 528
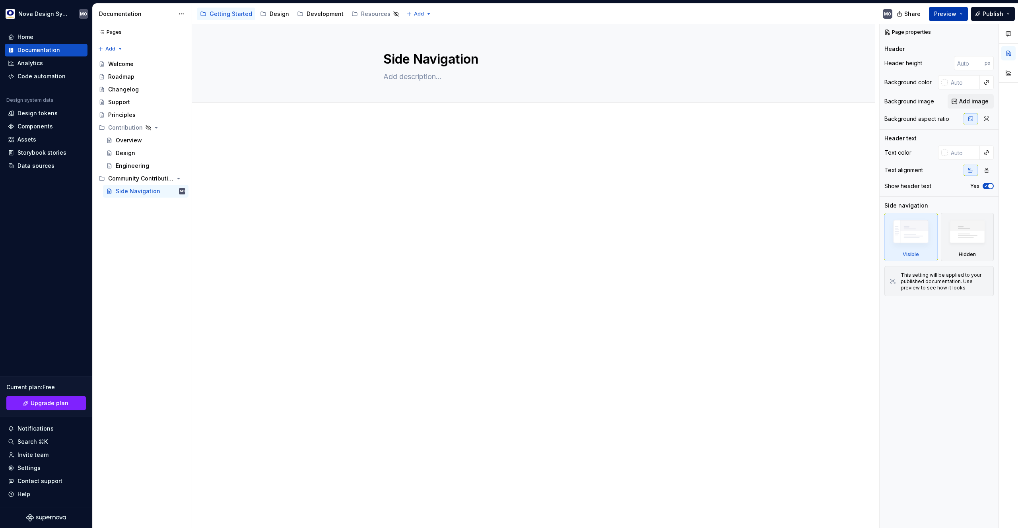
click at [947, 16] on span "Preview" at bounding box center [945, 14] width 22 height 8
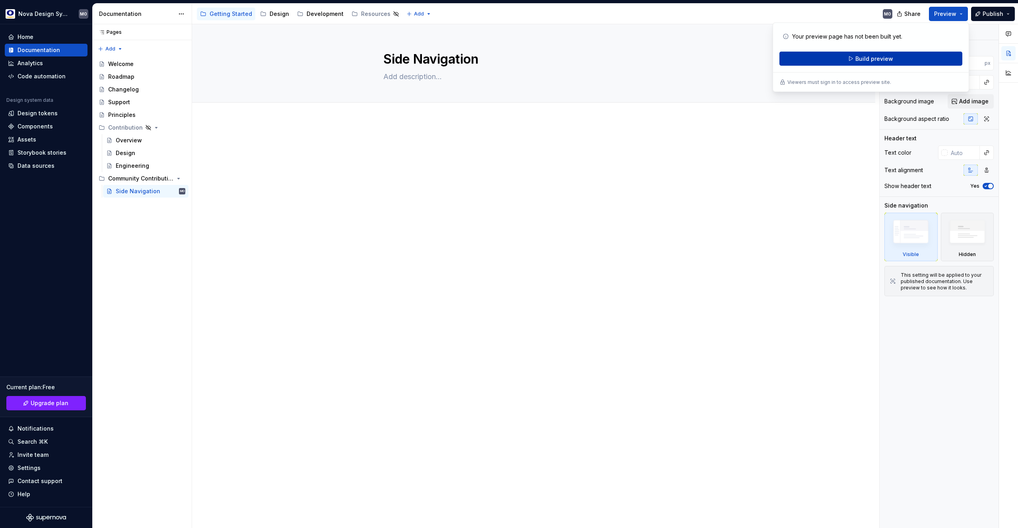
click at [844, 59] on button "Build preview" at bounding box center [871, 59] width 183 height 14
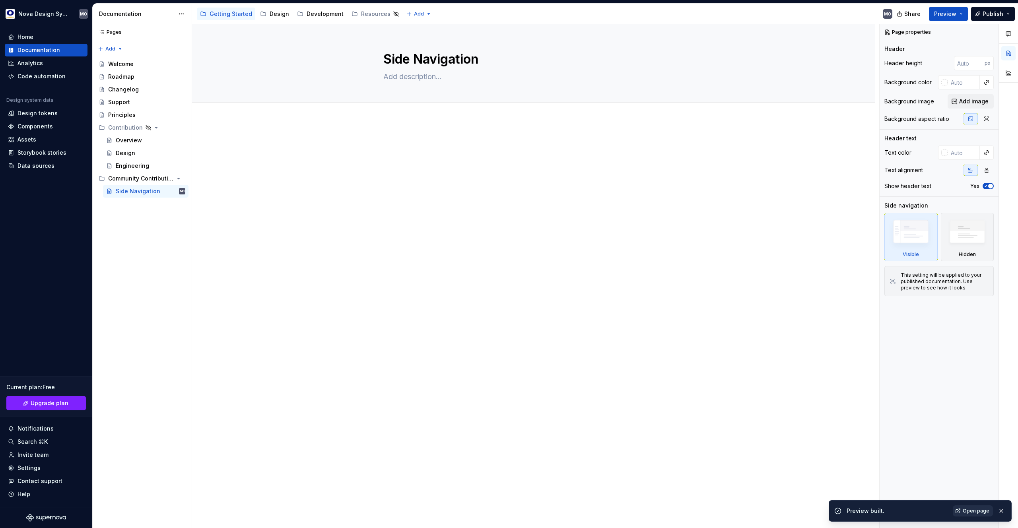
click at [970, 510] on span "Open page" at bounding box center [976, 511] width 27 height 6
click at [28, 167] on div "Data sources" at bounding box center [36, 166] width 37 height 8
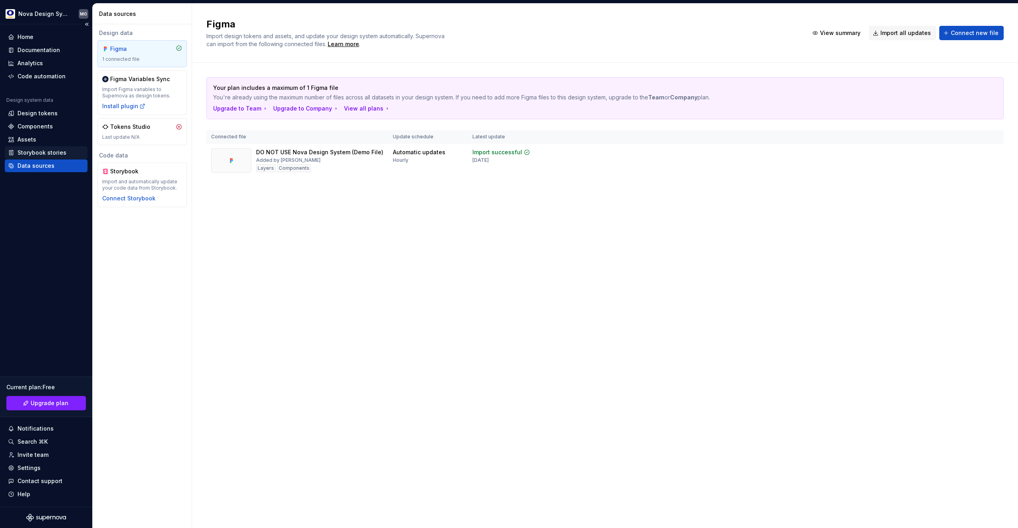
click at [45, 153] on div "Storybook stories" at bounding box center [42, 153] width 49 height 8
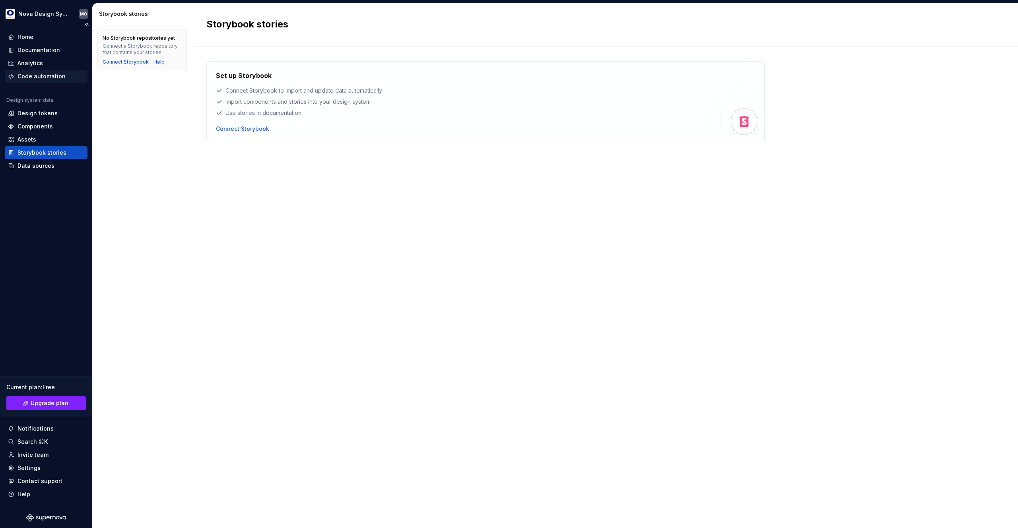
click at [49, 75] on div "Code automation" at bounding box center [42, 76] width 48 height 8
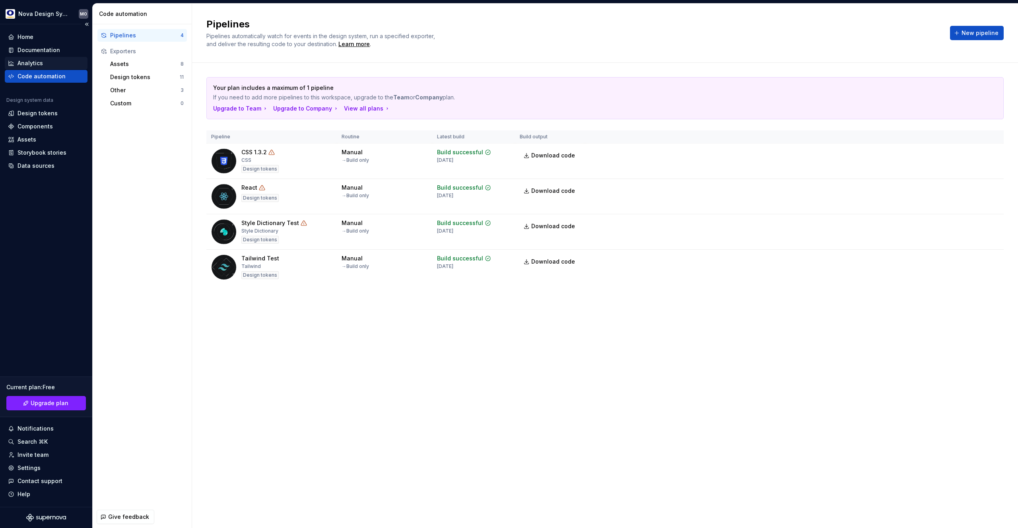
click at [39, 61] on div "Analytics" at bounding box center [30, 63] width 25 height 8
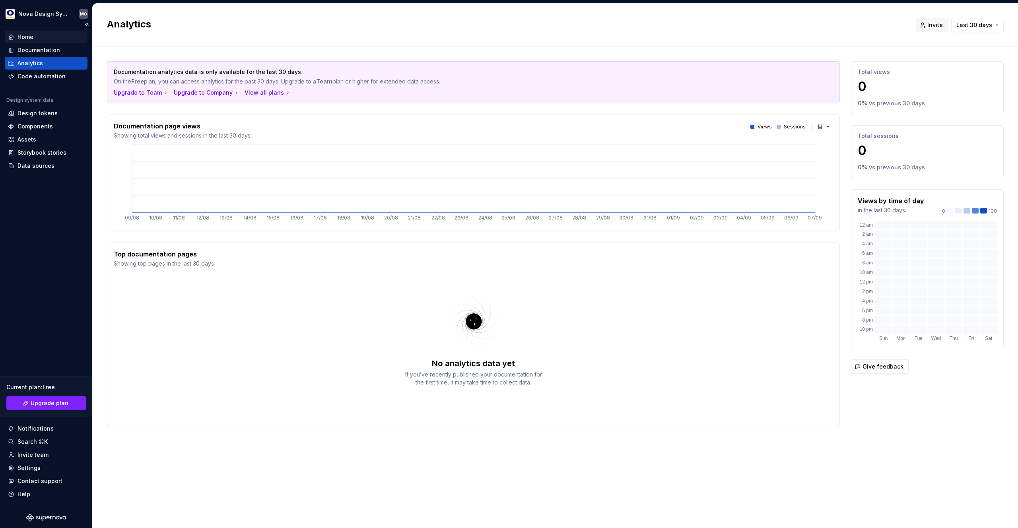
click at [30, 39] on div "Home" at bounding box center [26, 37] width 16 height 8
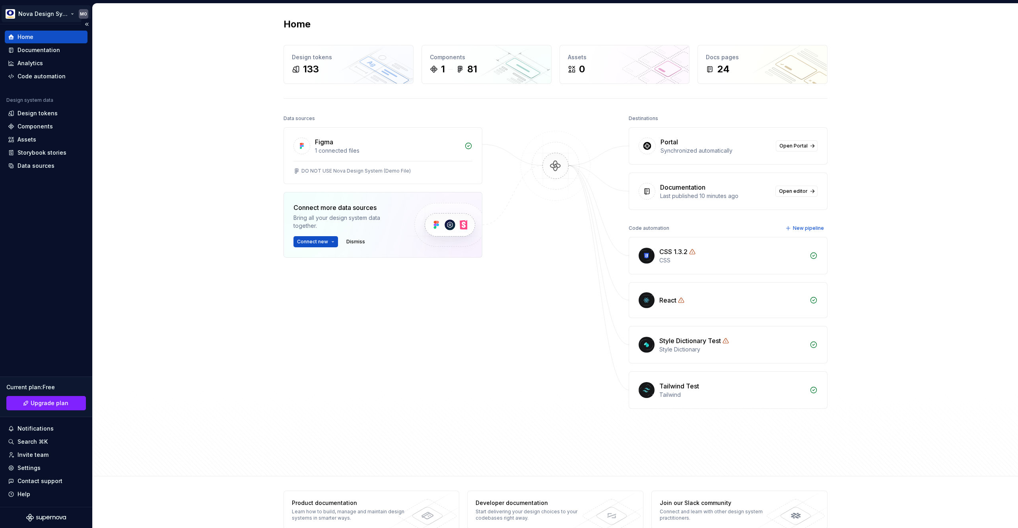
click at [84, 13] on html "Nova Design System MO Home Documentation Analytics Code automation Design syste…" at bounding box center [509, 264] width 1018 height 528
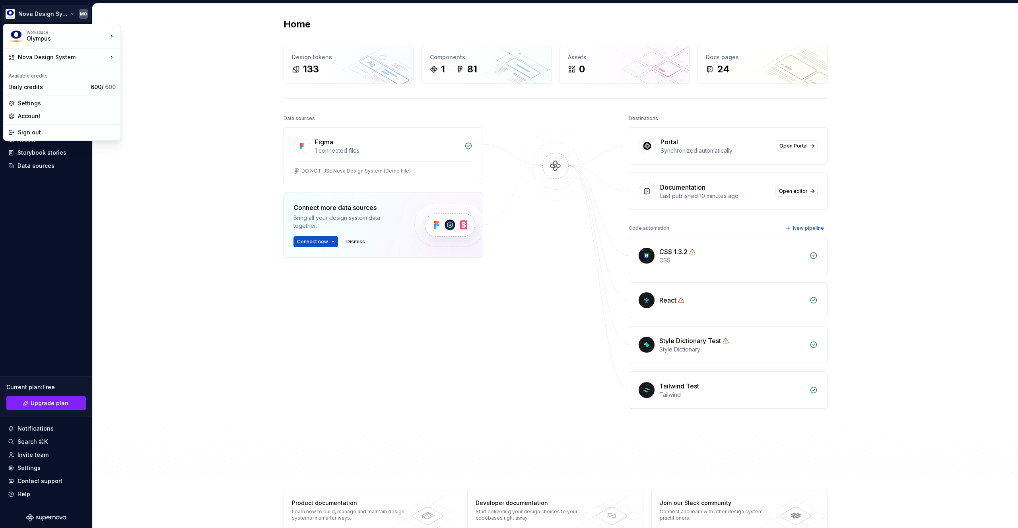
click at [157, 72] on html "Nova Design System MO Home Documentation Analytics Code automation Design syste…" at bounding box center [509, 264] width 1018 height 528
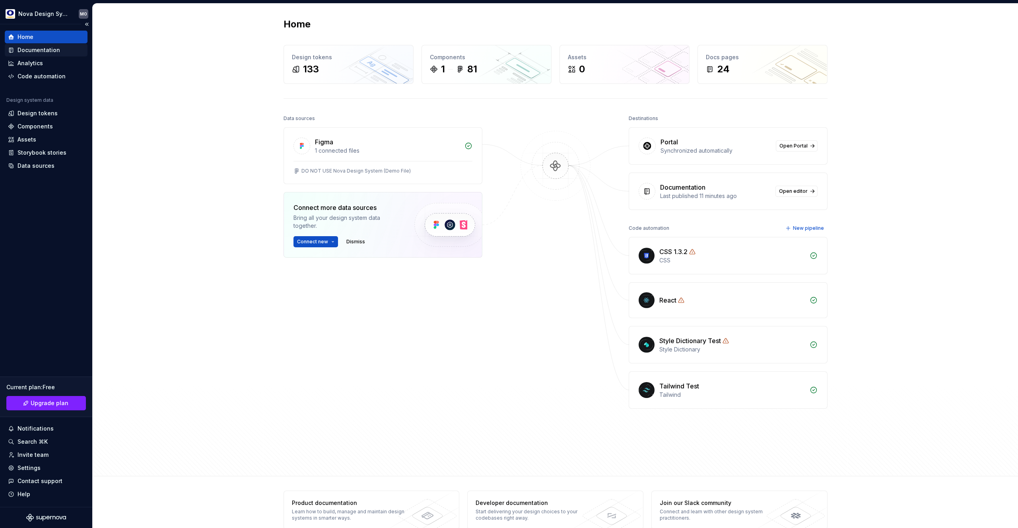
click at [42, 49] on div "Documentation" at bounding box center [39, 50] width 43 height 8
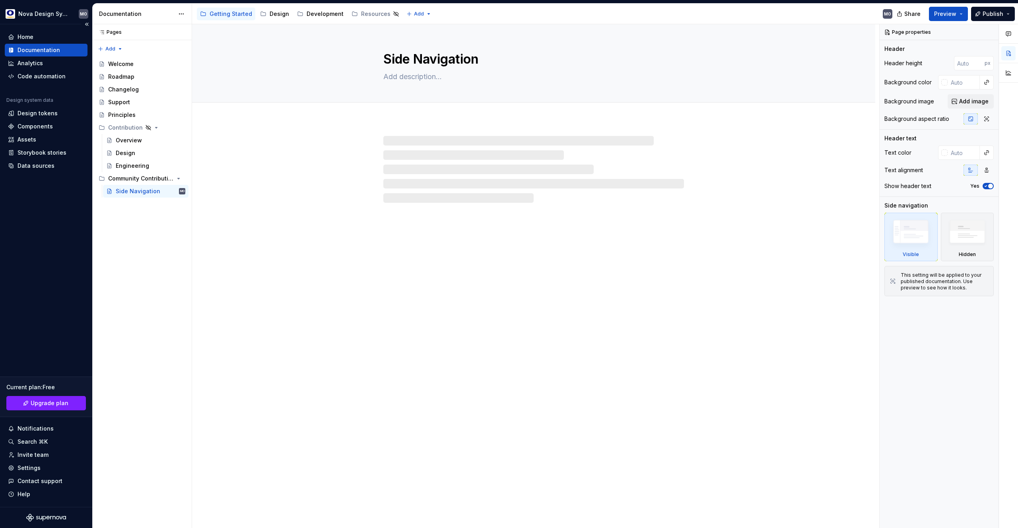
type textarea "*"
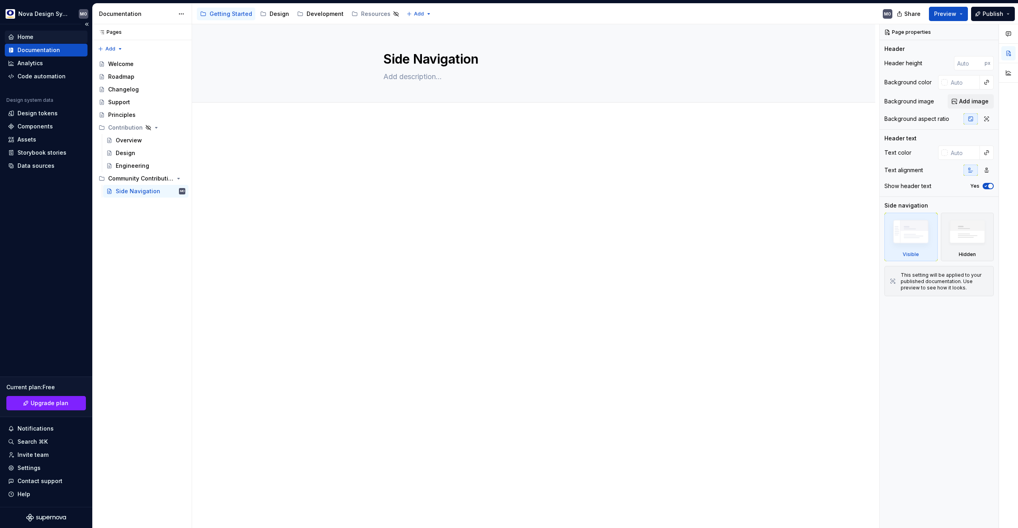
click at [38, 38] on div "Home" at bounding box center [46, 37] width 76 height 8
